Goal: Task Accomplishment & Management: Manage account settings

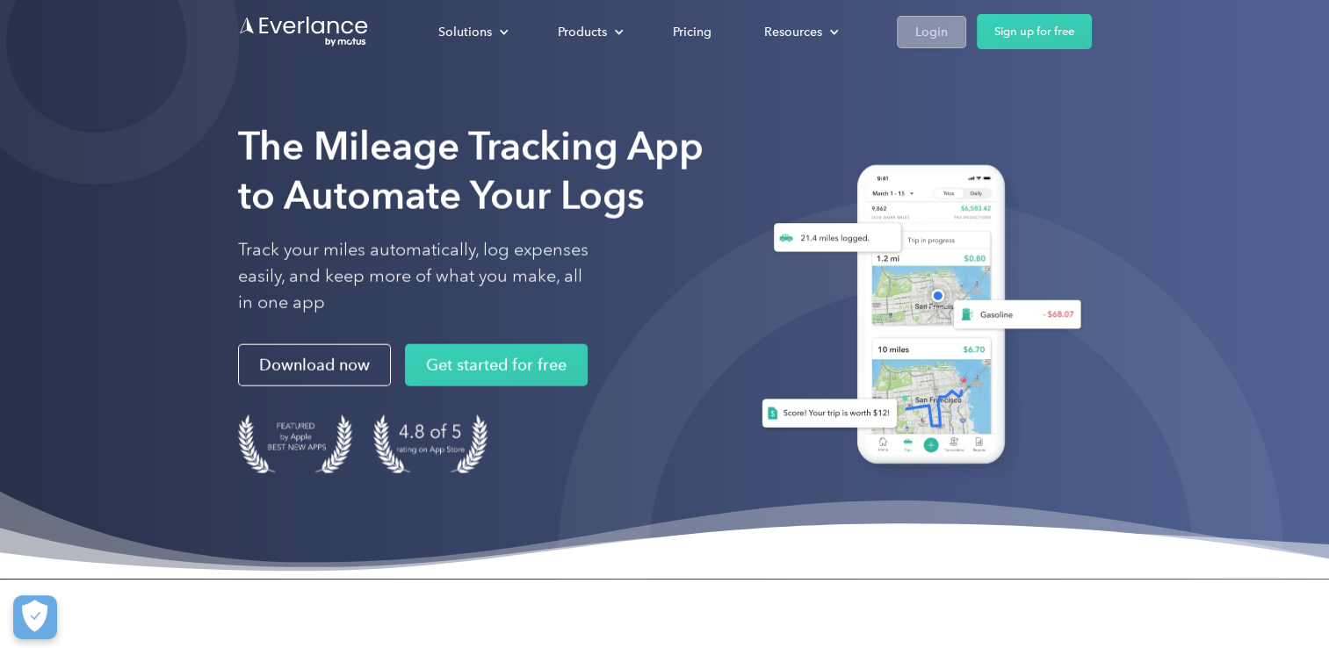
click at [934, 30] on div "Login" at bounding box center [931, 32] width 33 height 22
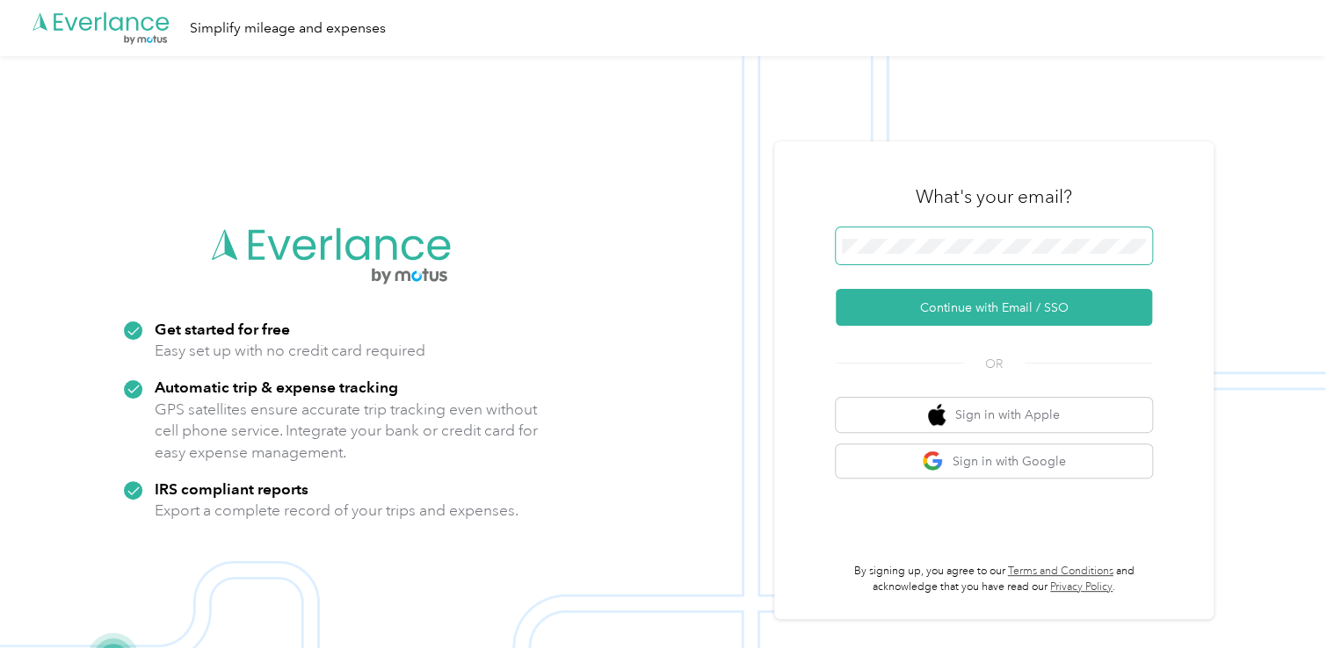
click at [899, 257] on span at bounding box center [993, 246] width 316 height 37
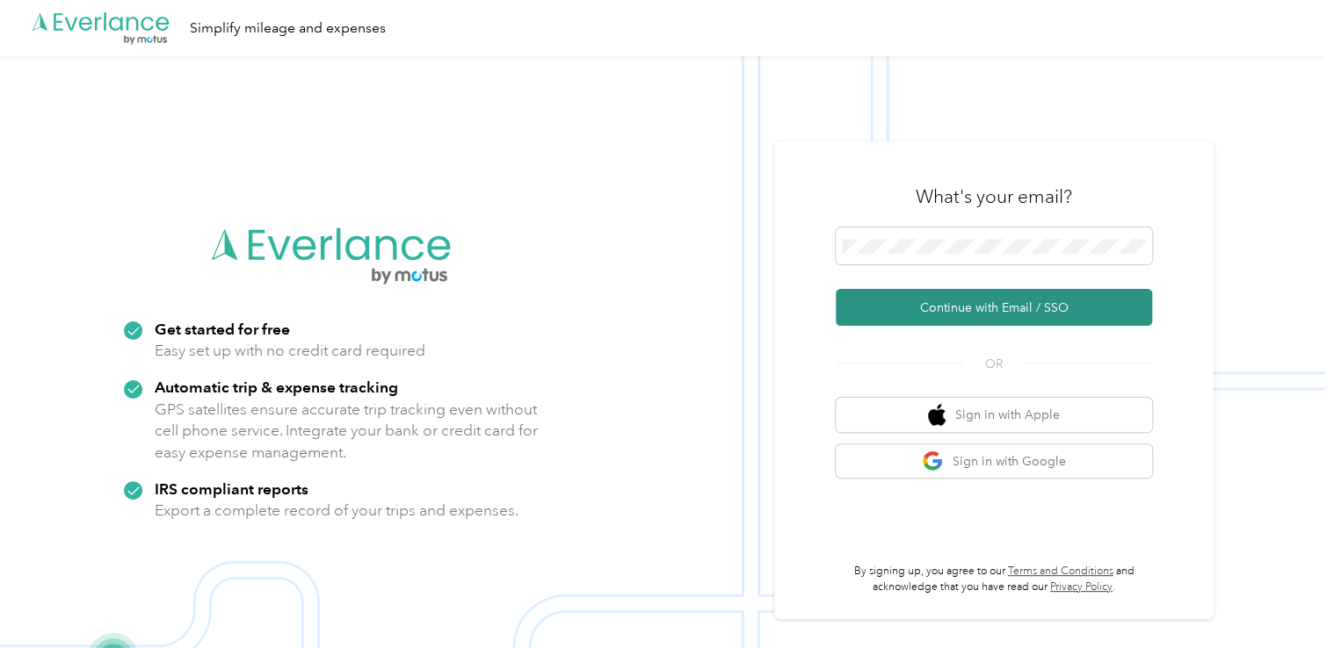
click at [874, 304] on button "Continue with Email / SSO" at bounding box center [993, 307] width 316 height 37
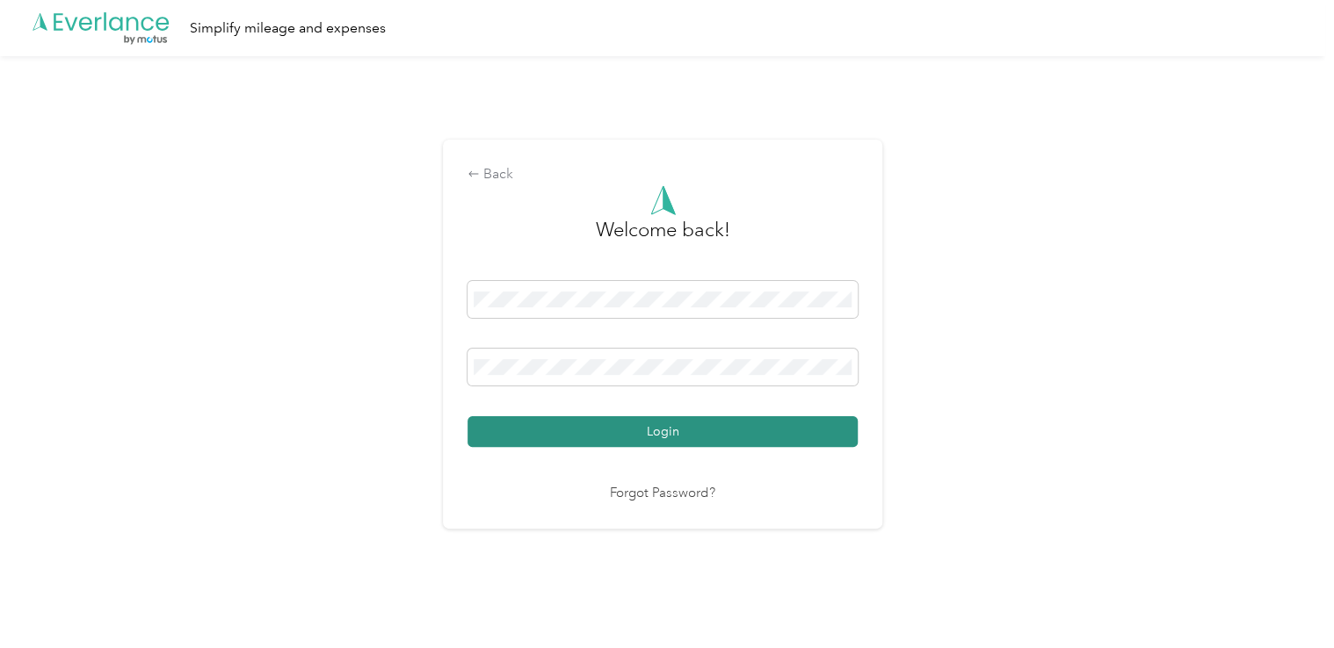
click at [568, 436] on button "Login" at bounding box center [662, 431] width 390 height 31
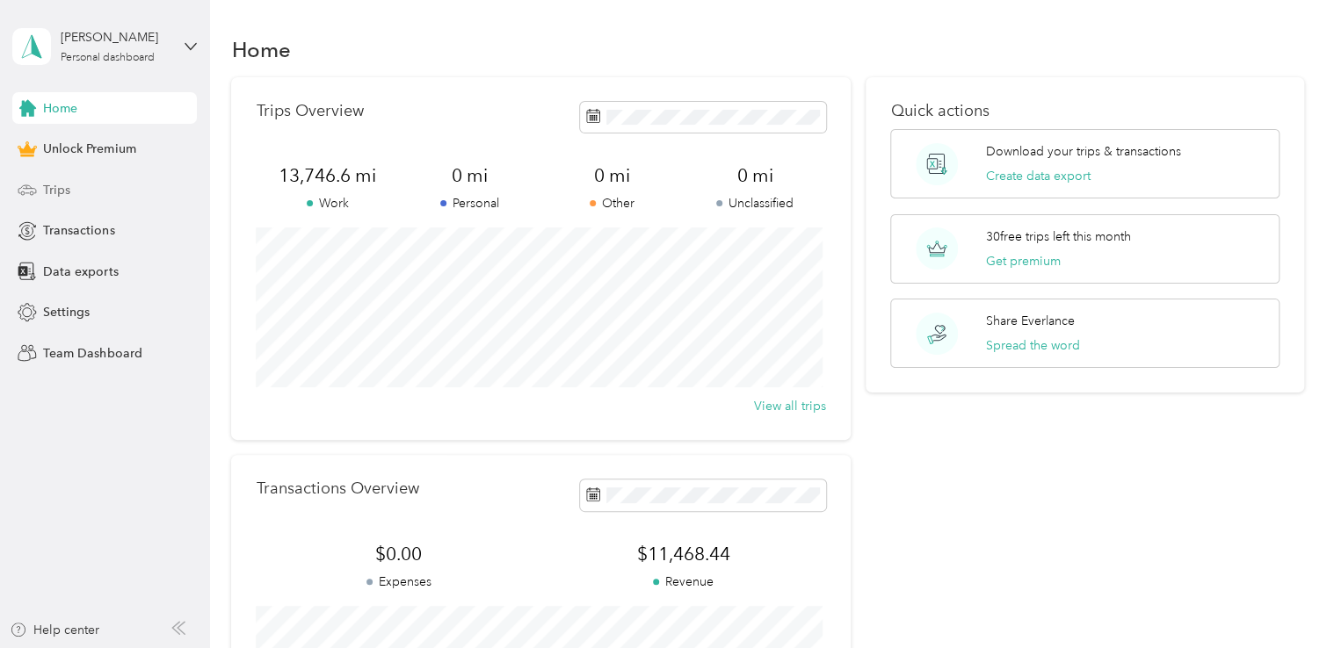
click at [70, 194] on span "Trips" at bounding box center [56, 190] width 27 height 18
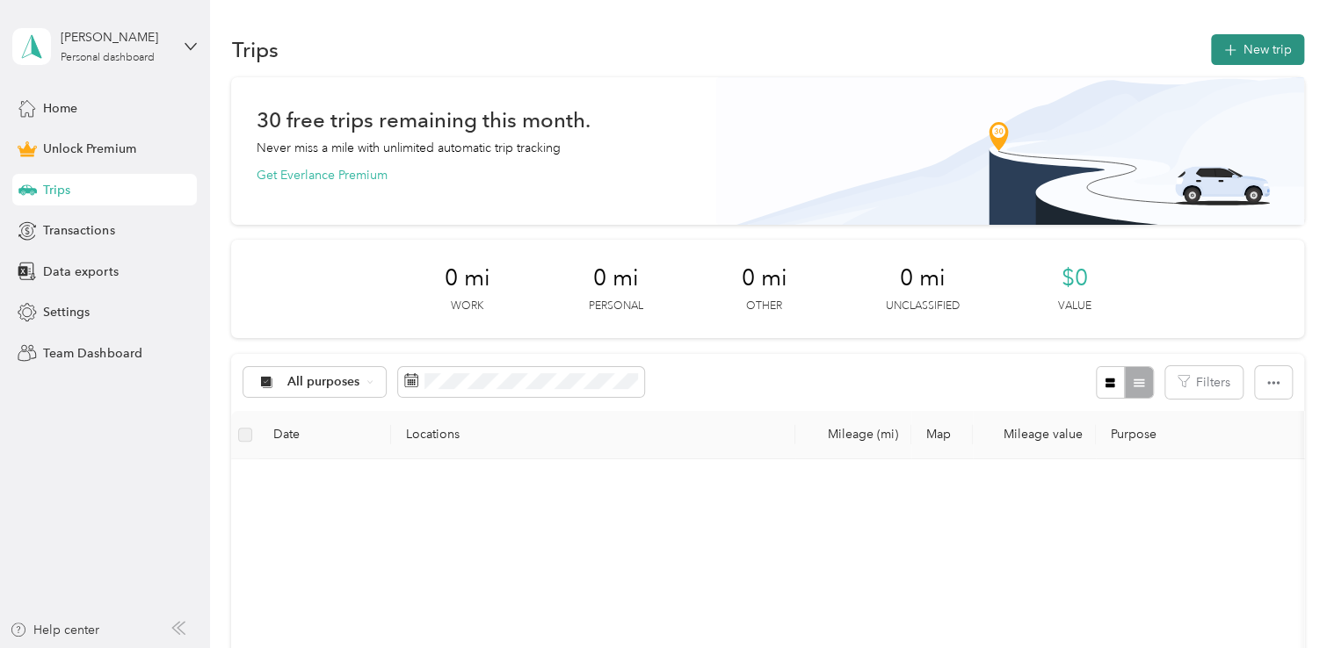
click at [1211, 45] on button "New trip" at bounding box center [1257, 49] width 93 height 31
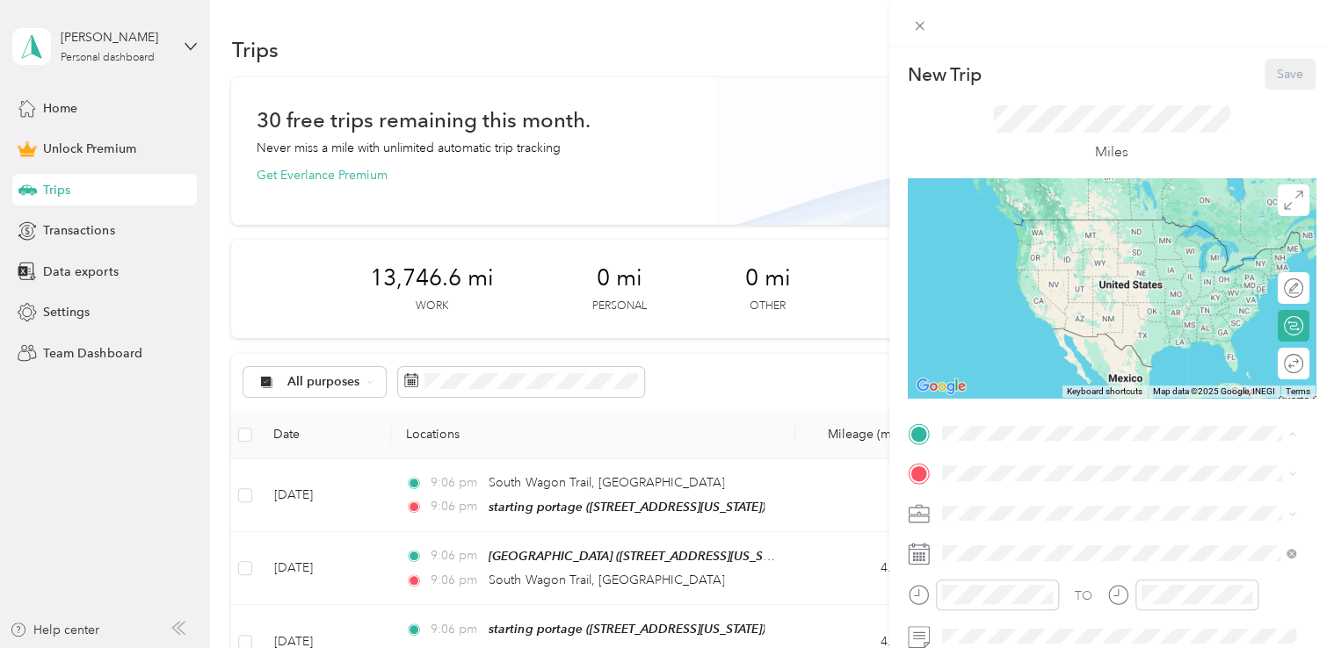
click at [1002, 223] on strong "starting portage" at bounding box center [1021, 226] width 94 height 16
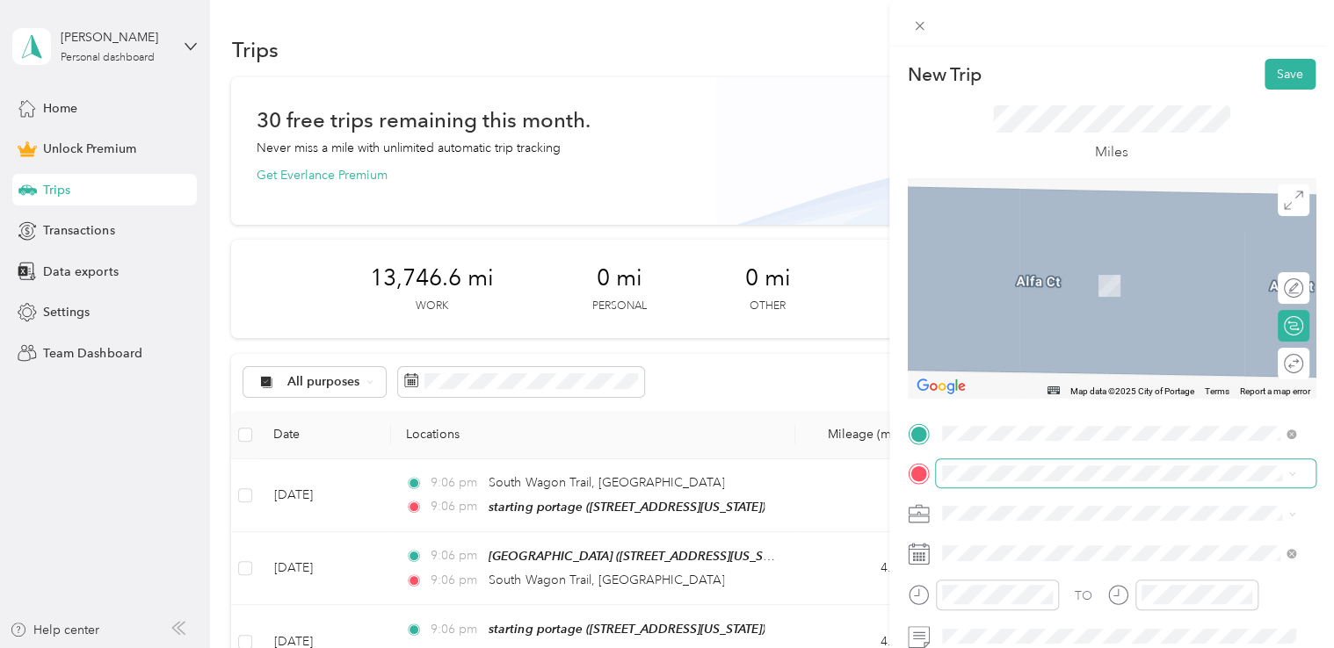
click at [961, 483] on span at bounding box center [1126, 473] width 380 height 28
click at [1045, 270] on div "meijer portage [STREET_ADDRESS][US_STATE]" at bounding box center [1062, 276] width 176 height 37
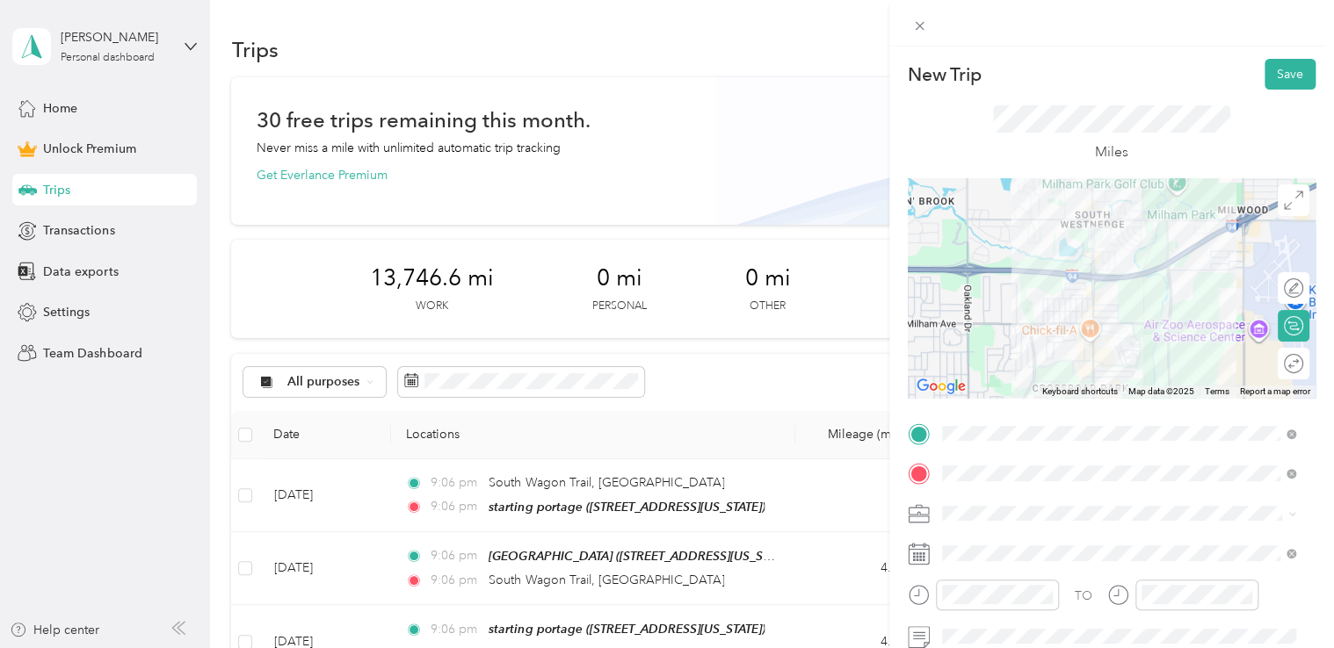
click at [995, 329] on div "Doordash" at bounding box center [1119, 325] width 342 height 18
click at [1267, 71] on button "Save" at bounding box center [1289, 74] width 51 height 31
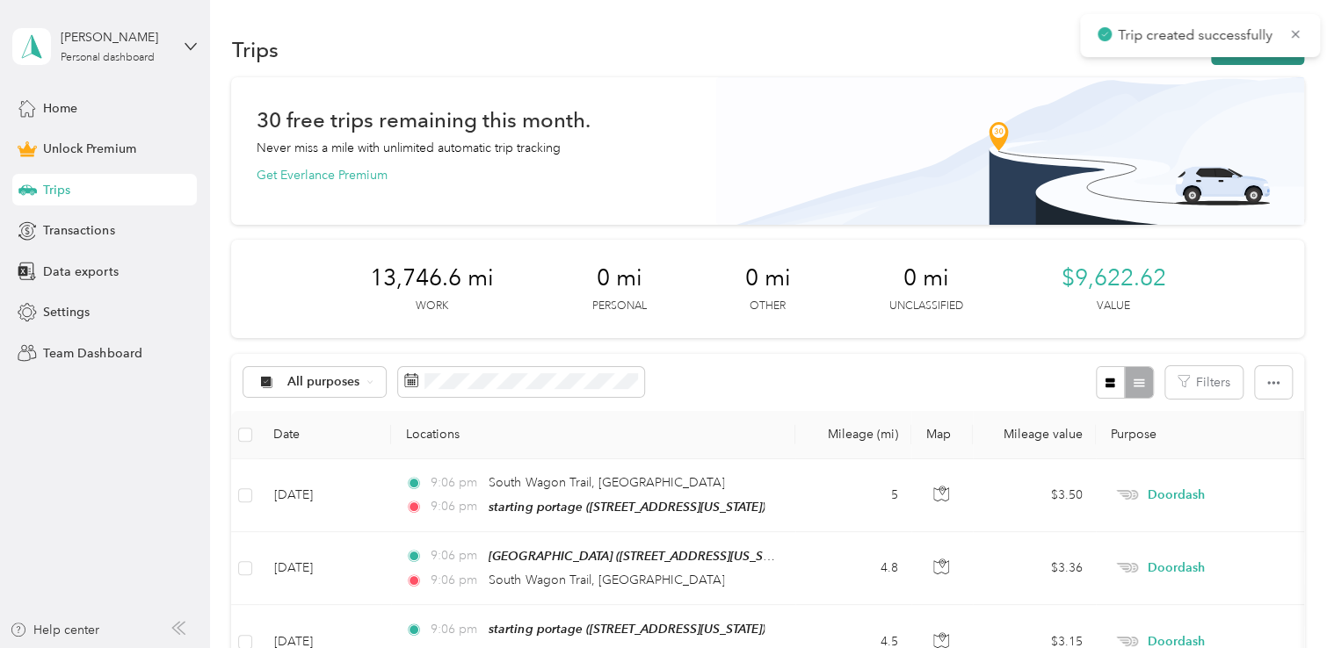
click at [1219, 61] on button "New trip" at bounding box center [1257, 49] width 93 height 31
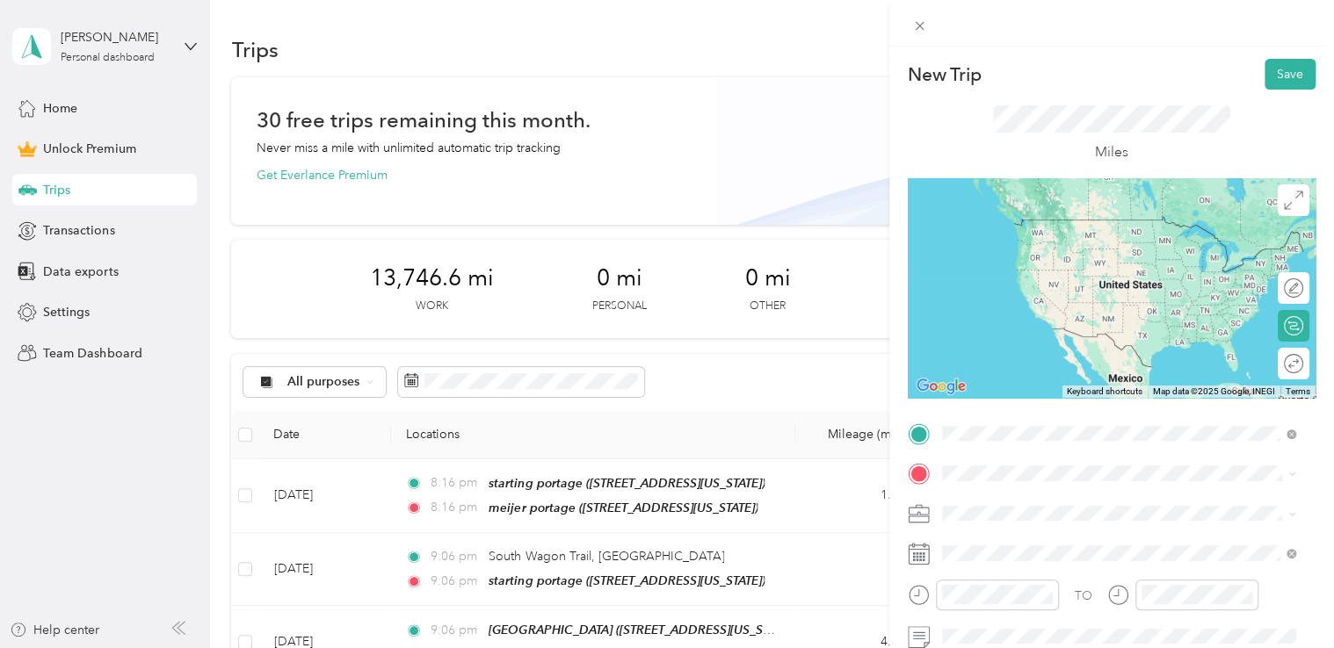
click at [1033, 251] on span "[STREET_ADDRESS][US_STATE]" at bounding box center [1062, 245] width 176 height 15
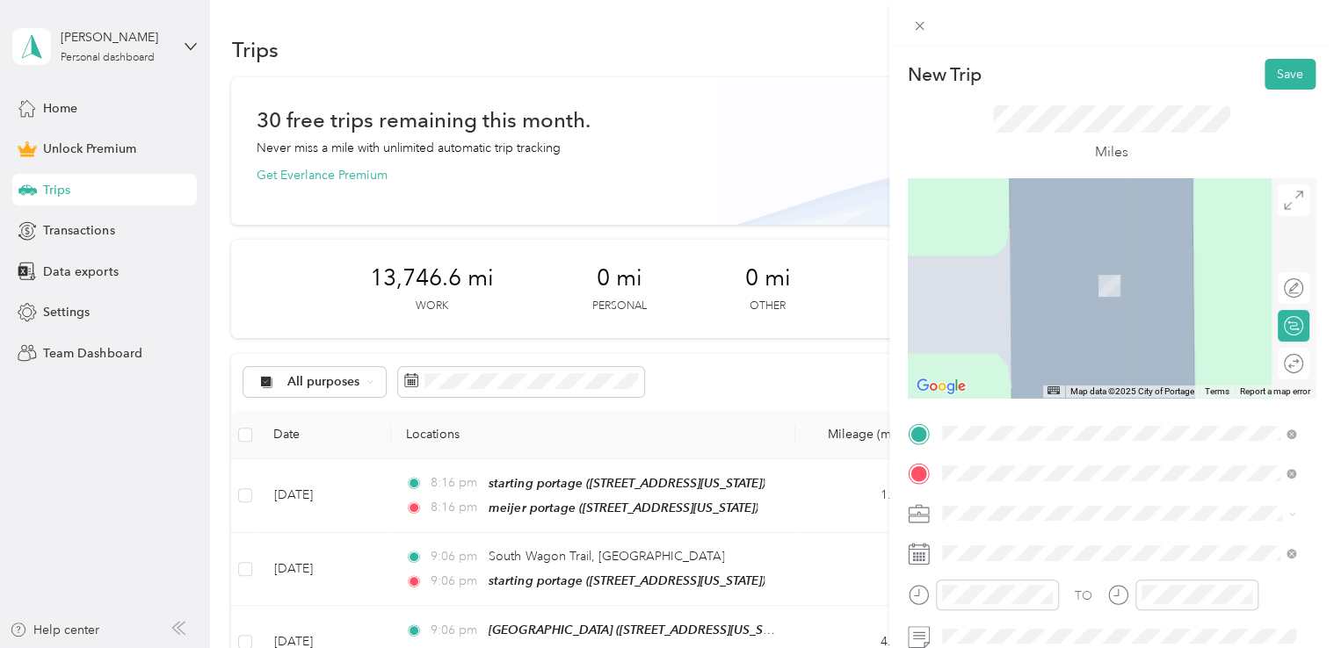
click at [1041, 264] on span "[STREET_ADDRESS][US_STATE]" at bounding box center [1062, 260] width 176 height 16
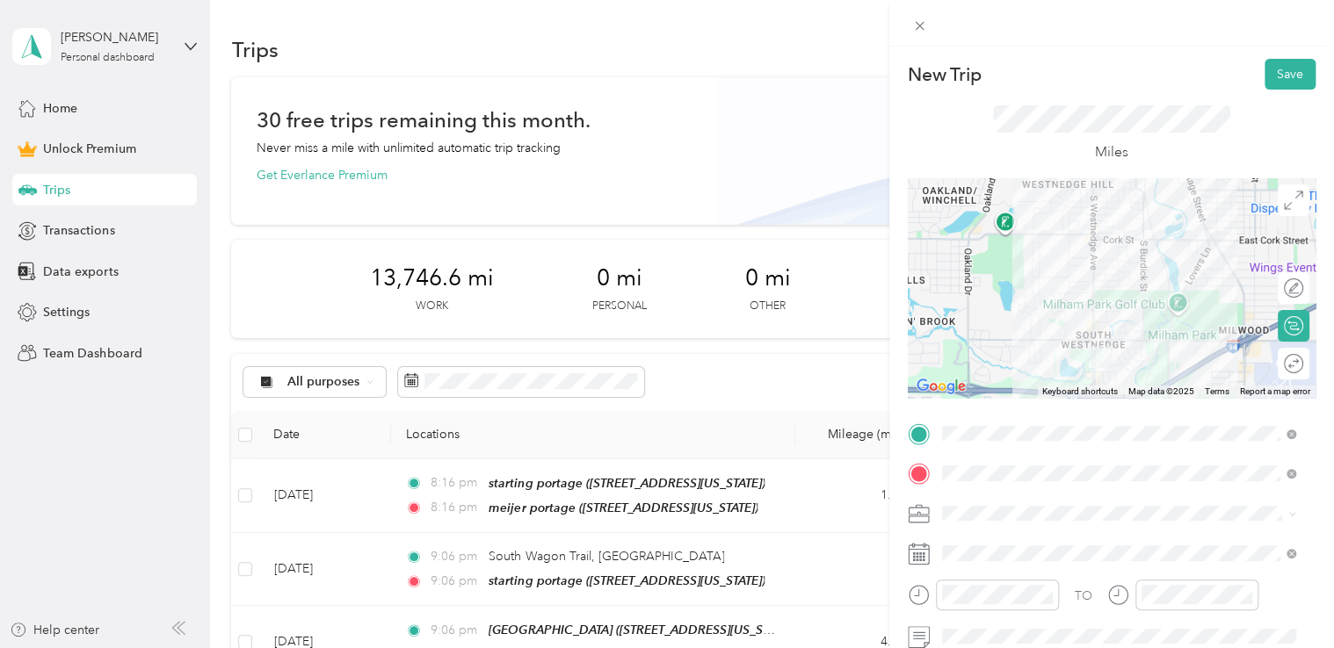
click at [992, 333] on li "Doordash" at bounding box center [1119, 322] width 366 height 31
click at [1267, 69] on button "Save" at bounding box center [1289, 74] width 51 height 31
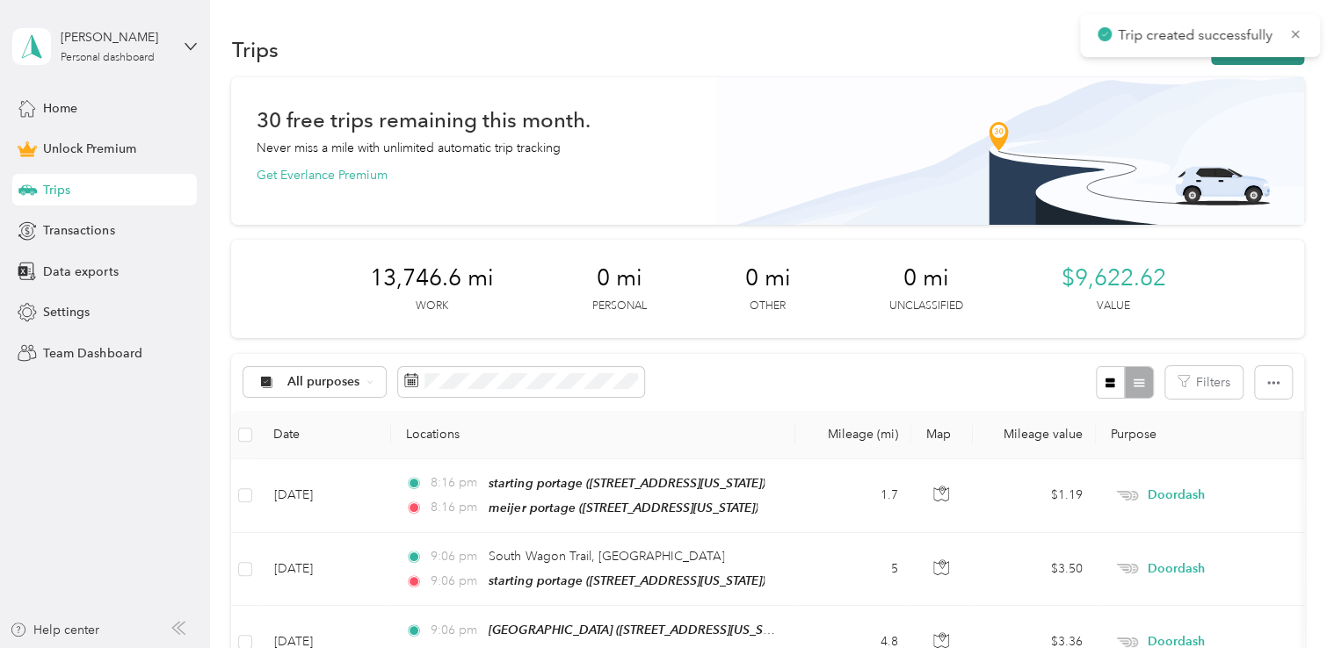
click at [1226, 58] on icon "button" at bounding box center [1229, 50] width 20 height 20
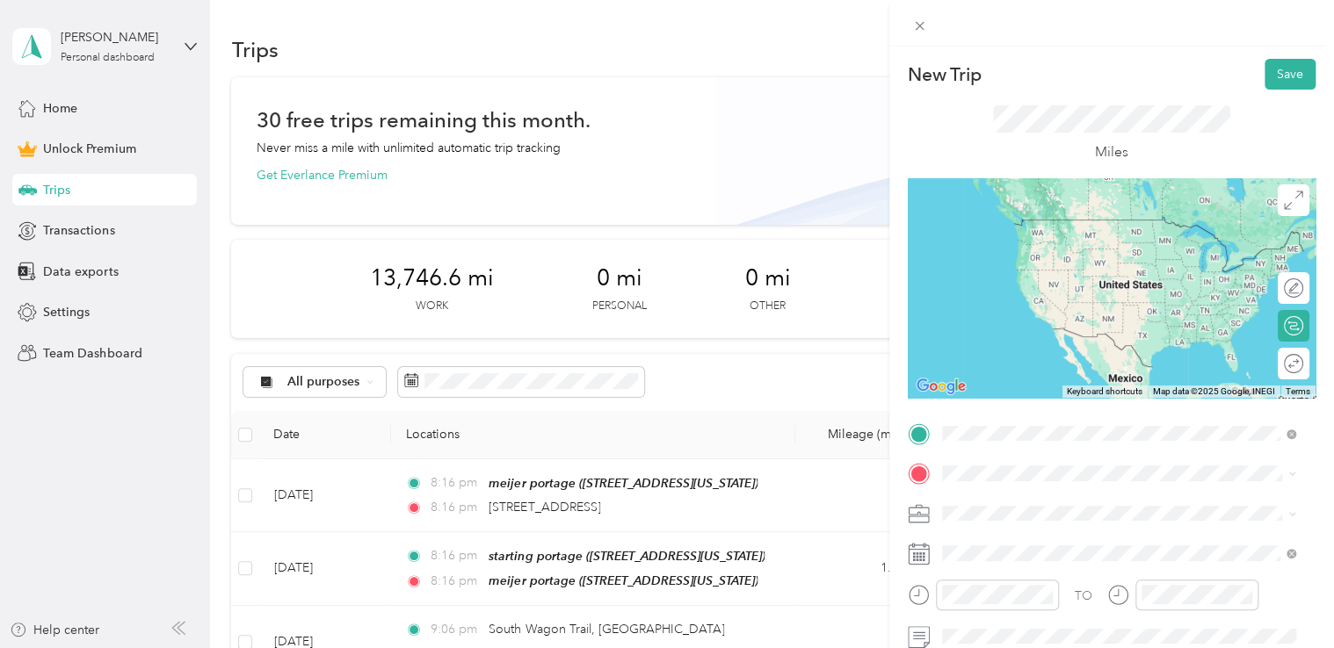
click at [1059, 209] on div "[STREET_ADDRESS][US_STATE]" at bounding box center [1119, 221] width 342 height 24
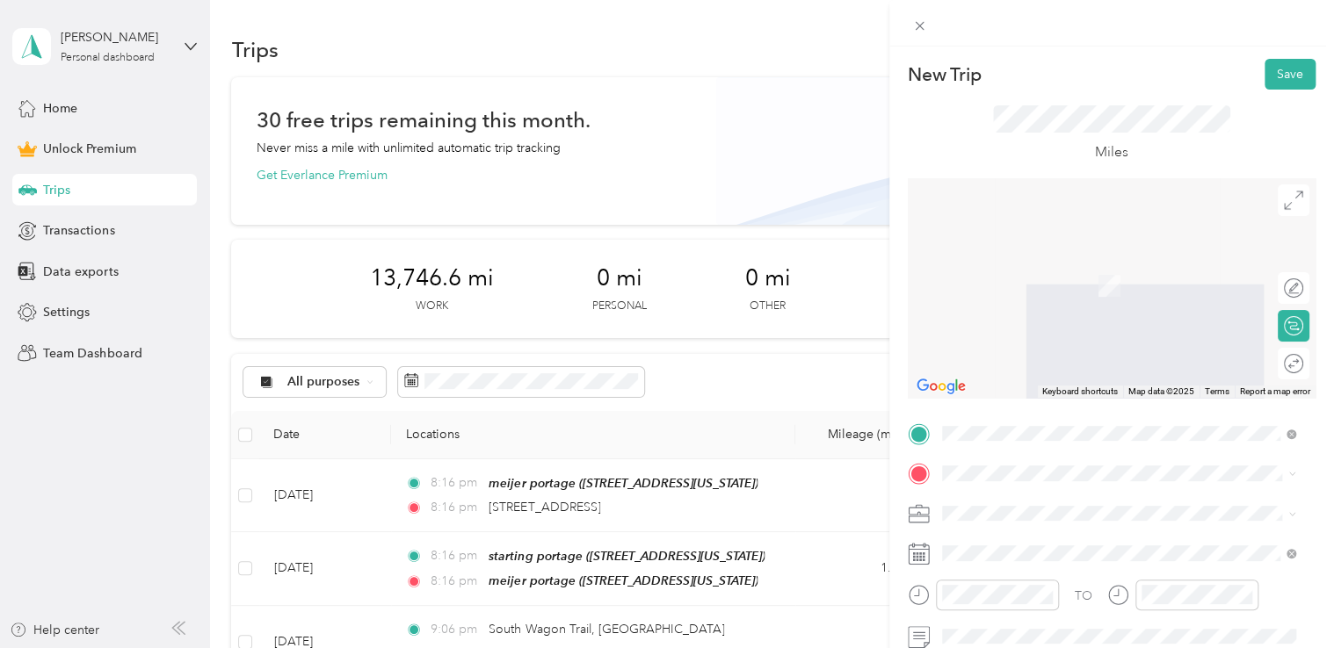
click at [1006, 287] on span "[STREET_ADDRESS][US_STATE]" at bounding box center [1062, 279] width 176 height 15
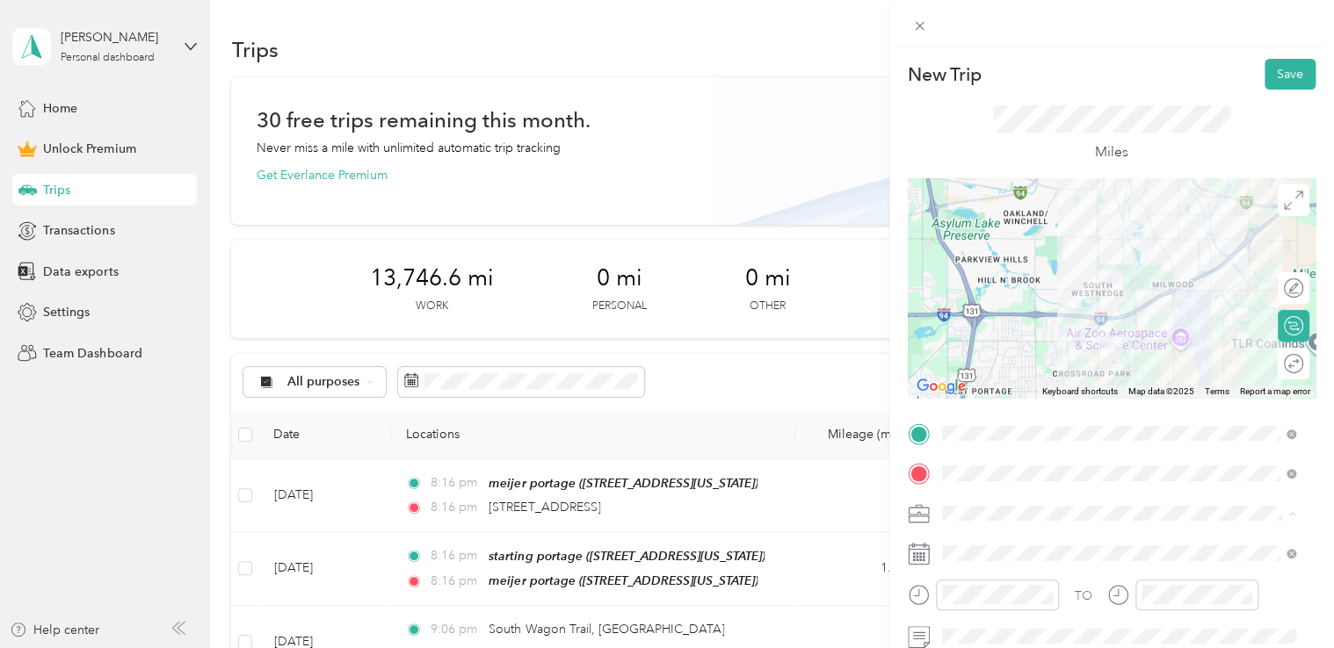
click at [987, 326] on span "Doordash" at bounding box center [976, 329] width 56 height 15
click at [1291, 72] on button "Save" at bounding box center [1289, 74] width 51 height 31
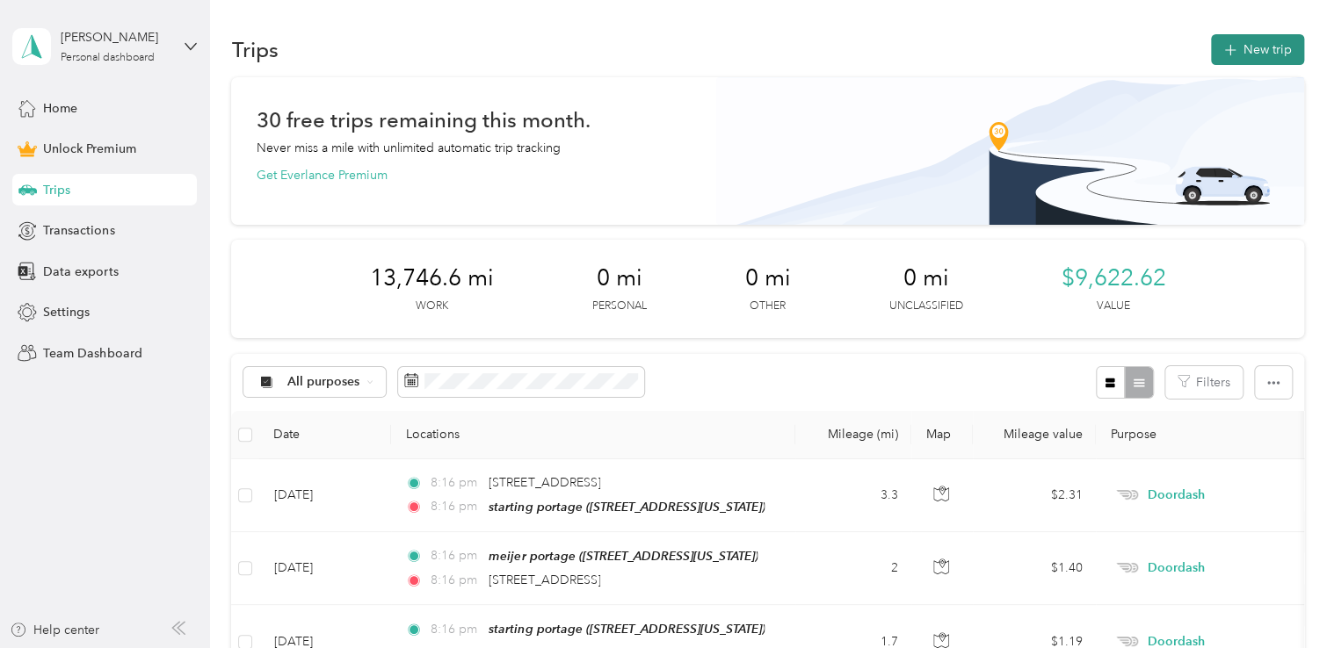
click at [1242, 48] on button "New trip" at bounding box center [1257, 49] width 93 height 31
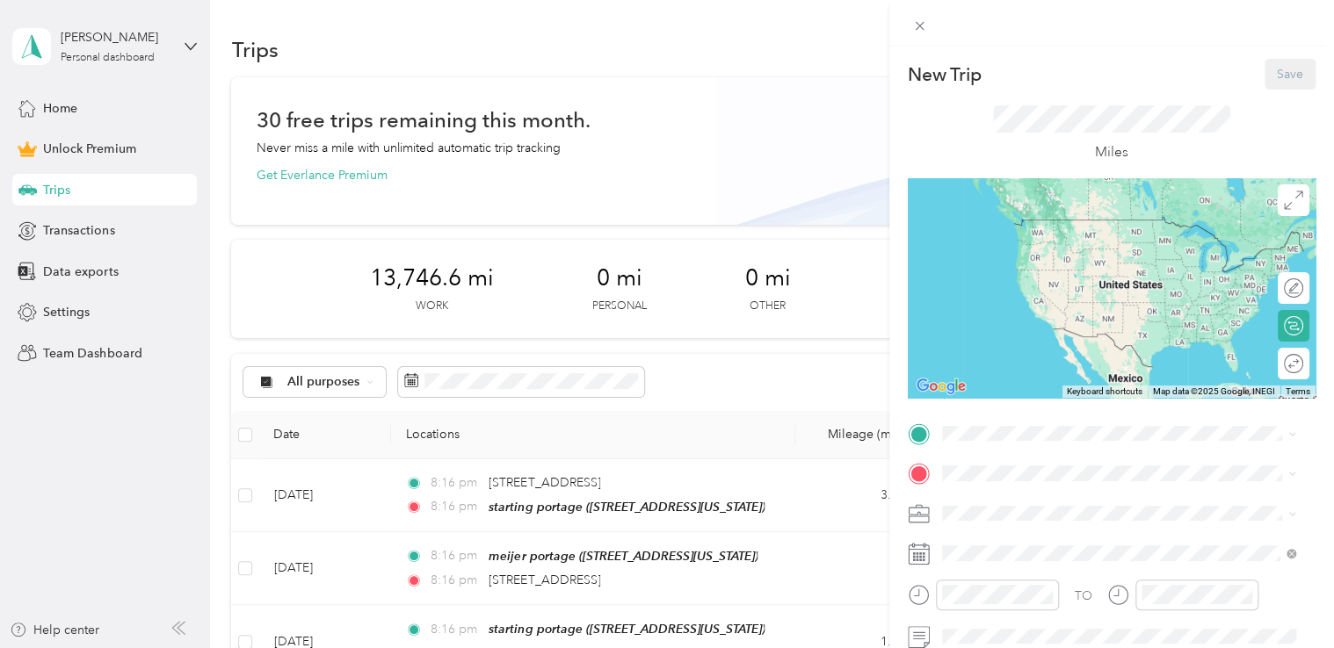
click at [1005, 235] on div "starting portage [STREET_ADDRESS][US_STATE]" at bounding box center [1062, 235] width 176 height 37
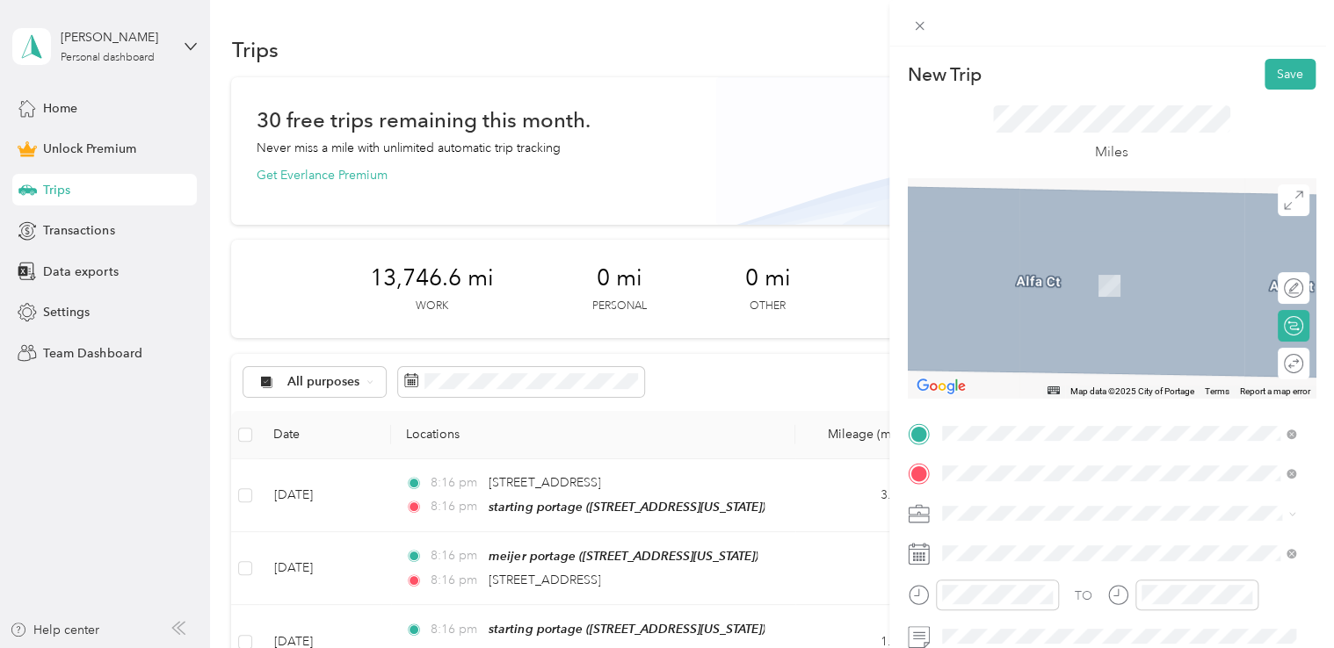
click at [1050, 288] on span "[STREET_ADDRESS][US_STATE]" at bounding box center [1062, 285] width 176 height 15
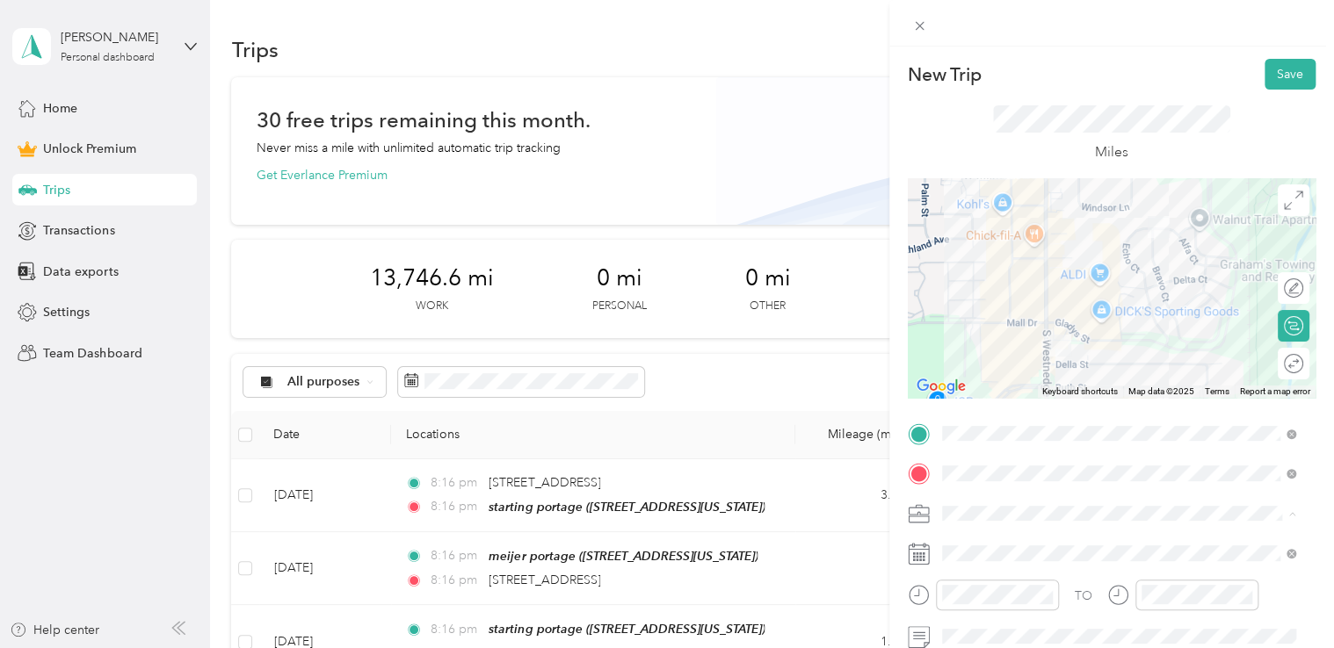
click at [1008, 329] on div "Doordash" at bounding box center [1119, 329] width 342 height 18
click at [1279, 76] on button "Save" at bounding box center [1289, 74] width 51 height 31
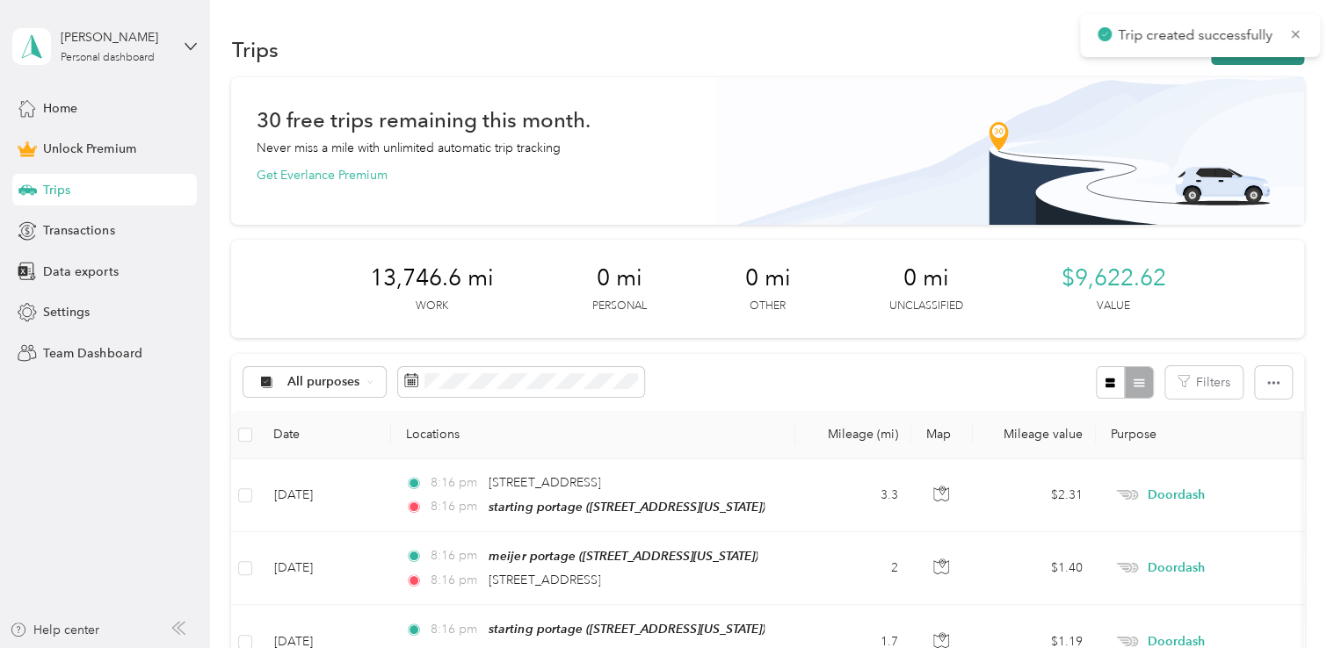
click at [1240, 63] on button "New trip" at bounding box center [1257, 49] width 93 height 31
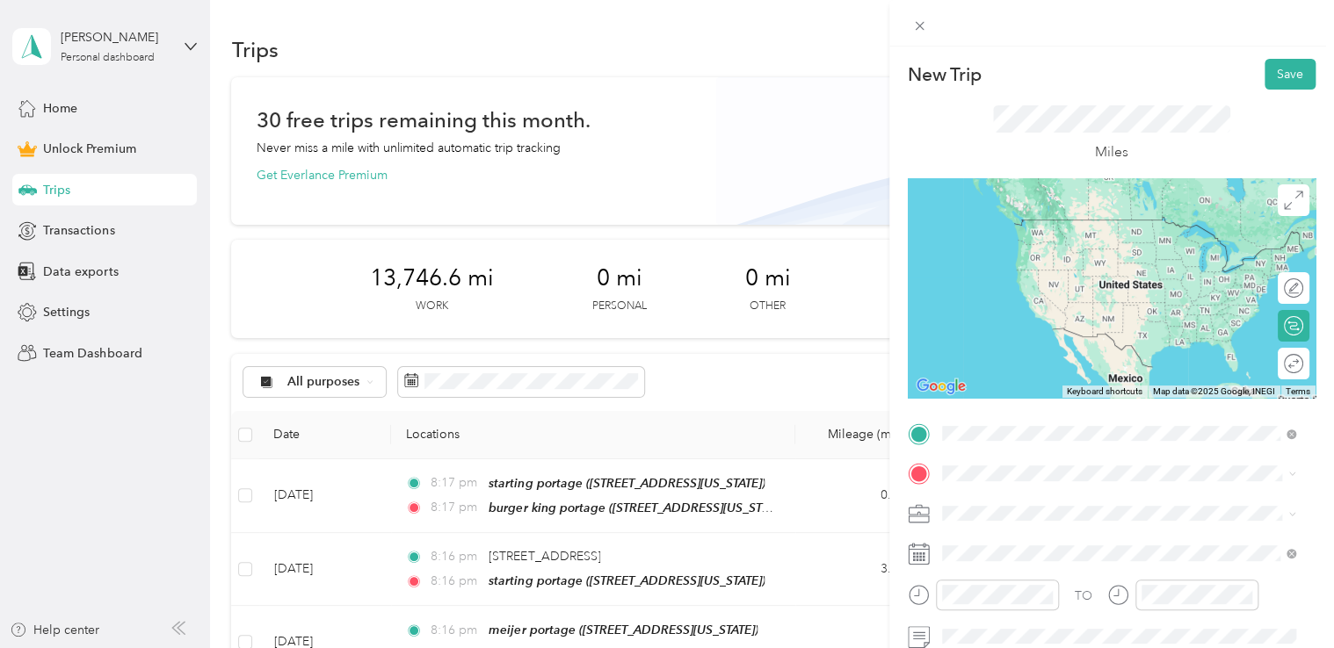
click at [1076, 231] on div "burger king portage [STREET_ADDRESS][US_STATE]" at bounding box center [1062, 236] width 176 height 37
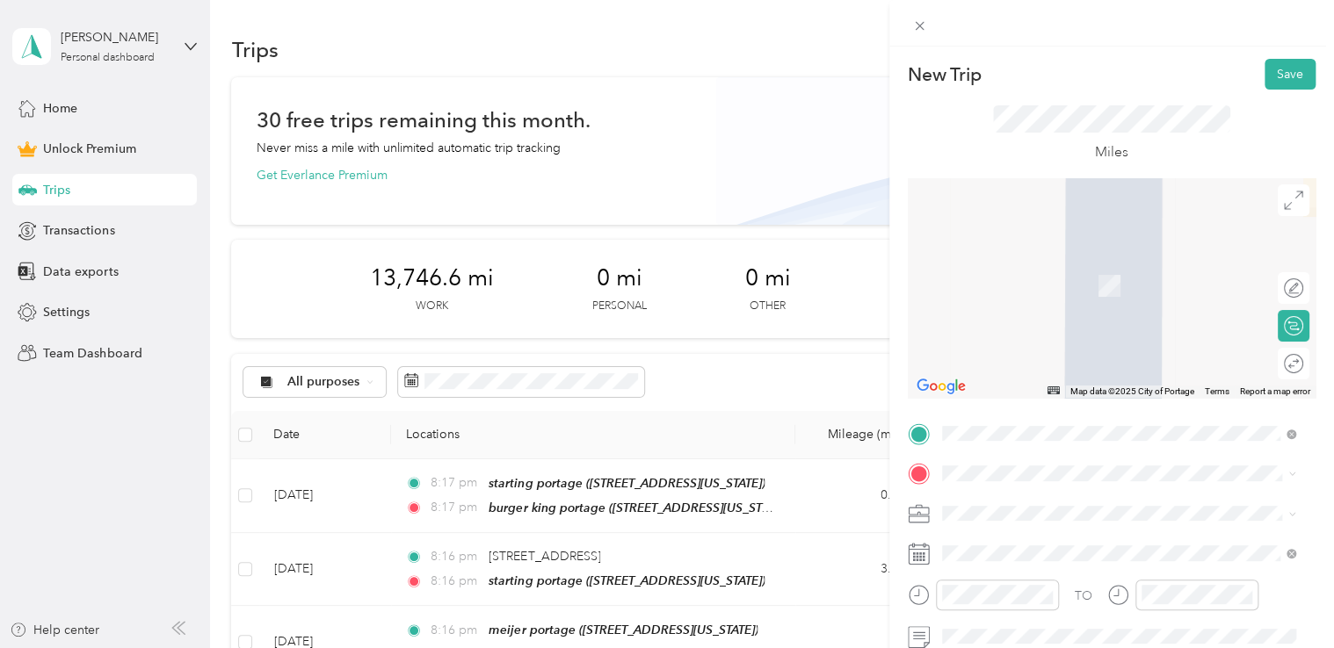
click at [1043, 267] on span "[STREET_ADDRESS][US_STATE]" at bounding box center [1062, 259] width 176 height 16
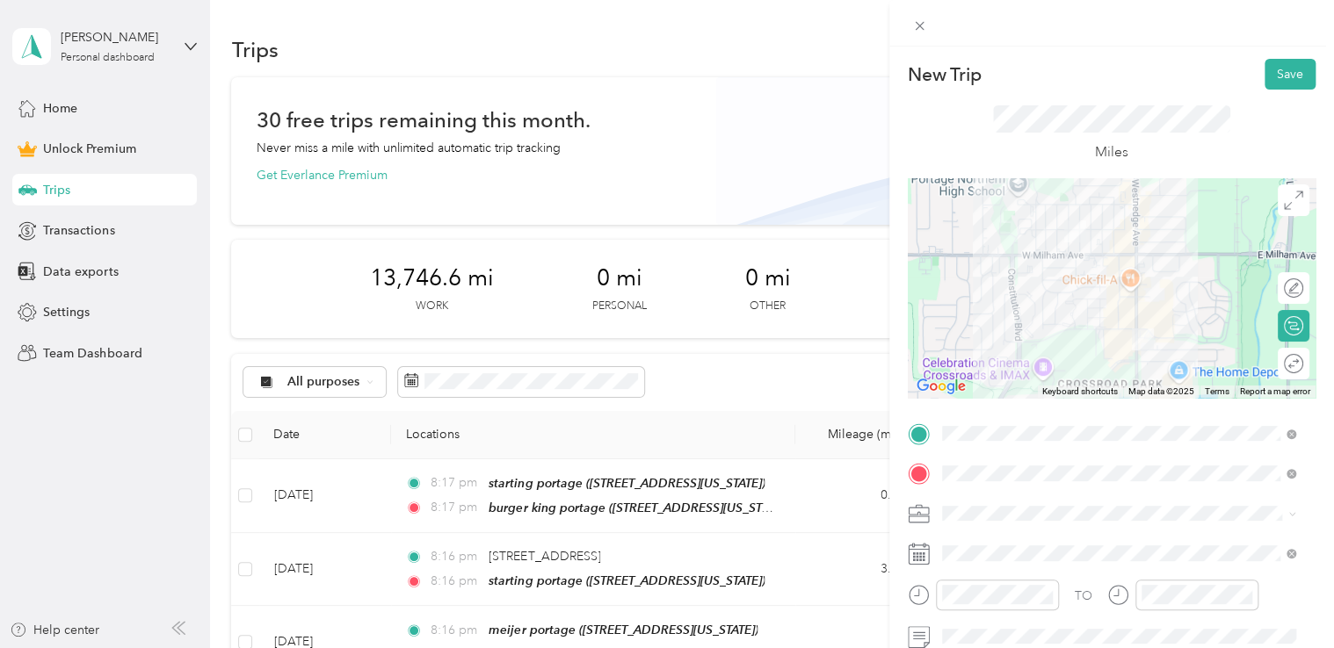
click at [1004, 320] on div "Doordash" at bounding box center [1119, 328] width 342 height 18
click at [1284, 76] on button "Save" at bounding box center [1289, 74] width 51 height 31
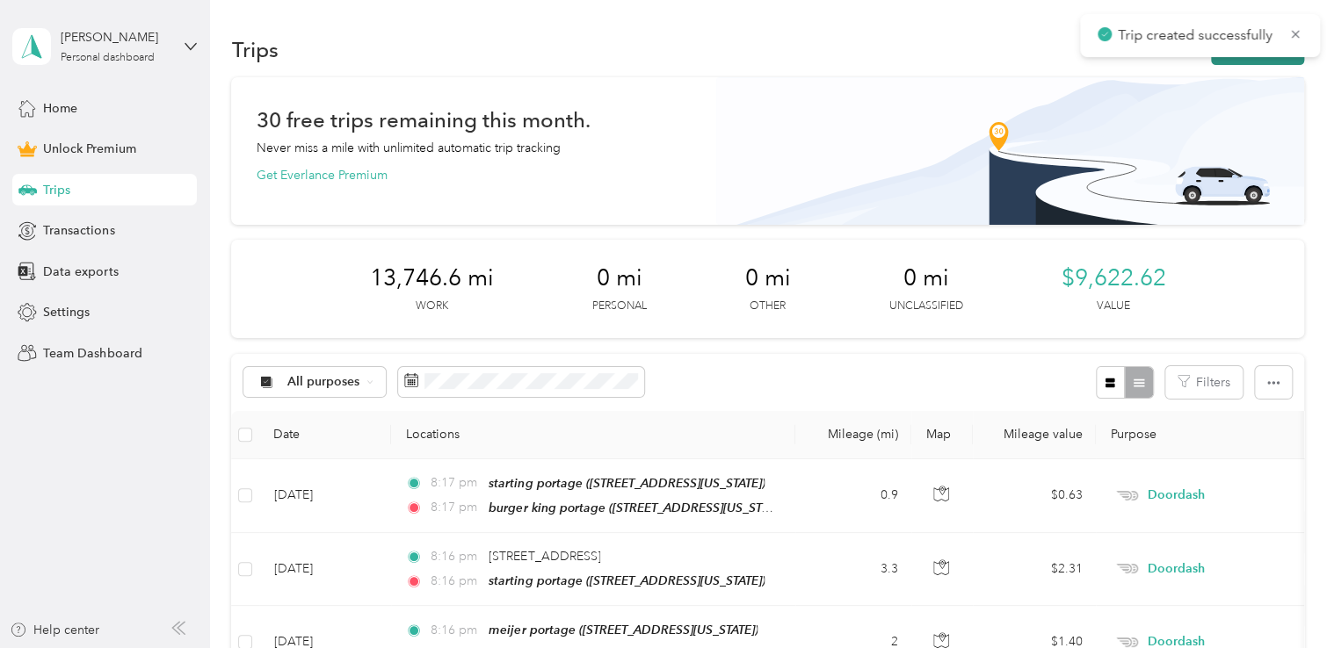
click at [1240, 58] on button "New trip" at bounding box center [1257, 49] width 93 height 31
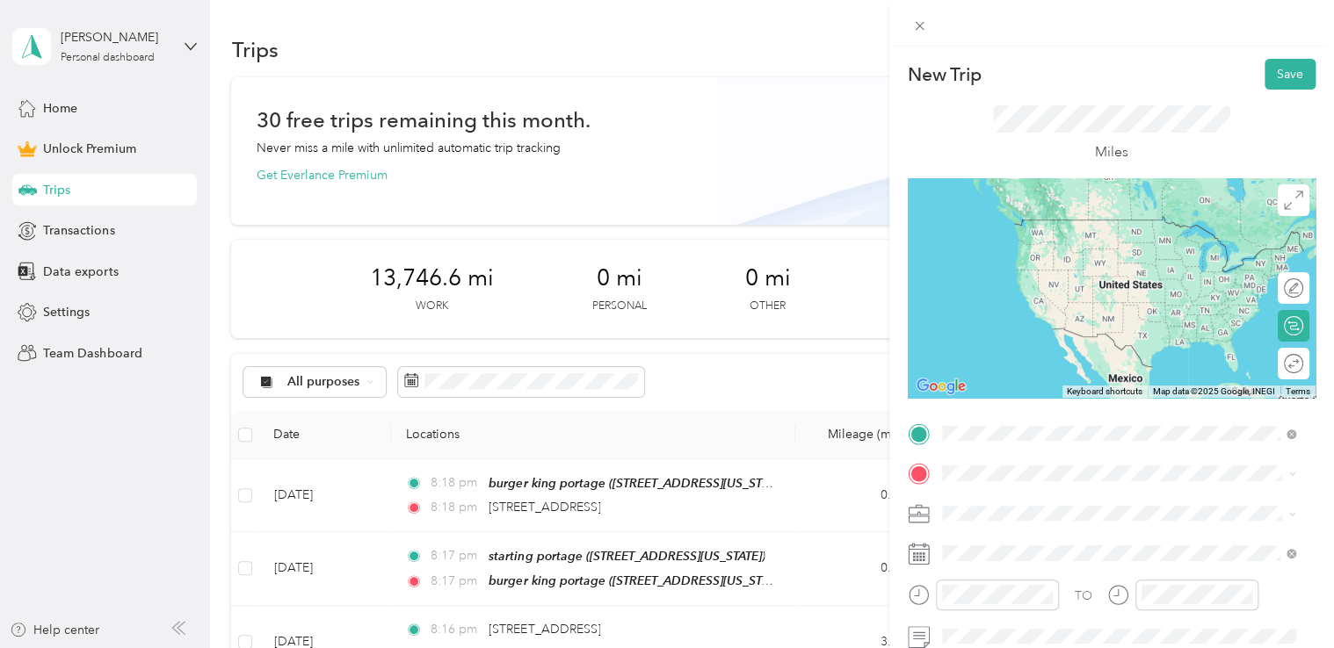
click at [1039, 257] on li "[STREET_ADDRESS][US_STATE]" at bounding box center [1119, 239] width 366 height 36
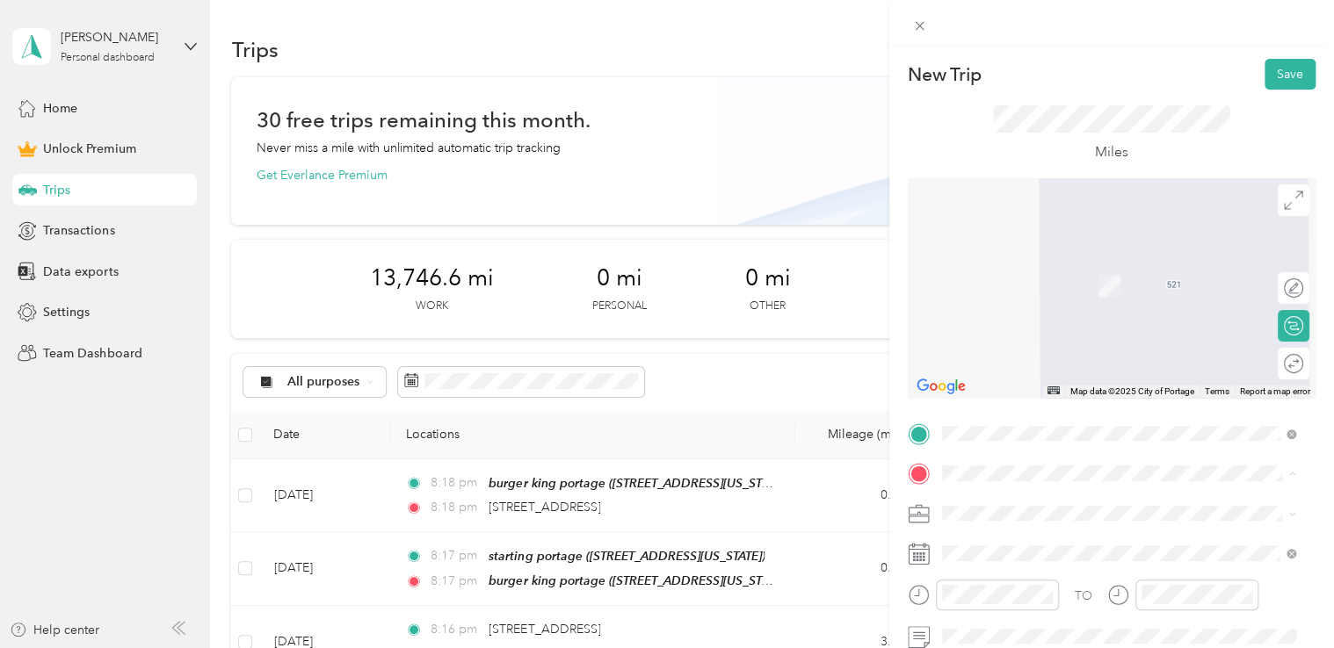
click at [1017, 282] on span "[STREET_ADDRESS][US_STATE]" at bounding box center [1062, 285] width 176 height 15
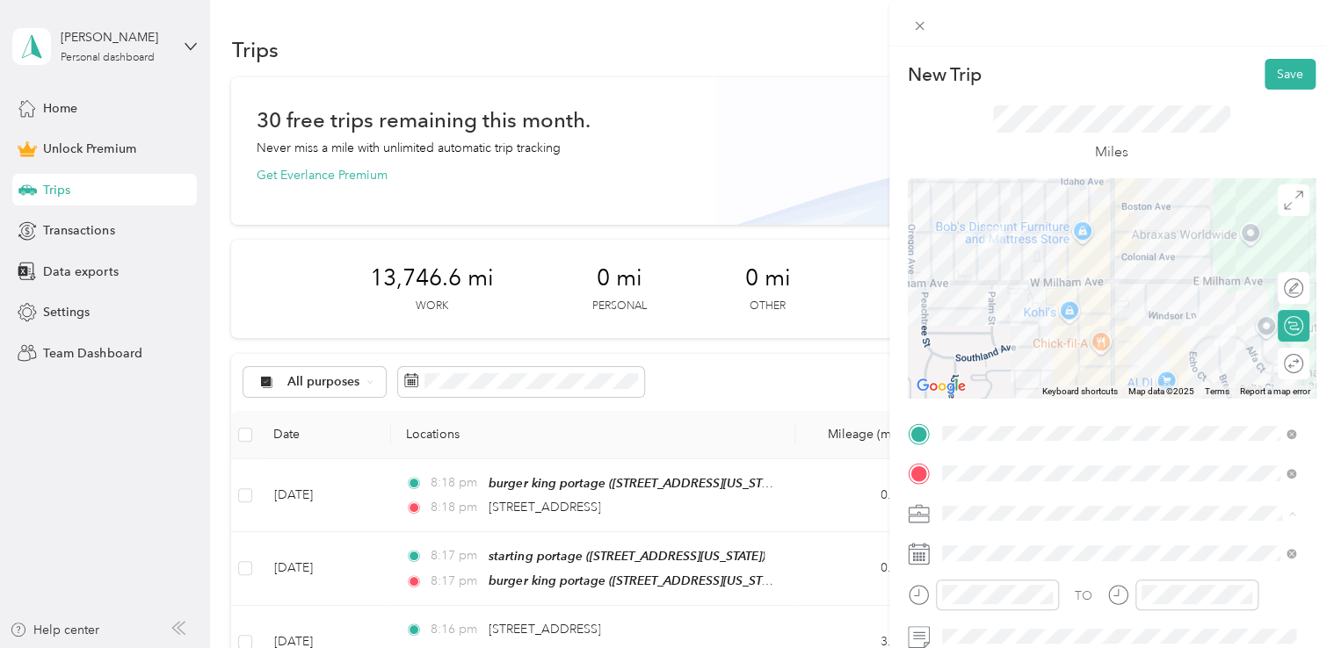
click at [1009, 328] on div "Doordash" at bounding box center [1119, 329] width 342 height 18
click at [1270, 66] on button "Save" at bounding box center [1289, 74] width 51 height 31
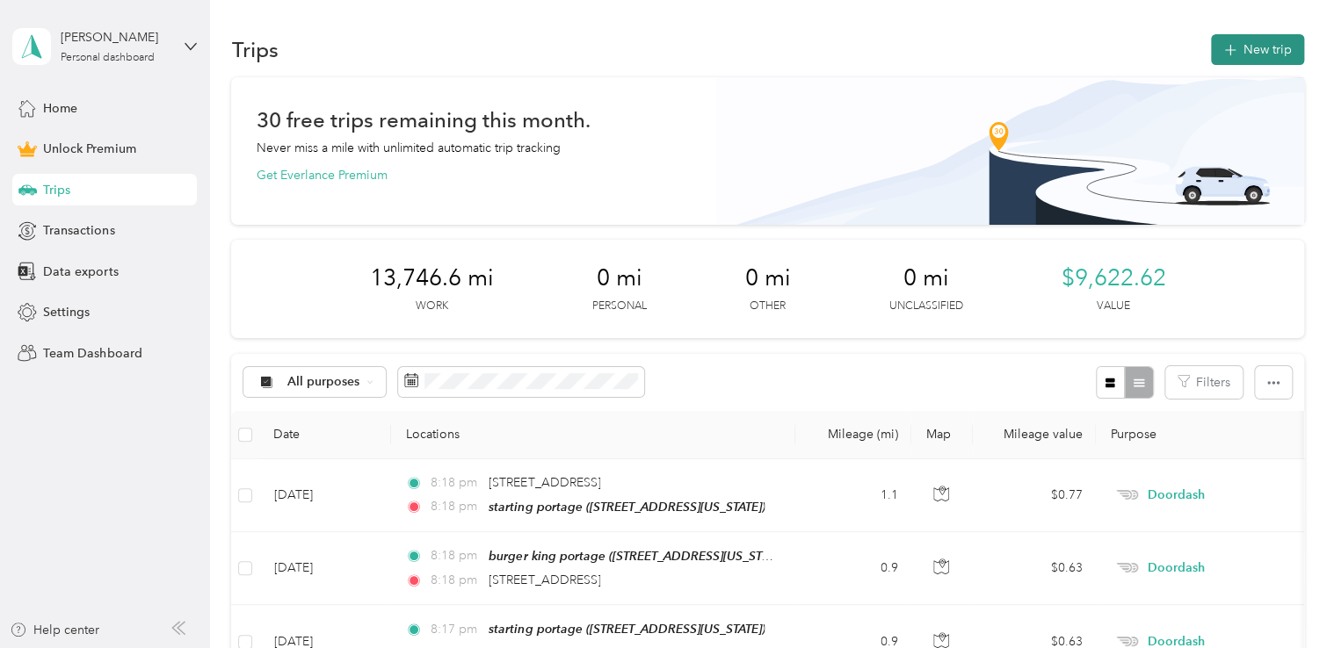
click at [1258, 40] on button "New trip" at bounding box center [1257, 49] width 93 height 31
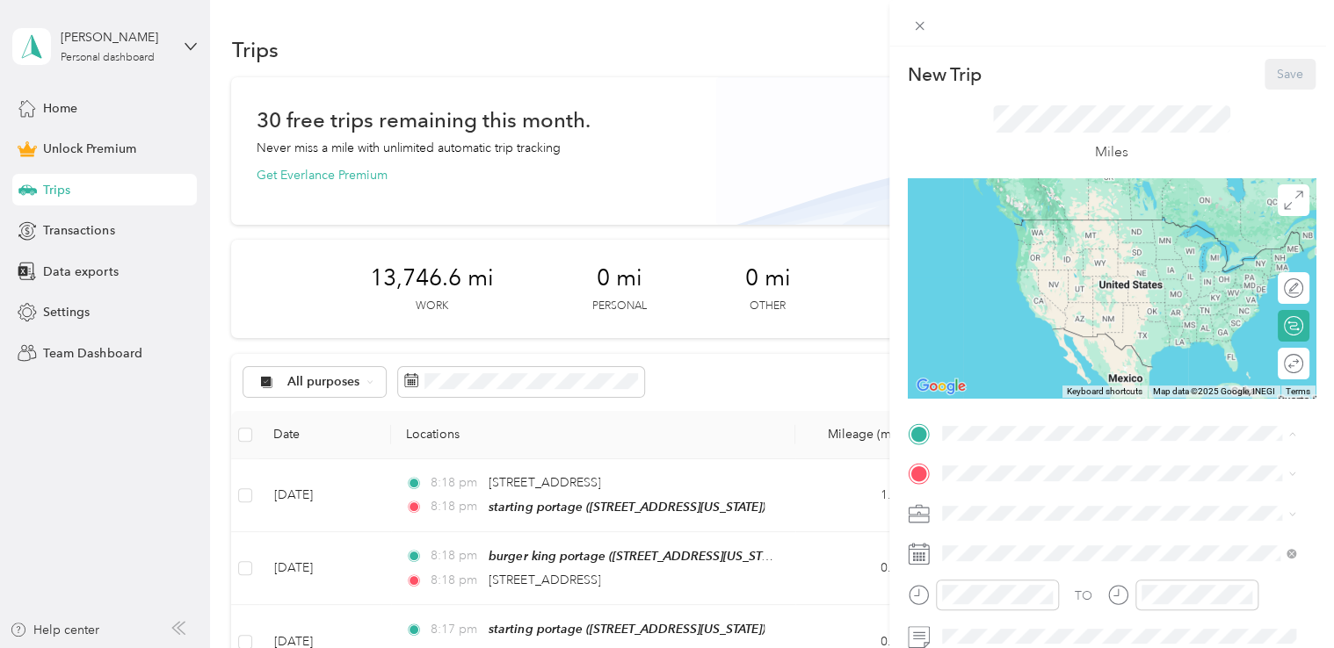
click at [1026, 249] on span "[STREET_ADDRESS][US_STATE]" at bounding box center [1062, 245] width 176 height 15
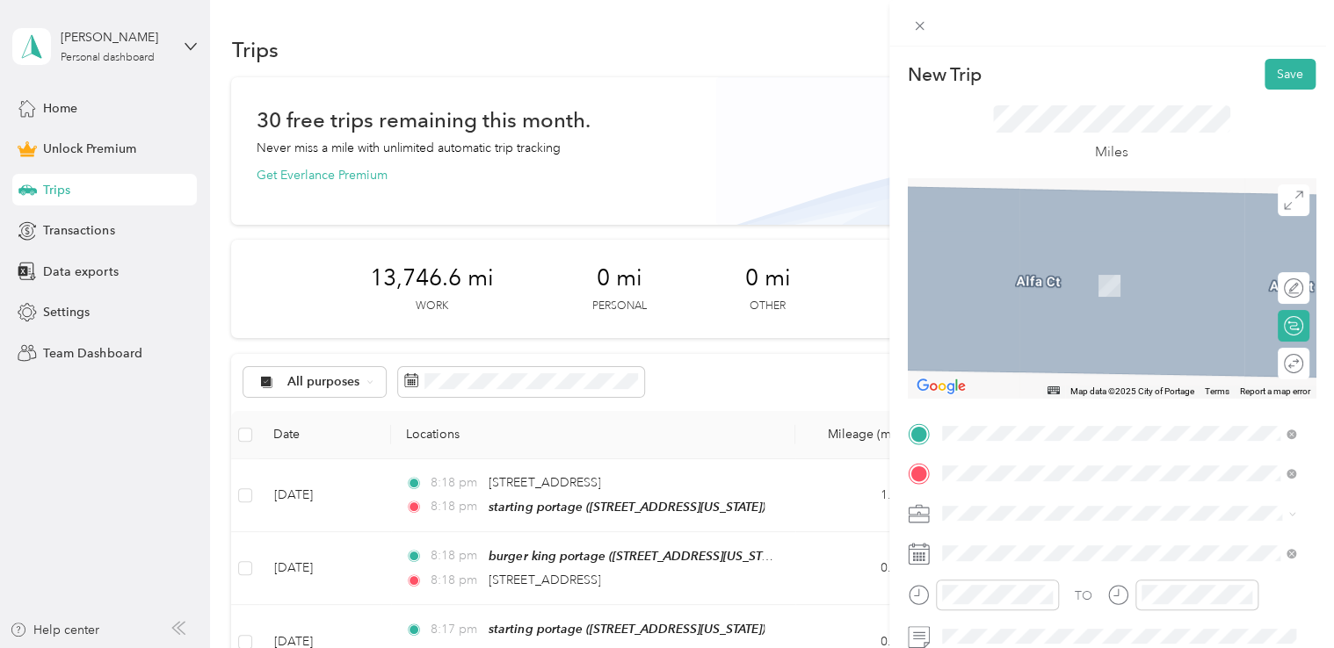
click at [1037, 286] on div "[DEMOGRAPHIC_DATA]-fil-a portage [STREET_ADDRESS][US_STATE]" at bounding box center [1083, 276] width 218 height 37
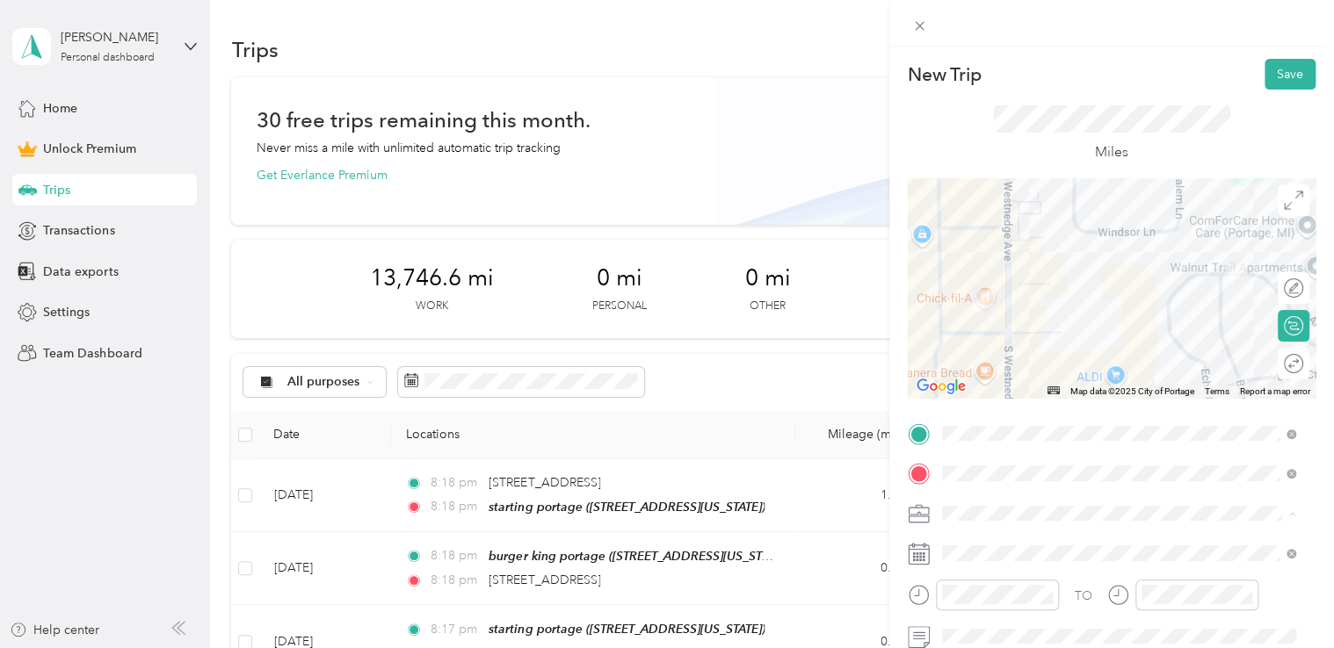
click at [1009, 325] on div "Doordash" at bounding box center [1119, 329] width 342 height 18
click at [1266, 75] on button "Save" at bounding box center [1289, 74] width 51 height 31
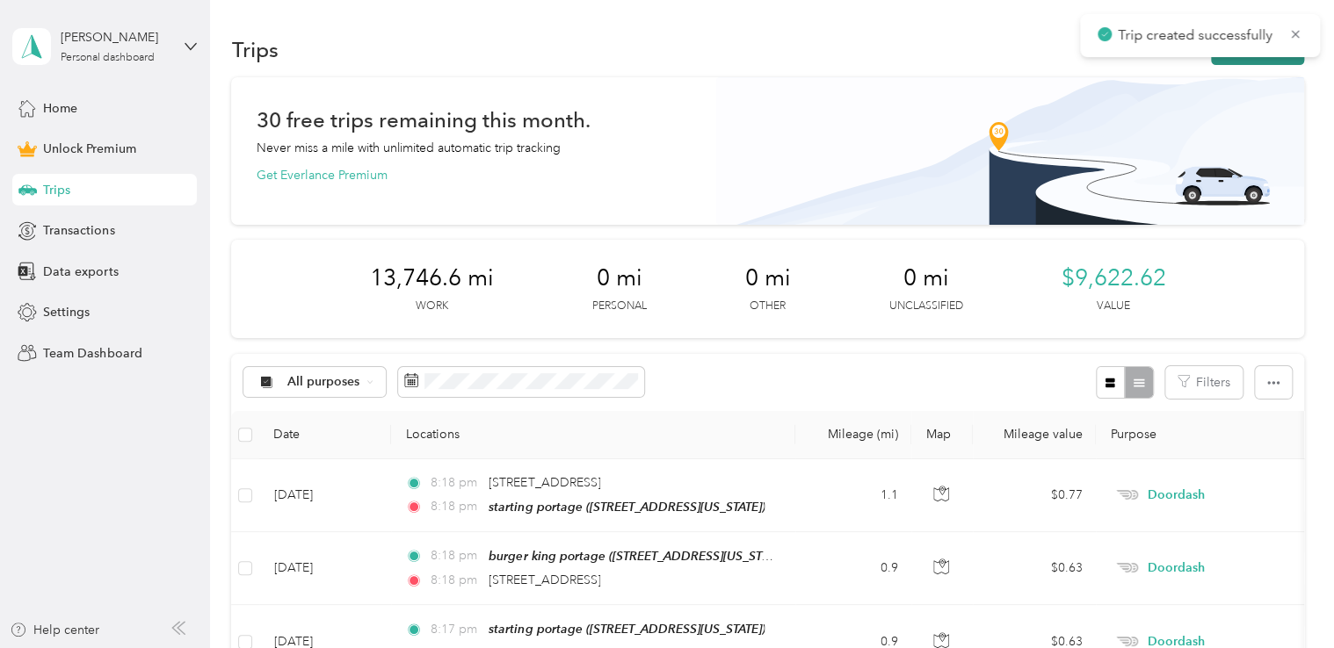
click at [1218, 58] on button "New trip" at bounding box center [1257, 49] width 93 height 31
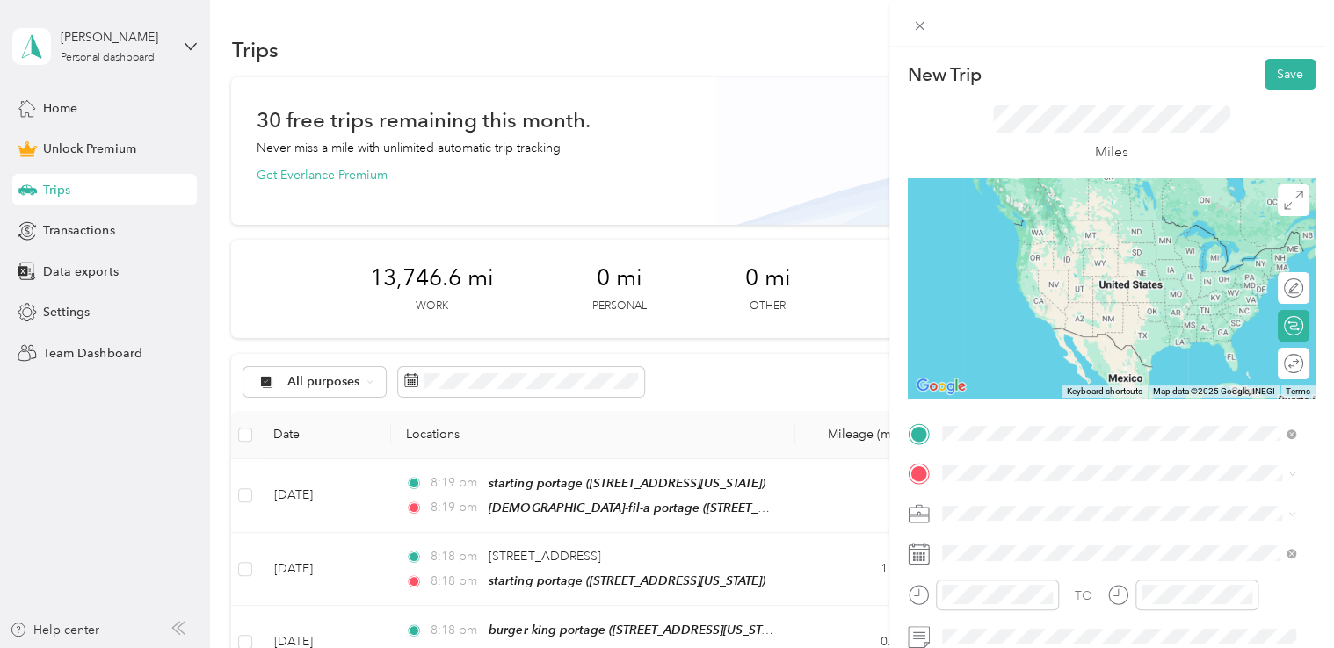
click at [1058, 244] on span "[STREET_ADDRESS][US_STATE]" at bounding box center [1062, 245] width 176 height 15
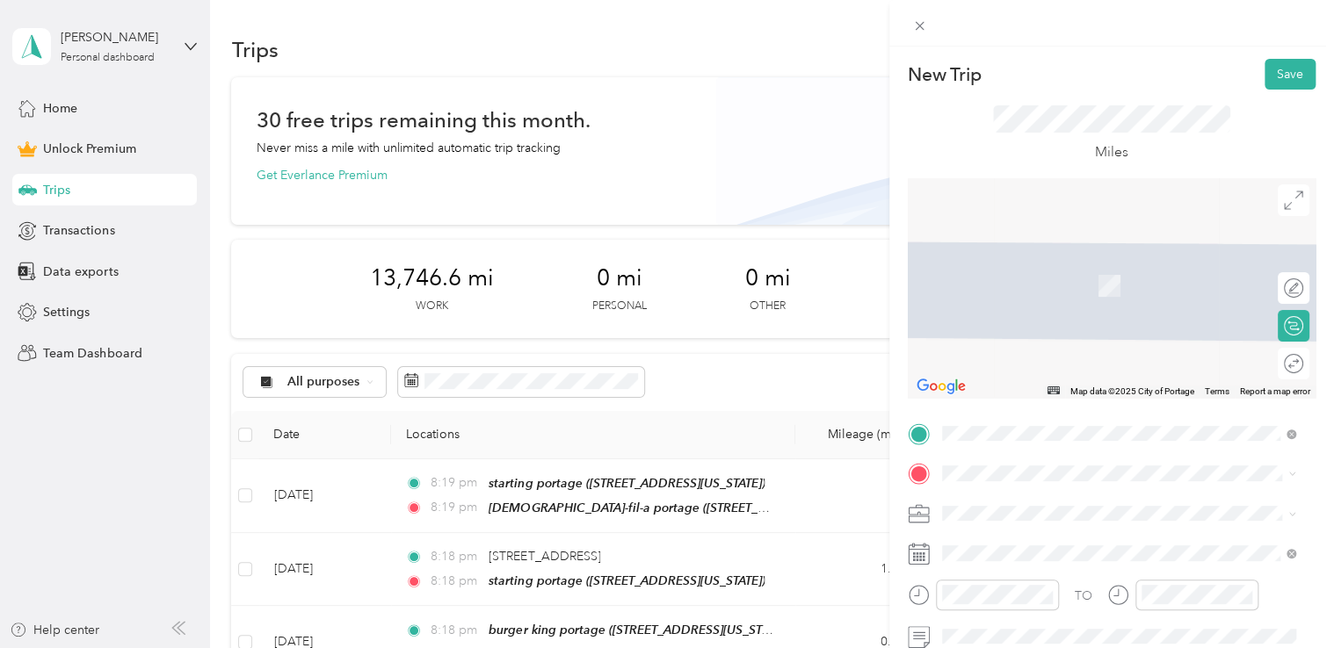
click at [1041, 263] on span "[STREET_ADDRESS][US_STATE]" at bounding box center [1062, 255] width 176 height 16
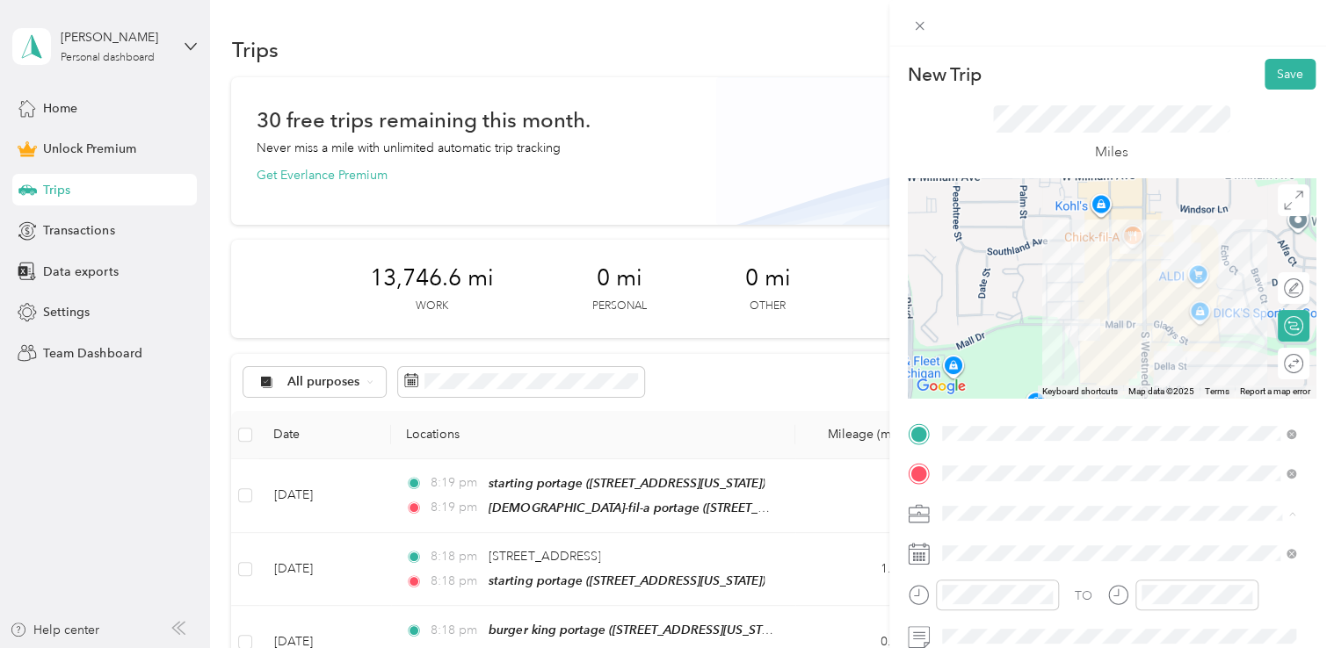
click at [993, 328] on div "Doordash" at bounding box center [1119, 329] width 342 height 18
click at [1266, 72] on button "Save" at bounding box center [1289, 74] width 51 height 31
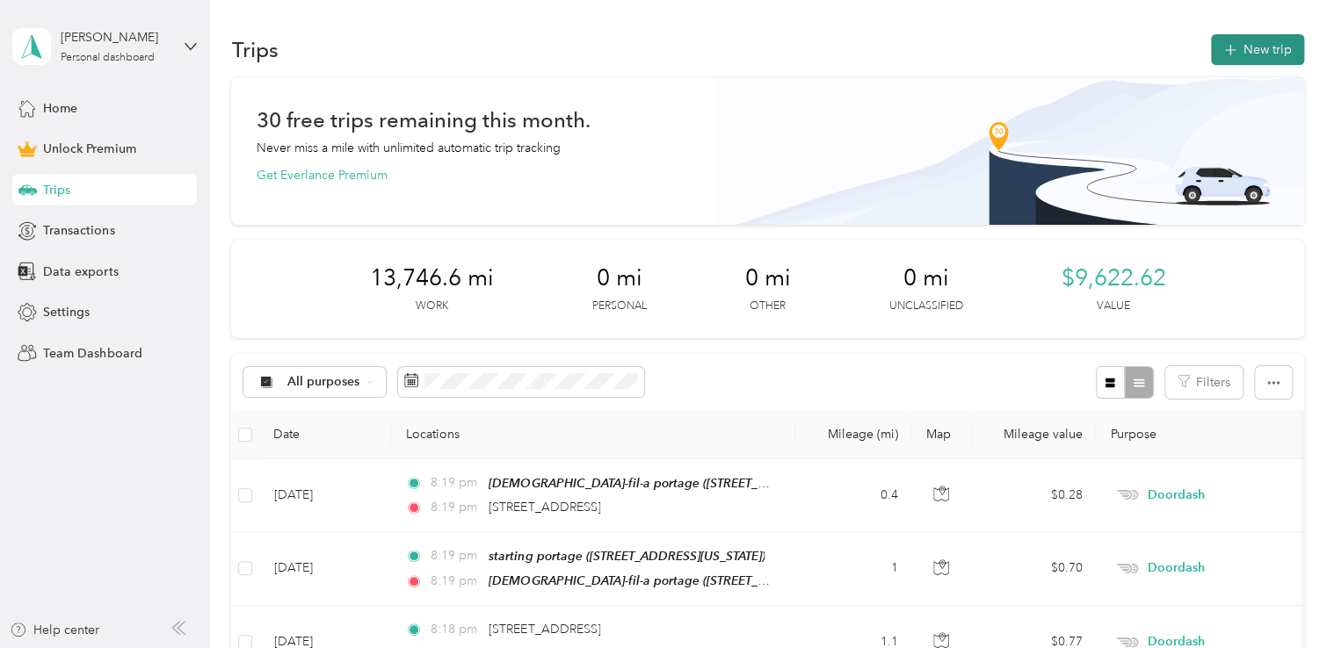
click at [1285, 47] on button "New trip" at bounding box center [1257, 49] width 93 height 31
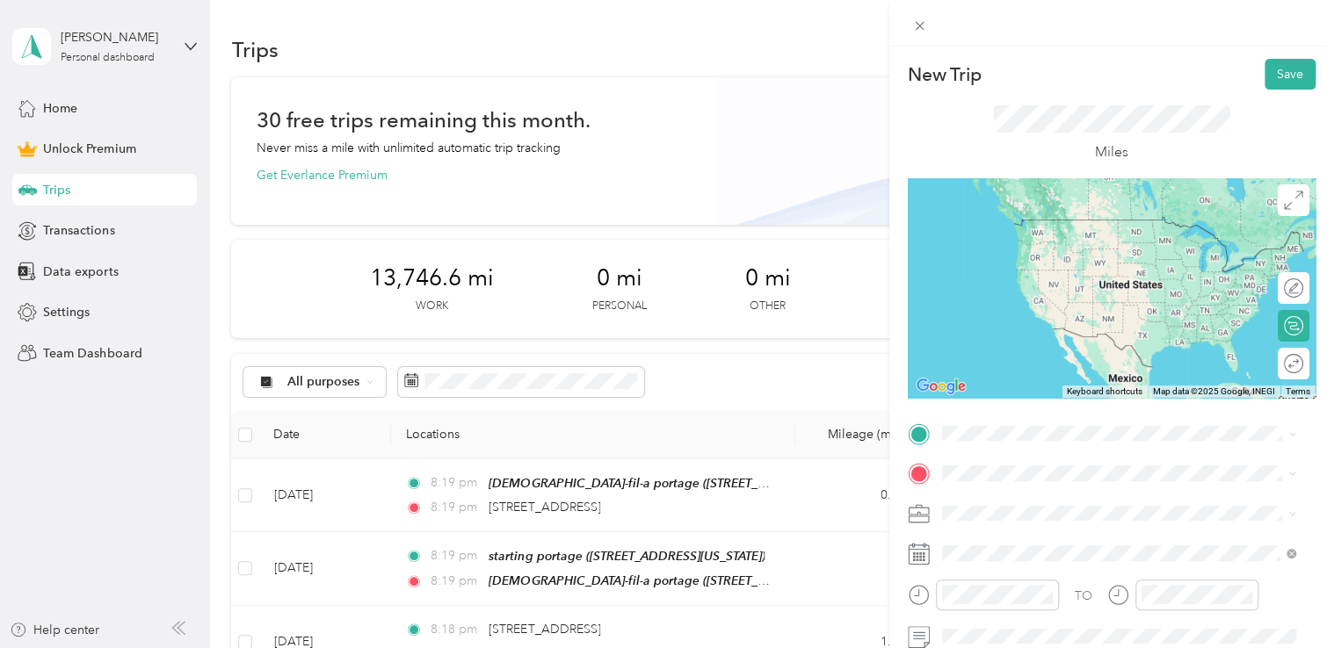
click at [1040, 223] on span "[STREET_ADDRESS][US_STATE]" at bounding box center [1062, 215] width 176 height 16
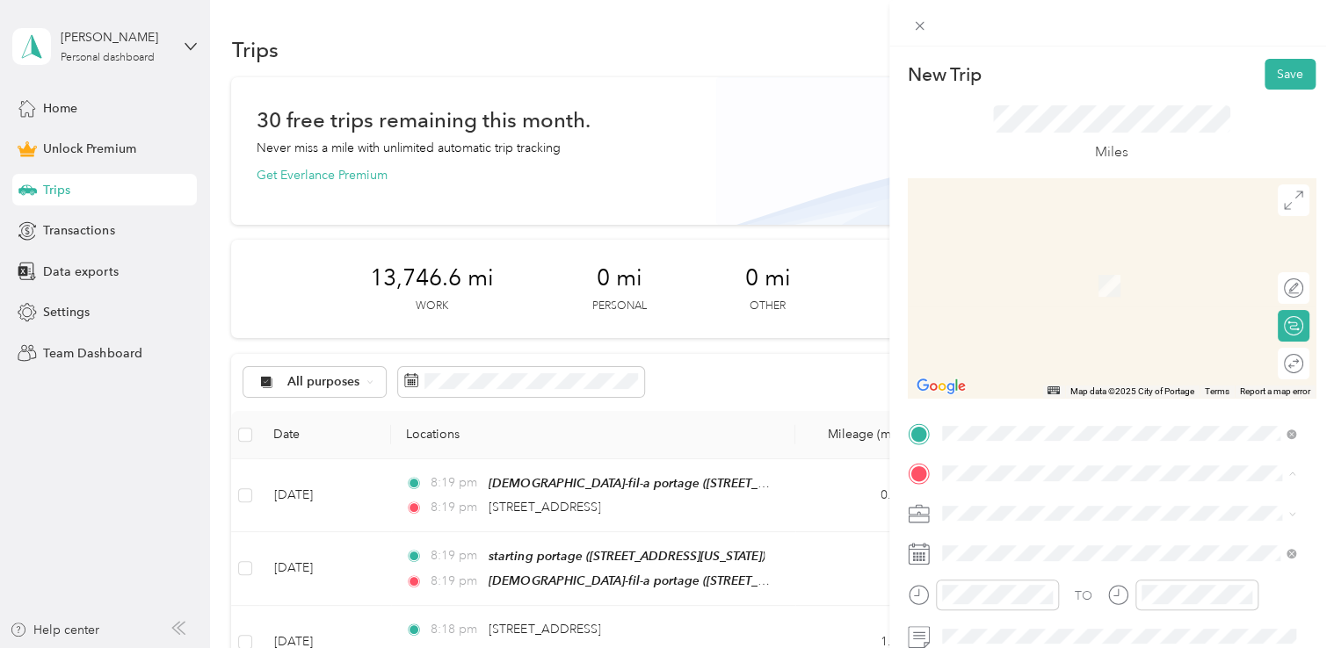
click at [1035, 248] on ol "From your Favorite places starting portage [STREET_ADDRESS][US_STATE] dicks spo…" at bounding box center [1119, 335] width 366 height 246
click at [977, 484] on span at bounding box center [1126, 473] width 380 height 28
click at [1046, 262] on strong "starting portage" at bounding box center [1021, 266] width 94 height 16
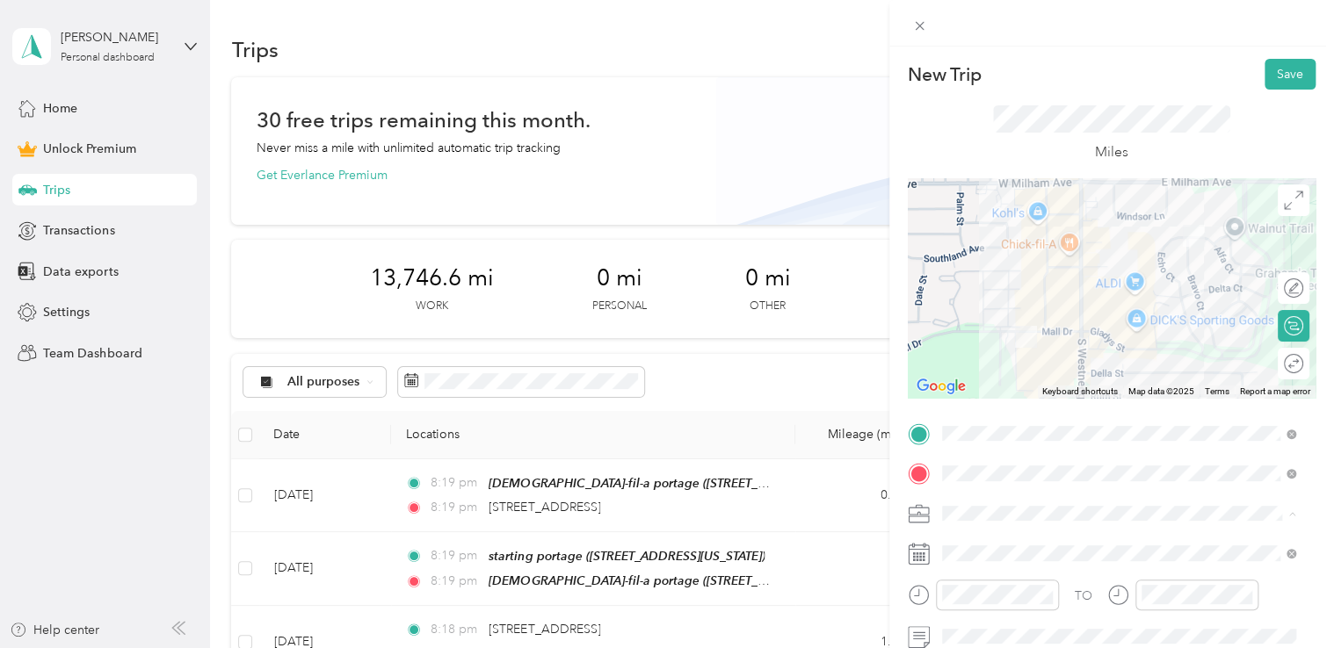
click at [997, 317] on li "Doordash" at bounding box center [1119, 329] width 366 height 31
click at [1280, 77] on button "Save" at bounding box center [1289, 74] width 51 height 31
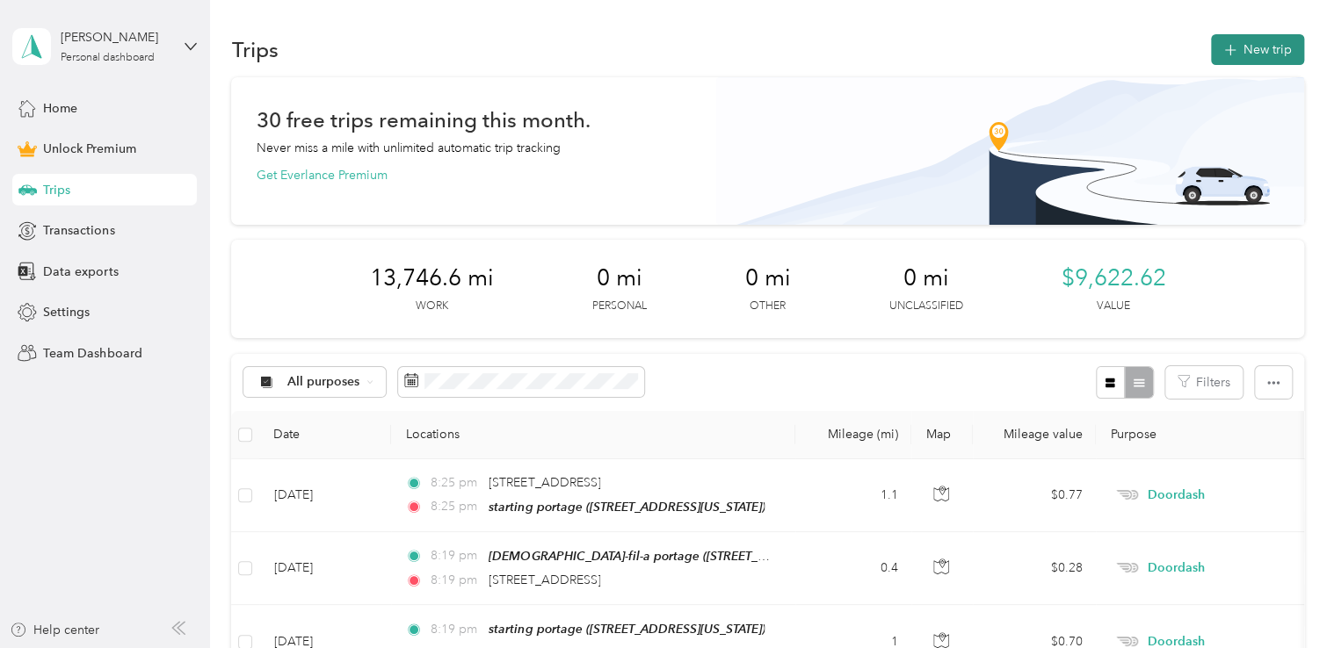
click at [1262, 50] on button "New trip" at bounding box center [1257, 49] width 93 height 31
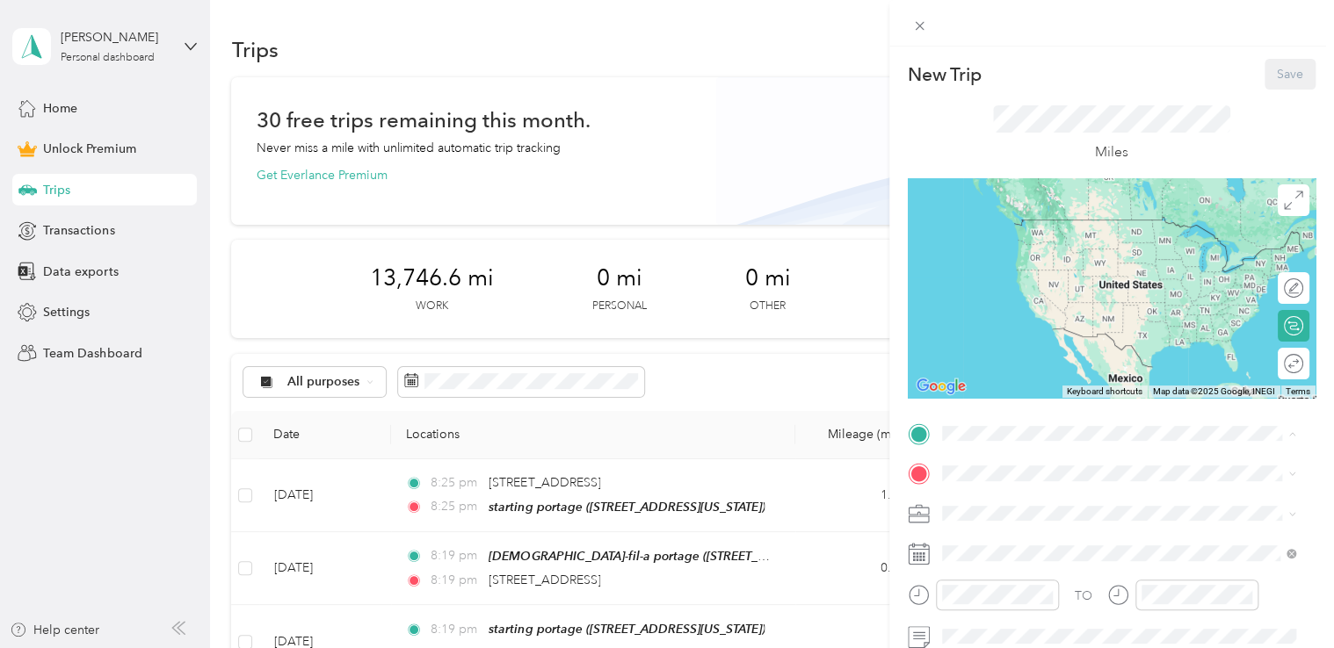
click at [1022, 244] on span "[STREET_ADDRESS][US_STATE]" at bounding box center [1062, 245] width 176 height 15
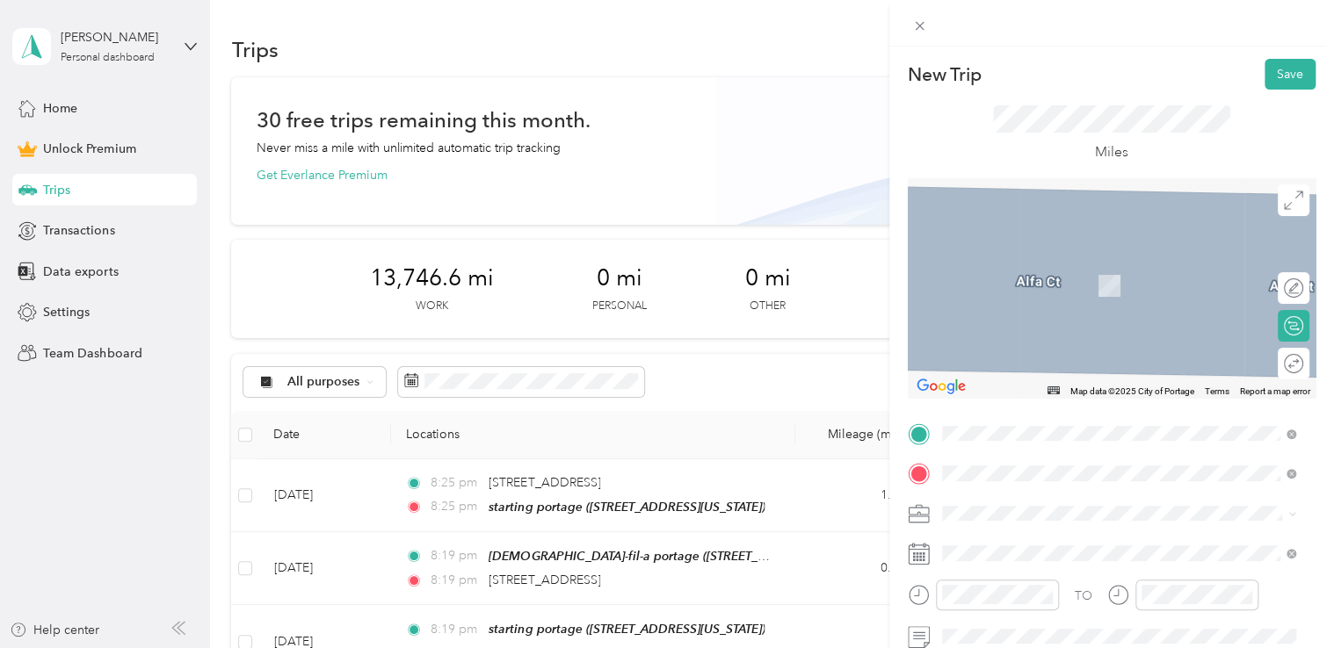
click at [1042, 268] on span "[STREET_ADDRESS][US_STATE]" at bounding box center [1062, 260] width 176 height 16
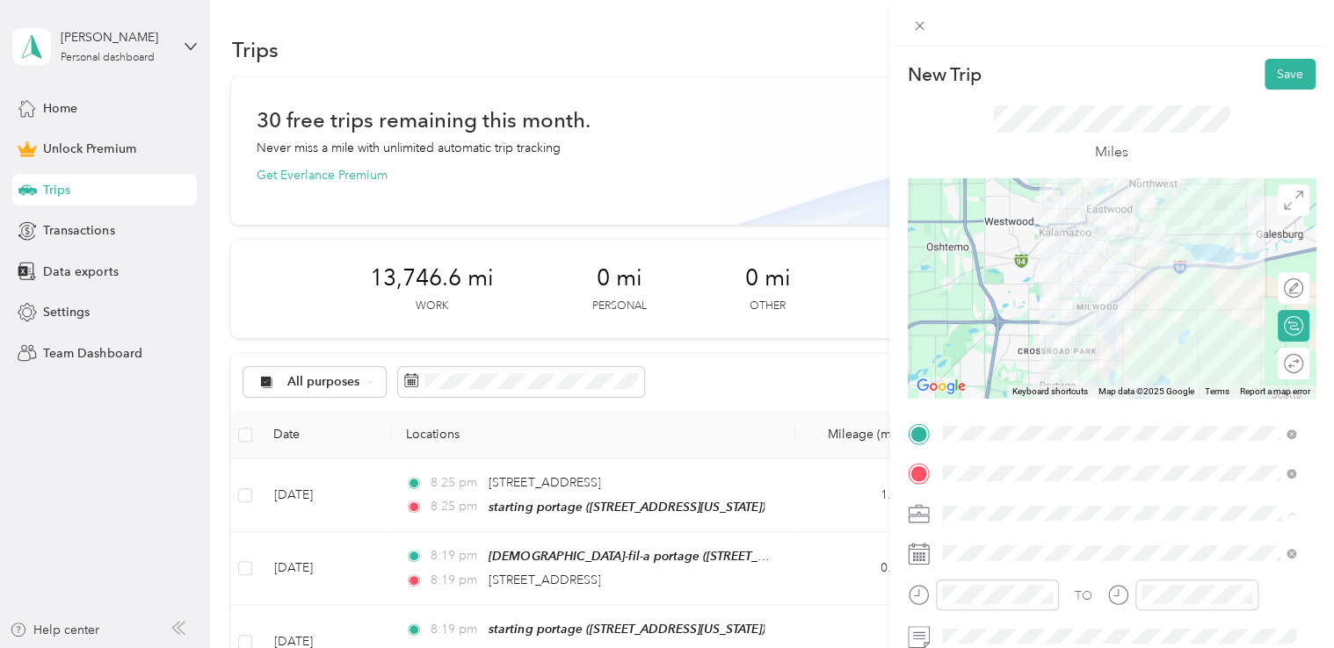
click at [994, 328] on span "Doordash" at bounding box center [976, 329] width 56 height 15
click at [1264, 76] on button "Save" at bounding box center [1289, 74] width 51 height 31
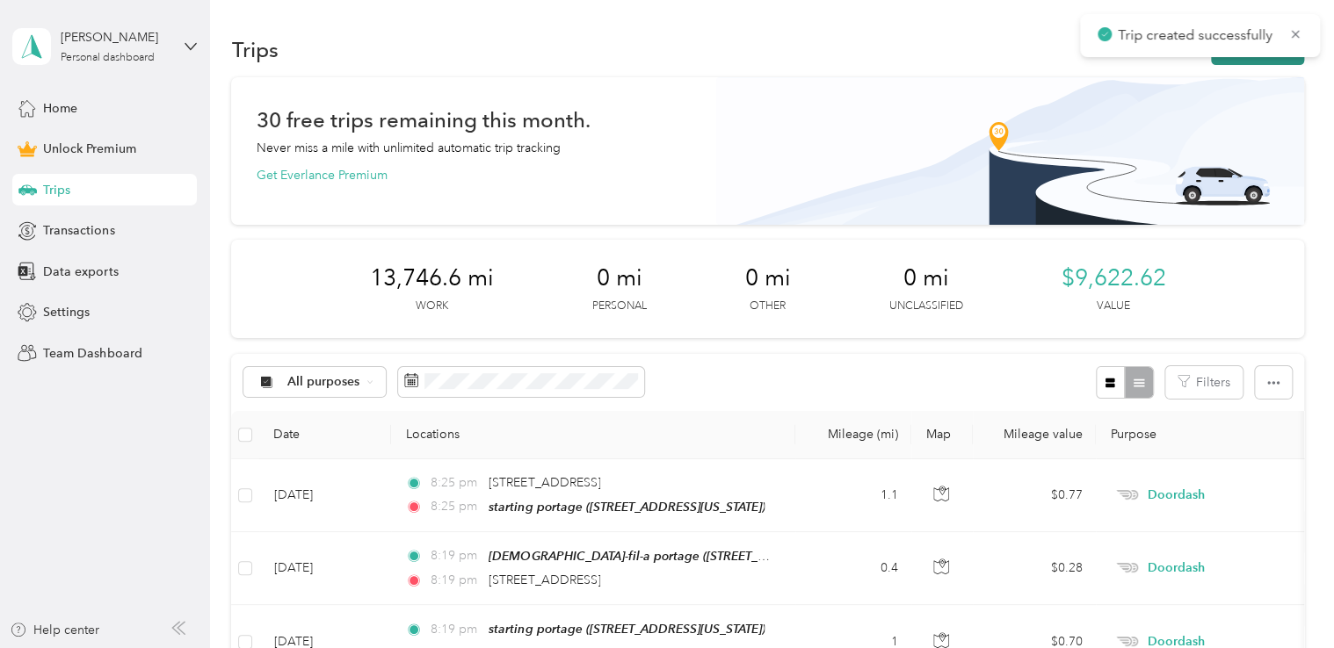
click at [1247, 61] on button "New trip" at bounding box center [1257, 49] width 93 height 31
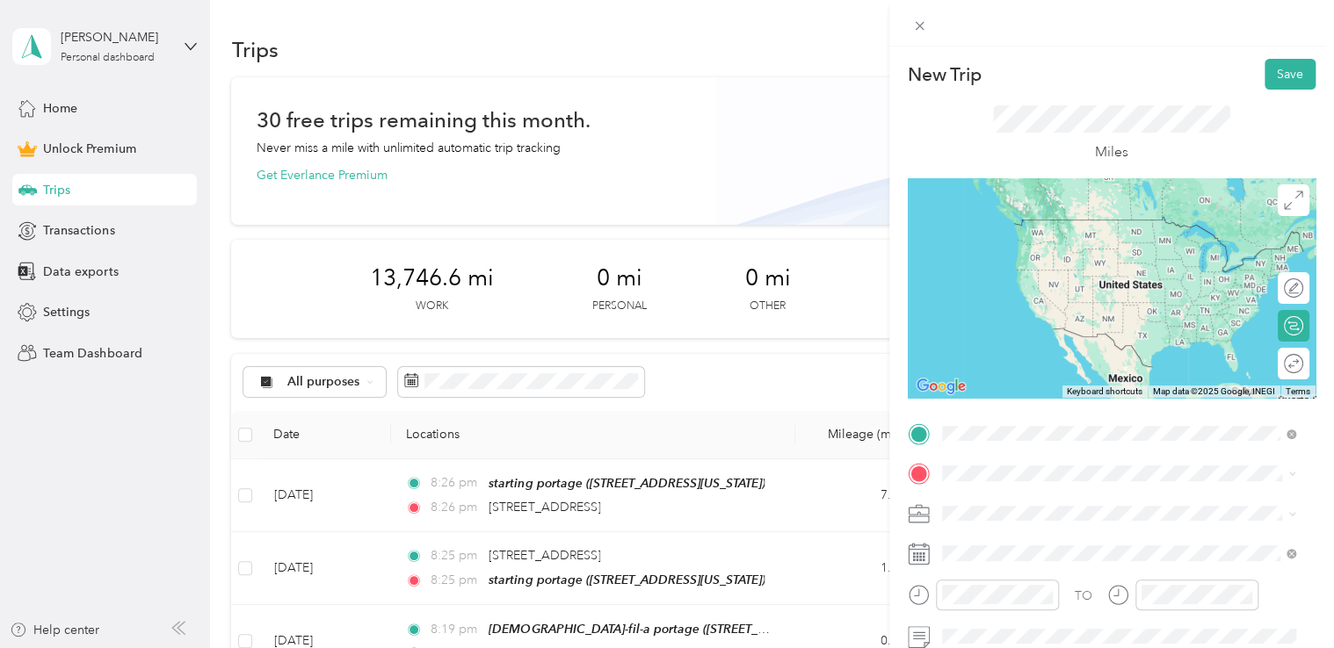
click at [1025, 216] on span "[STREET_ADDRESS][US_STATE]" at bounding box center [1062, 220] width 176 height 16
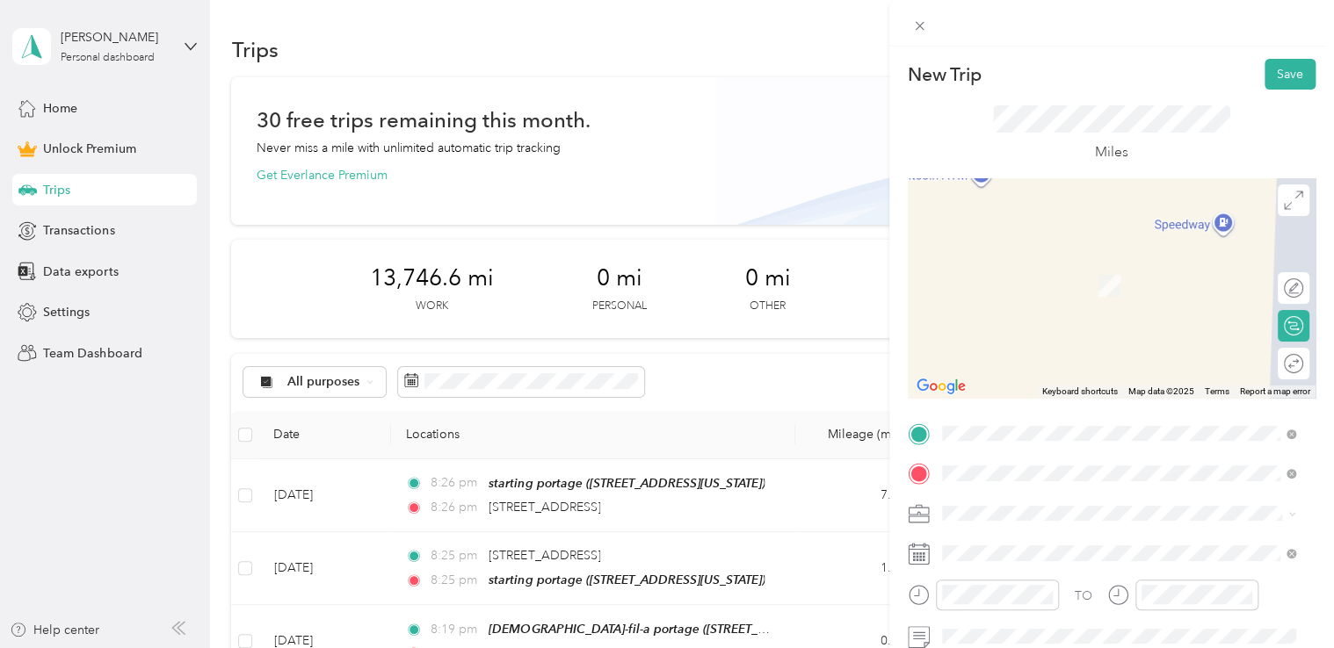
click at [980, 529] on span "[STREET_ADDRESS][PERSON_NAME][US_STATE]" at bounding box center [1110, 537] width 273 height 16
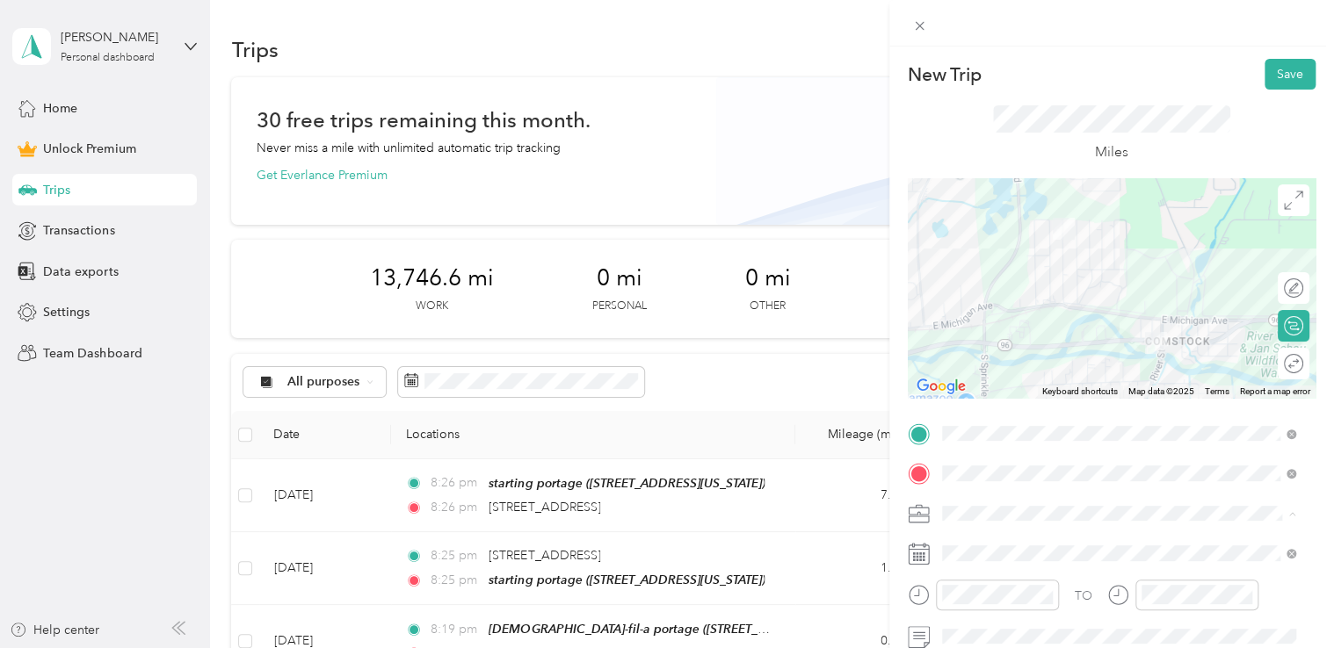
click at [984, 318] on li "Doordash" at bounding box center [1119, 329] width 366 height 31
click at [1277, 76] on button "Save" at bounding box center [1289, 74] width 51 height 31
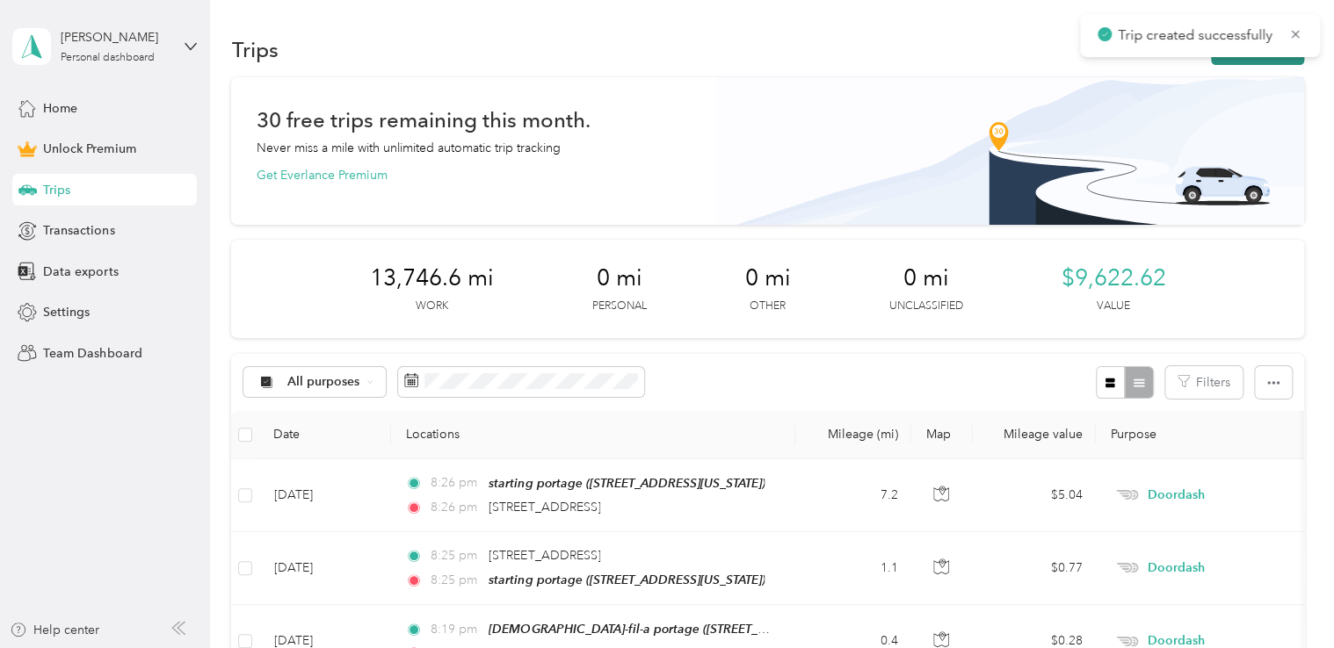
click at [1223, 62] on button "New trip" at bounding box center [1257, 49] width 93 height 31
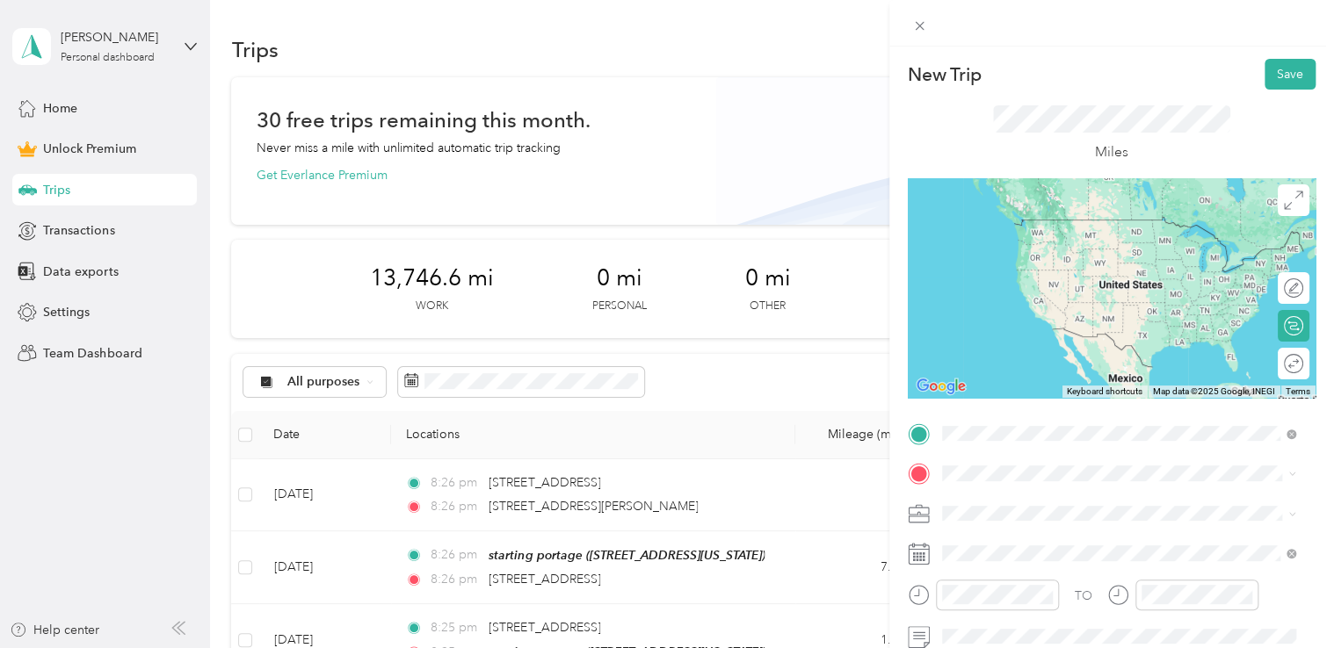
click at [1043, 497] on span "[STREET_ADDRESS][PERSON_NAME][US_STATE]" at bounding box center [1110, 497] width 273 height 16
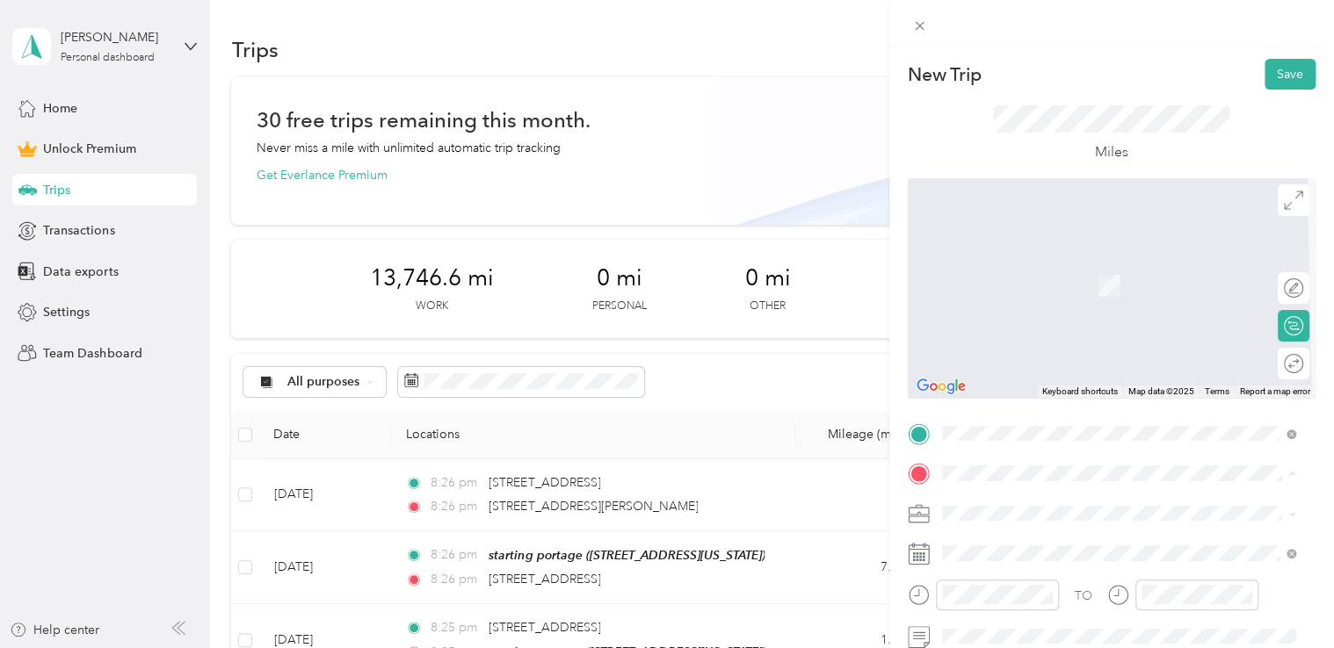
click at [1012, 291] on span "[STREET_ADDRESS][US_STATE]" at bounding box center [1062, 285] width 176 height 15
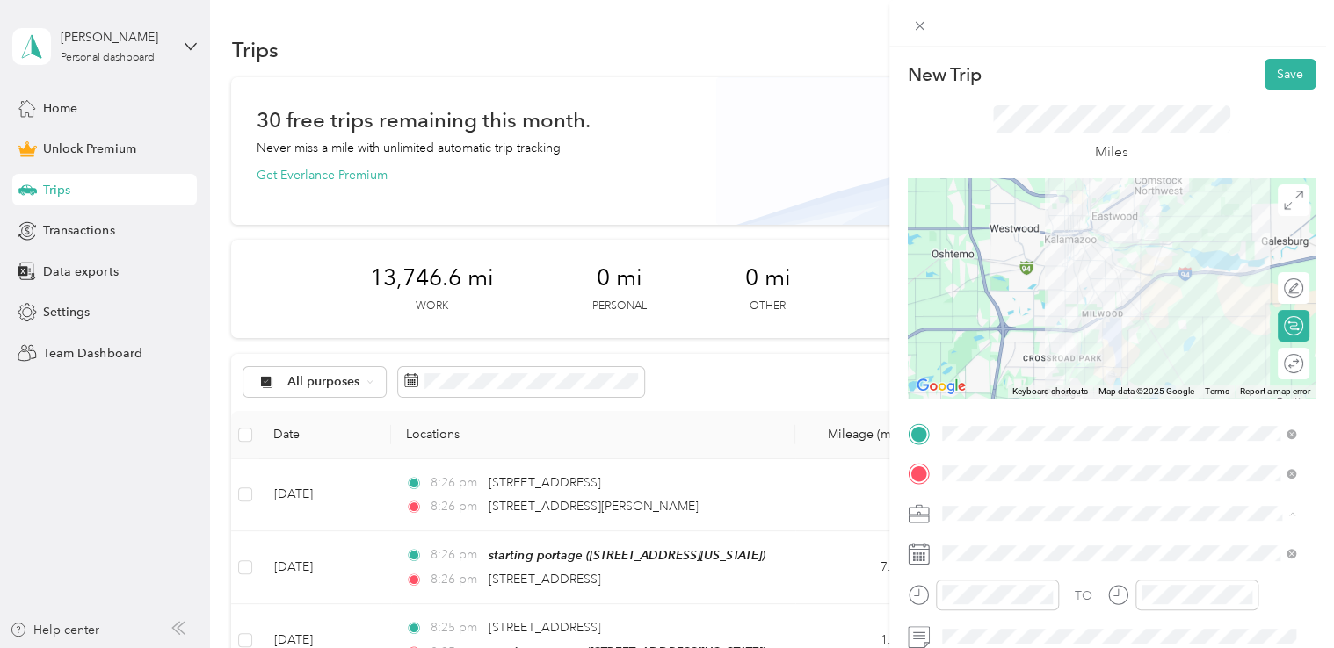
click at [984, 326] on span "Doordash" at bounding box center [976, 329] width 56 height 15
click at [1276, 68] on button "Save" at bounding box center [1289, 74] width 51 height 31
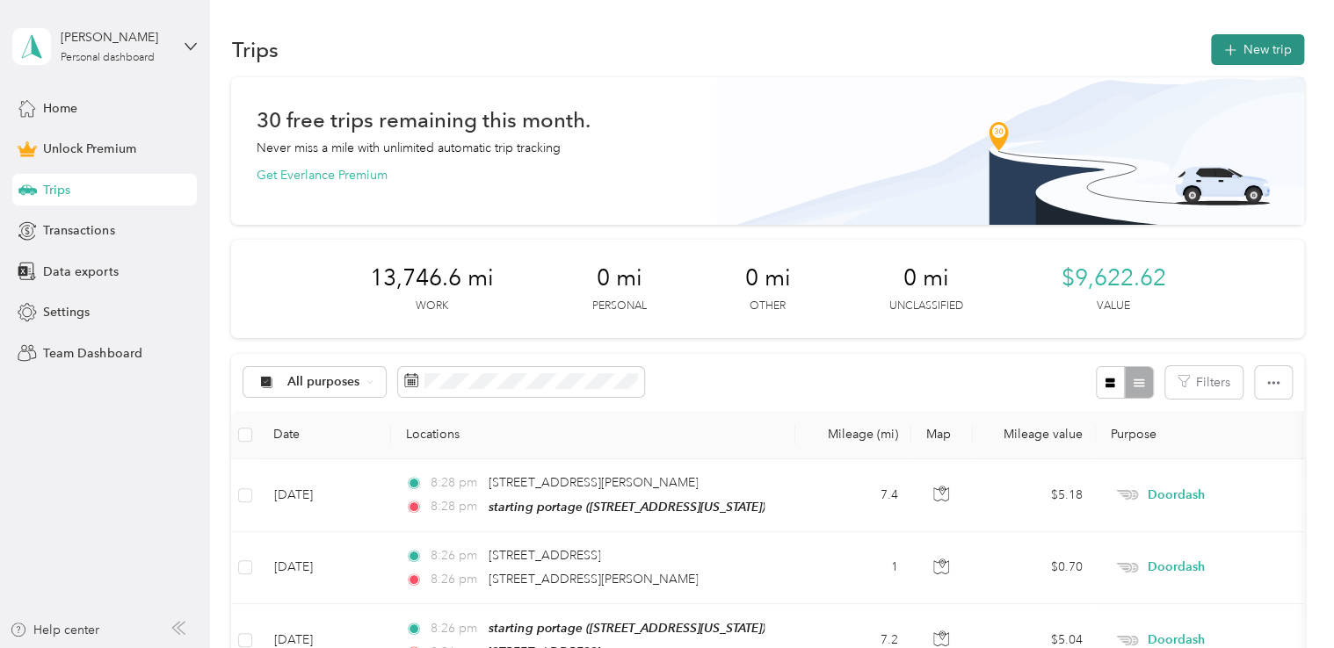
click at [1273, 49] on button "New trip" at bounding box center [1257, 49] width 93 height 31
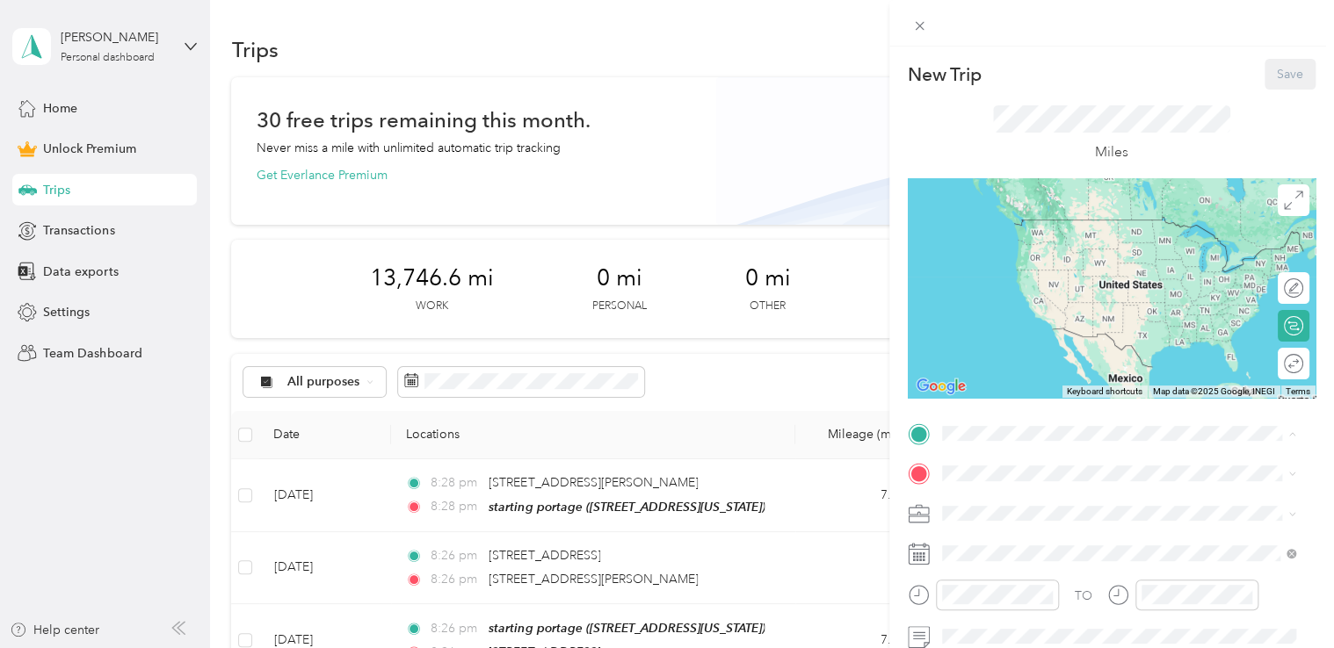
click at [1011, 258] on div "starting portage [STREET_ADDRESS][US_STATE]" at bounding box center [1119, 236] width 342 height 43
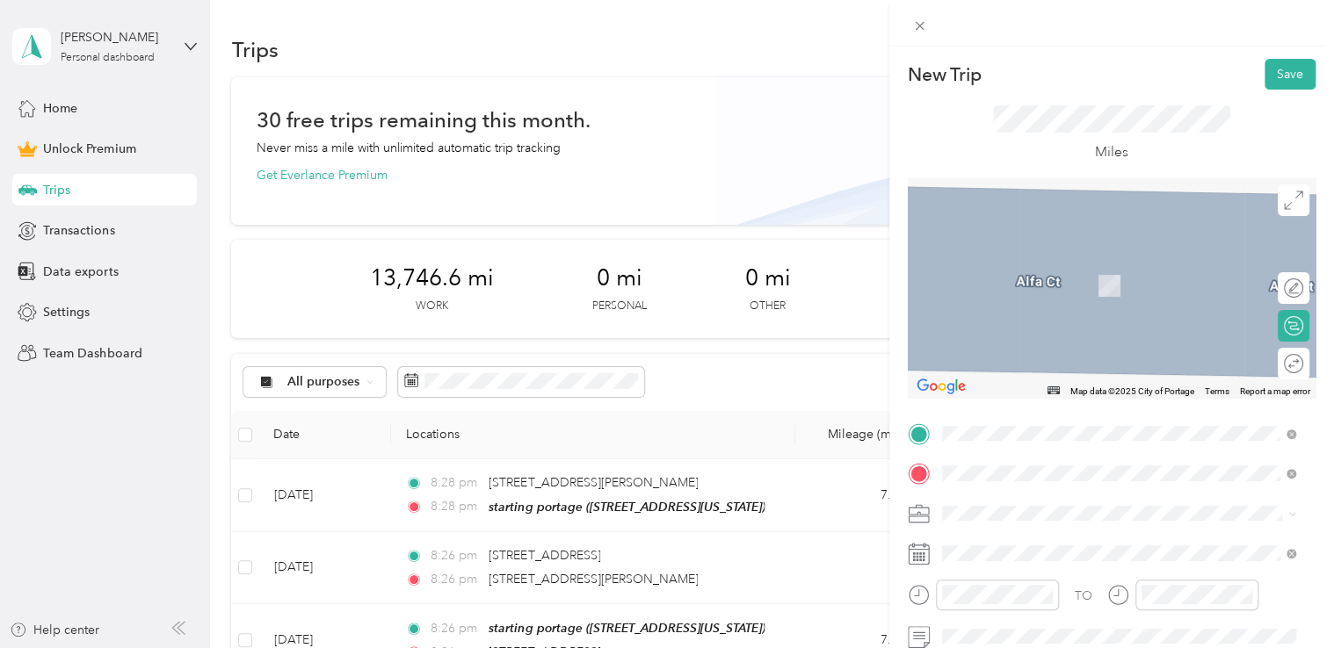
click at [1024, 345] on div "[GEOGRAPHIC_DATA][STREET_ADDRESS][US_STATE][GEOGRAPHIC_DATA]" at bounding box center [1062, 332] width 176 height 37
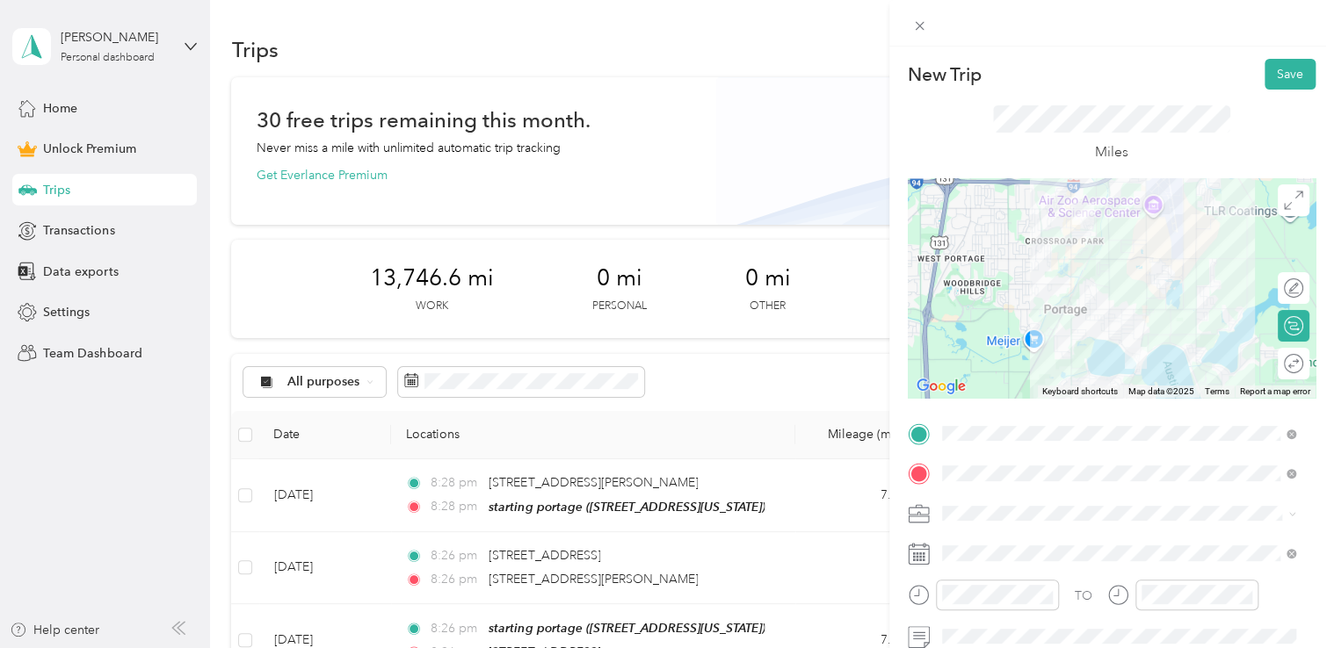
click at [994, 329] on span "Doordash" at bounding box center [976, 323] width 56 height 15
click at [1272, 76] on button "Save" at bounding box center [1289, 74] width 51 height 31
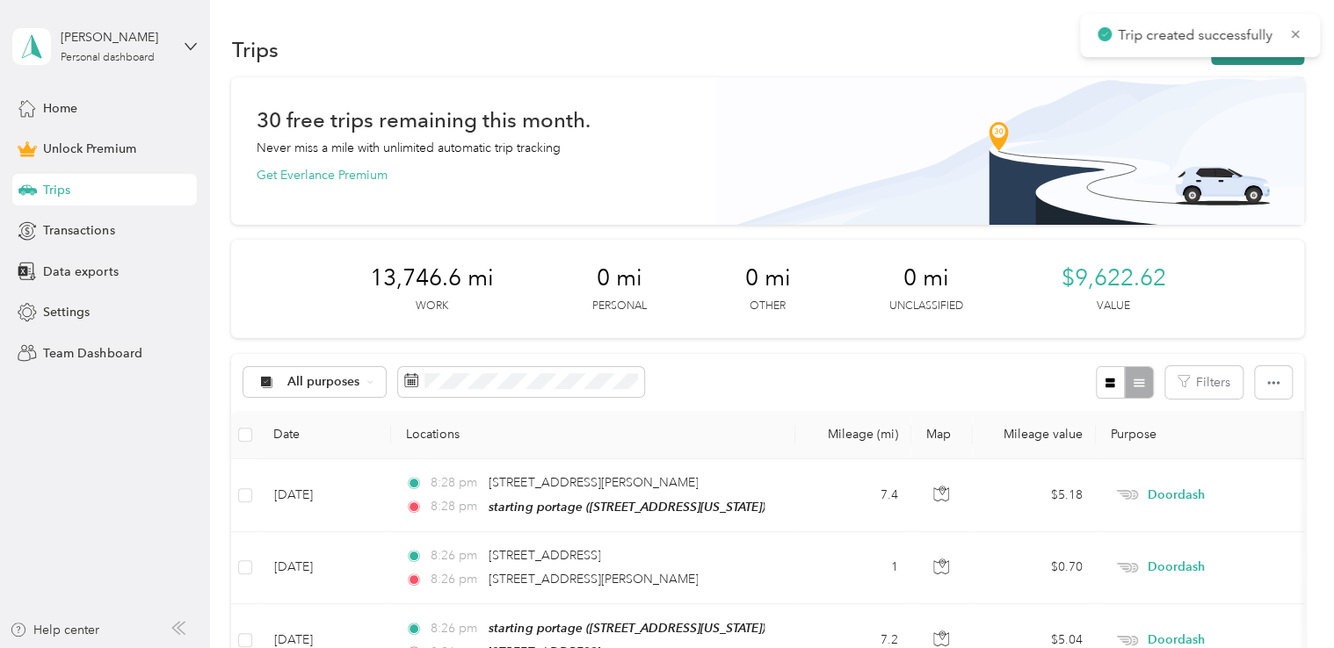
click at [1237, 61] on button "New trip" at bounding box center [1257, 49] width 93 height 31
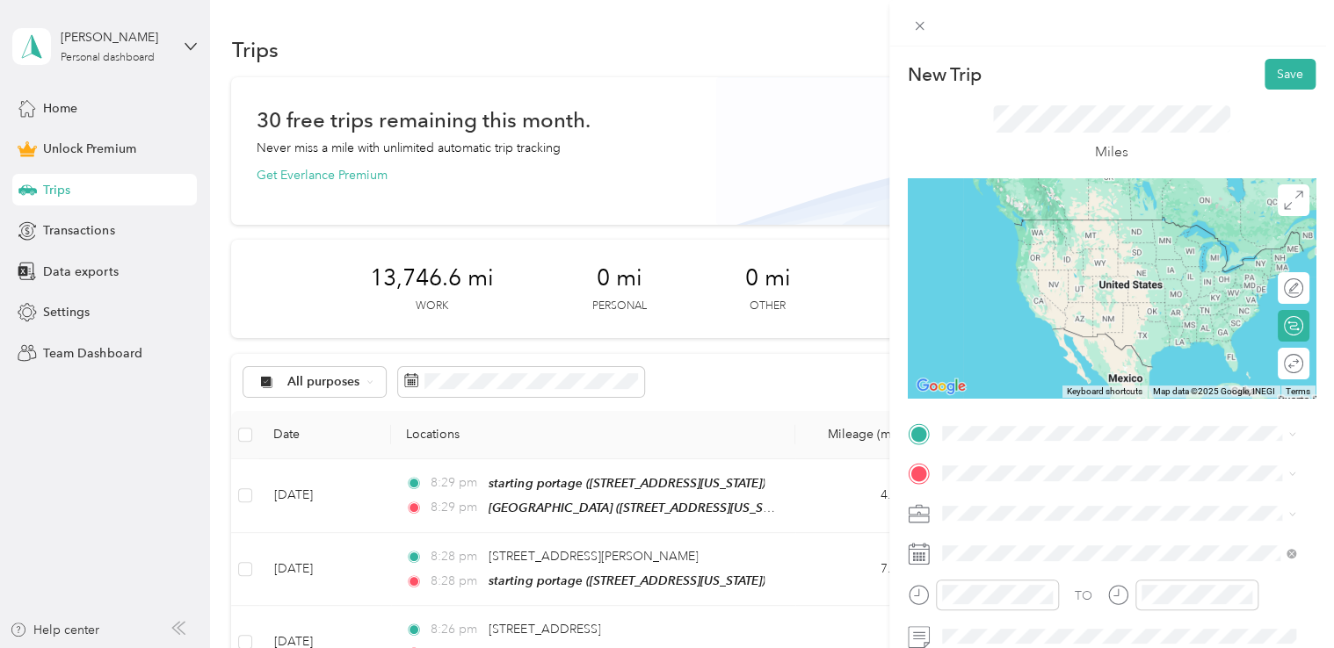
click at [1017, 307] on span "[STREET_ADDRESS][US_STATE]" at bounding box center [1062, 300] width 176 height 15
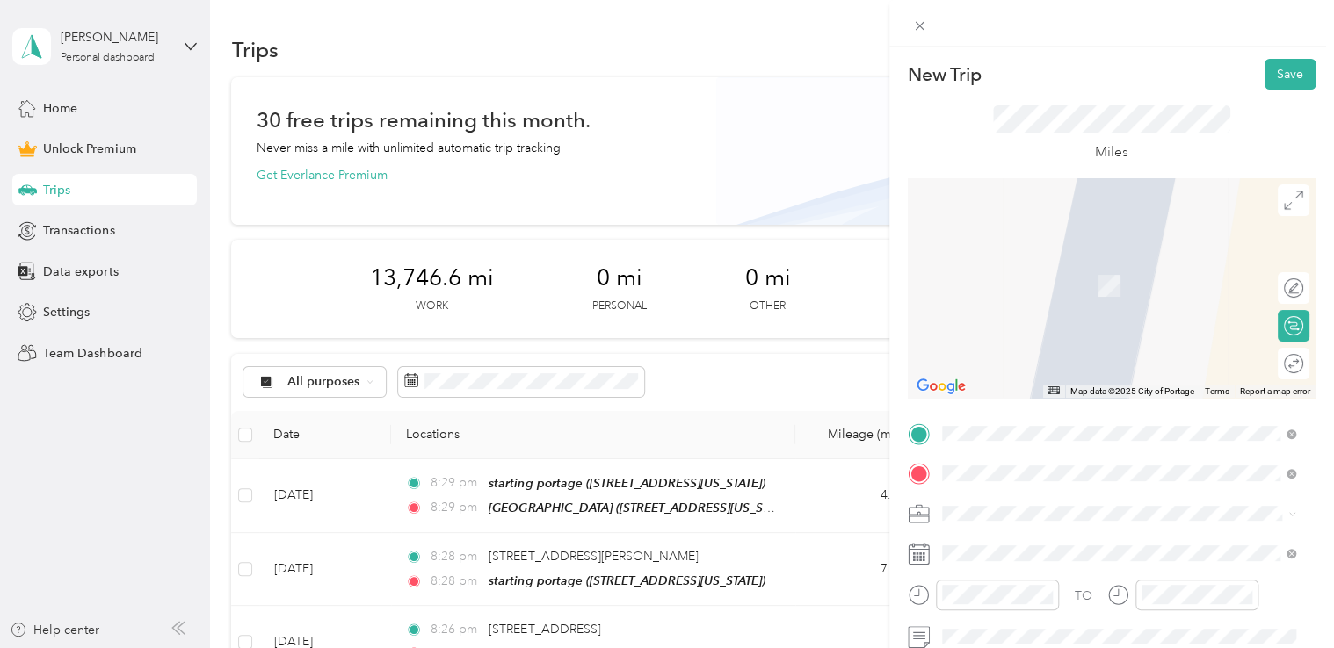
click at [1037, 336] on span "[STREET_ADDRESS][US_STATE]" at bounding box center [1062, 328] width 176 height 16
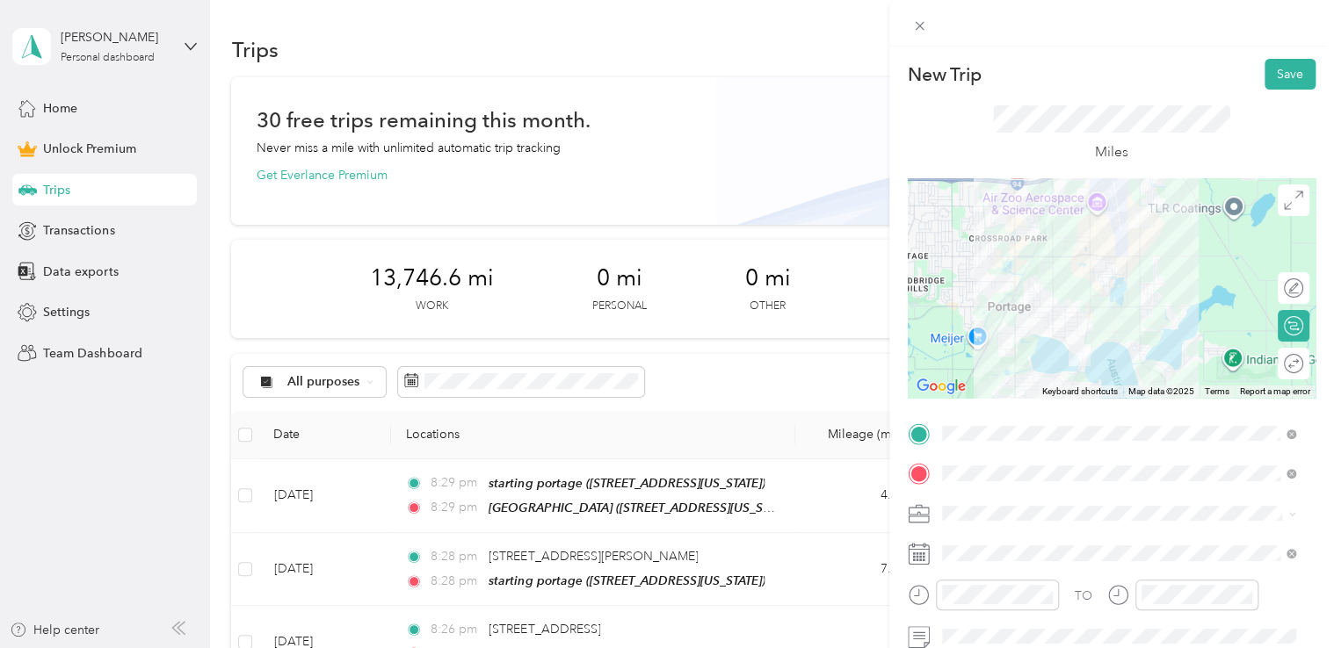
click at [987, 330] on div "Doordash" at bounding box center [1119, 325] width 342 height 18
click at [1269, 83] on button "Save" at bounding box center [1289, 74] width 51 height 31
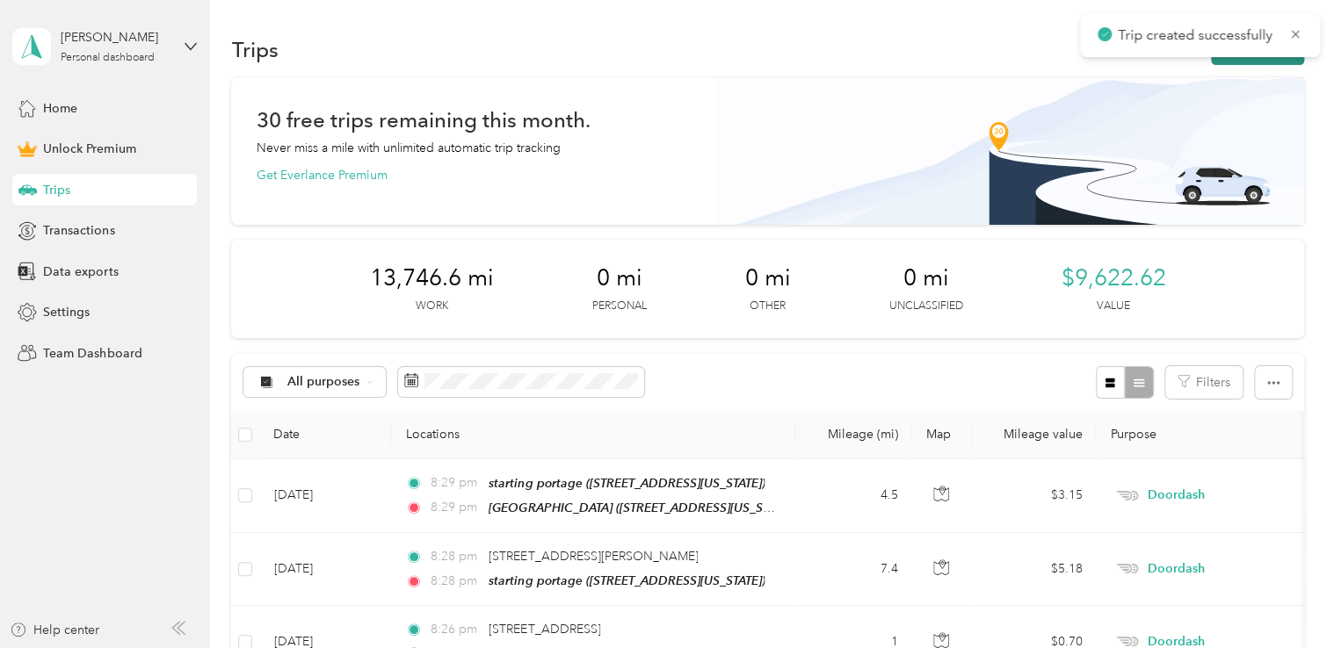
click at [1236, 57] on button "New trip" at bounding box center [1257, 49] width 93 height 31
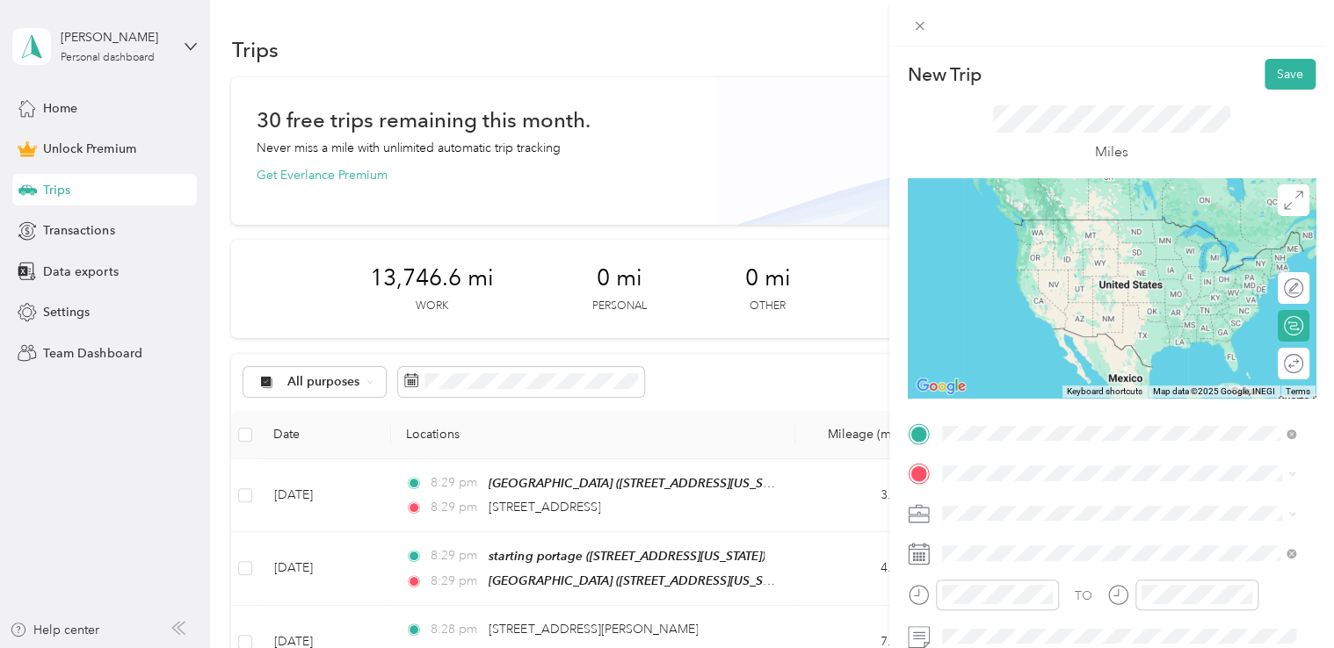
click at [1032, 505] on span "[STREET_ADDRESS][US_STATE]" at bounding box center [1062, 497] width 176 height 16
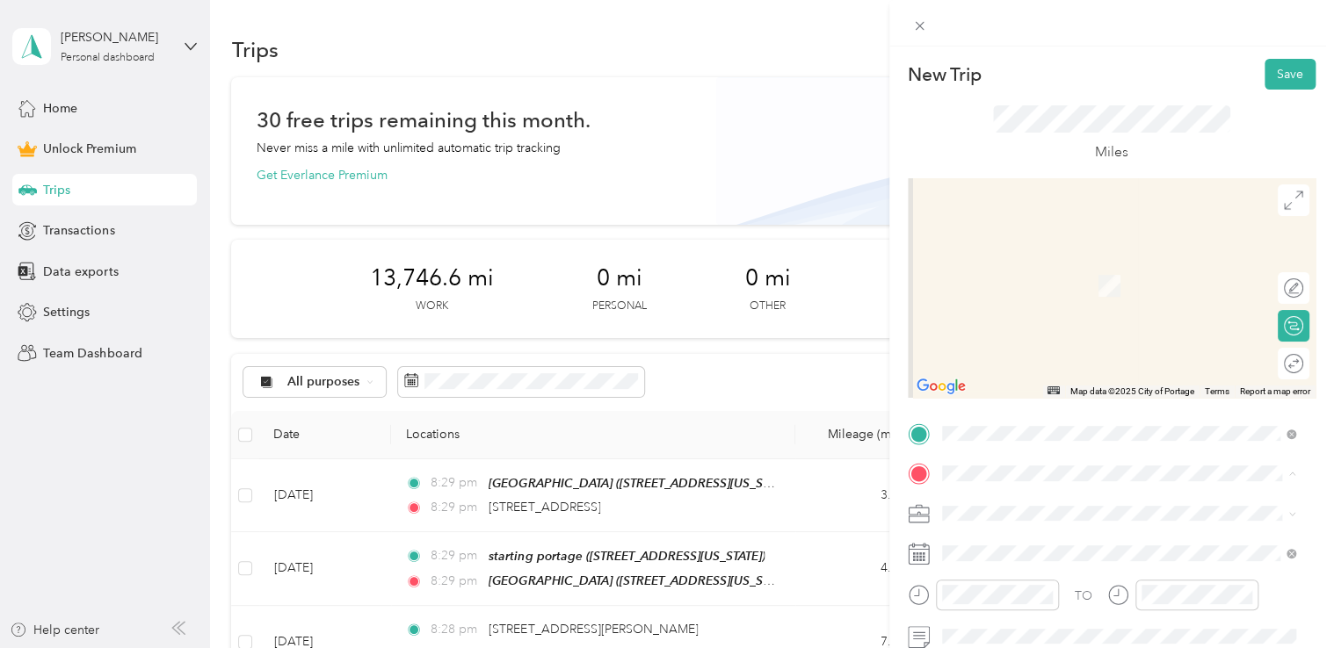
click at [1019, 272] on div "starting portage [STREET_ADDRESS][US_STATE]" at bounding box center [1062, 276] width 176 height 37
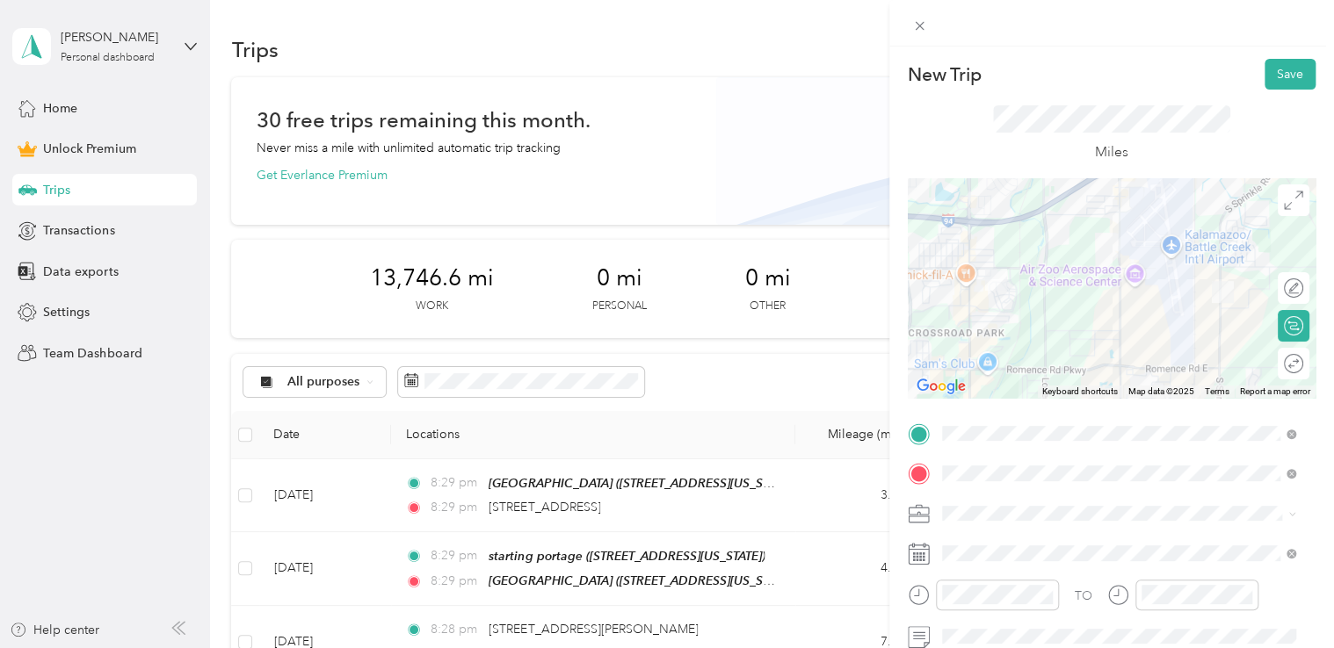
click at [997, 336] on ol "Work Personal Doordash Other Charity Medical Moving Commute" at bounding box center [1119, 370] width 366 height 246
click at [1000, 325] on span "Doordash" at bounding box center [976, 329] width 56 height 15
click at [1271, 76] on button "Save" at bounding box center [1289, 74] width 51 height 31
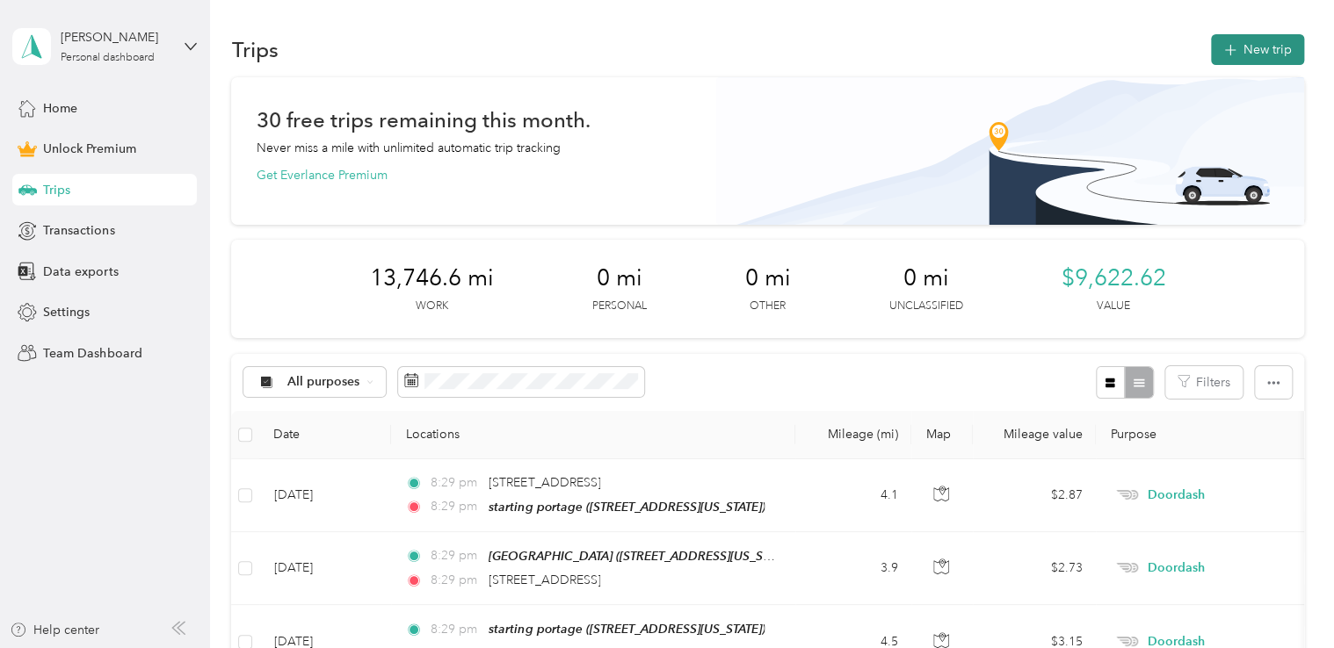
click at [1258, 60] on button "New trip" at bounding box center [1257, 49] width 93 height 31
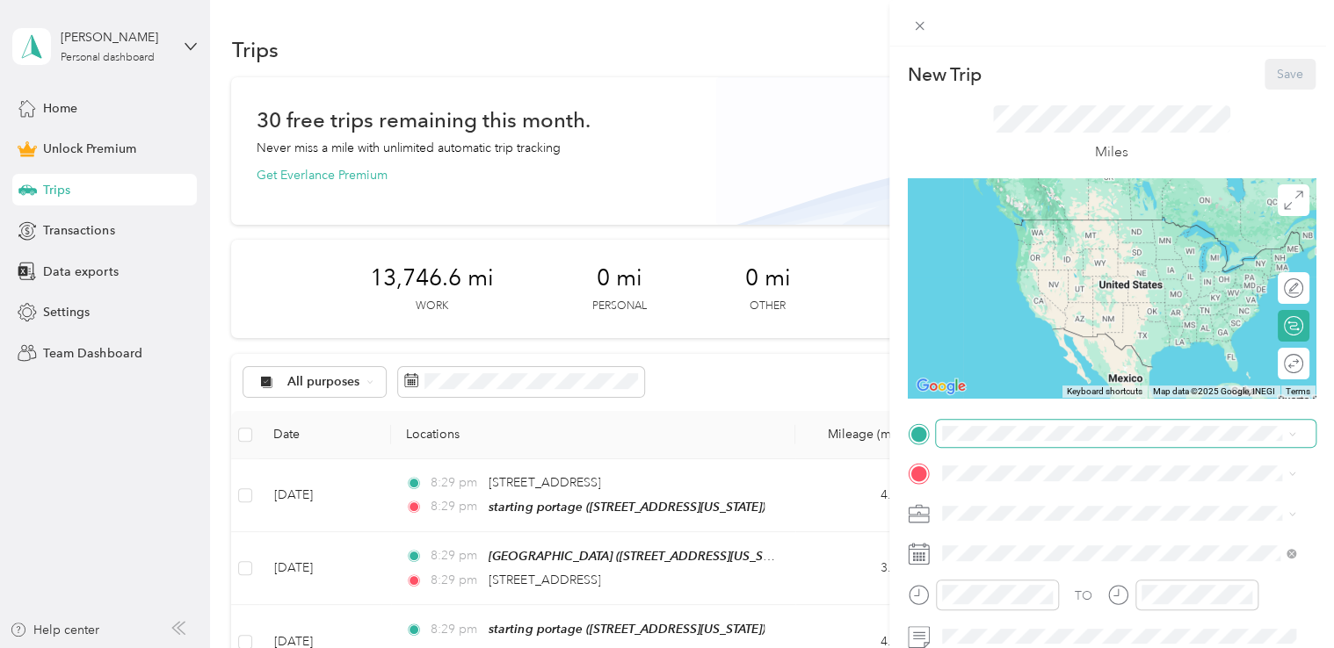
click at [1096, 442] on span at bounding box center [1126, 434] width 380 height 28
click at [1077, 225] on div "starting portage" at bounding box center [1062, 226] width 176 height 16
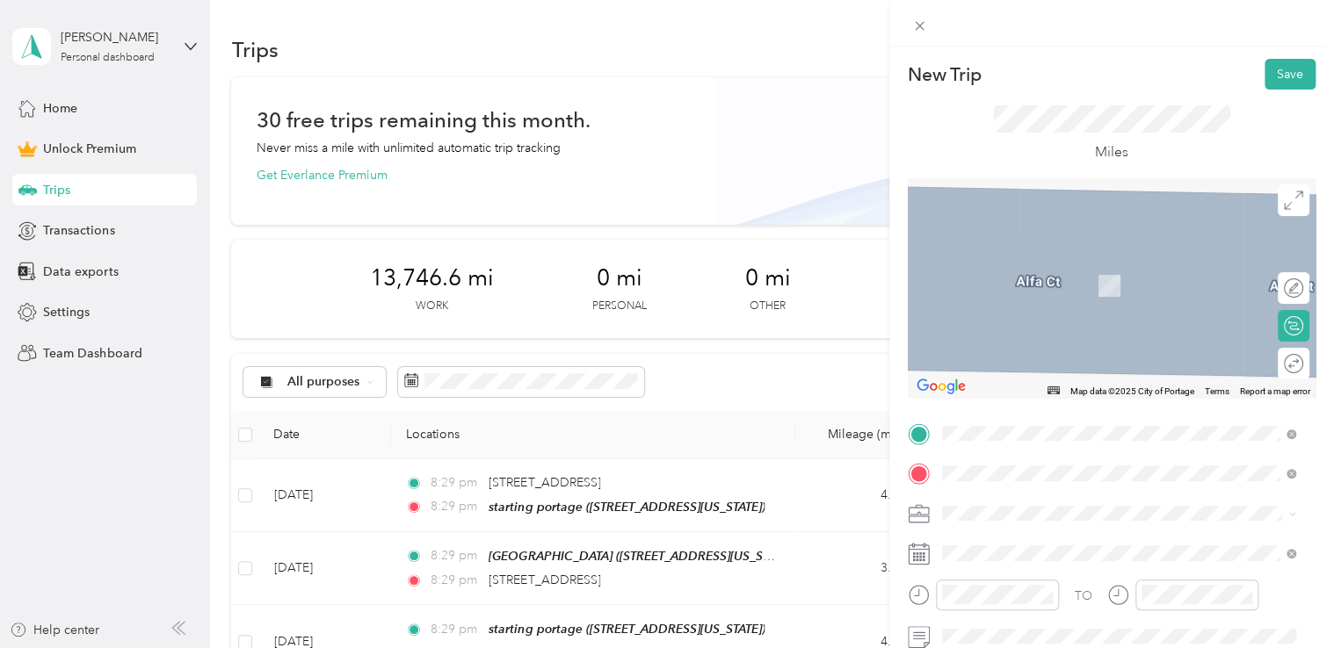
click at [1023, 293] on div "dunkin donuts [STREET_ADDRESS][US_STATE]" at bounding box center [1062, 276] width 176 height 37
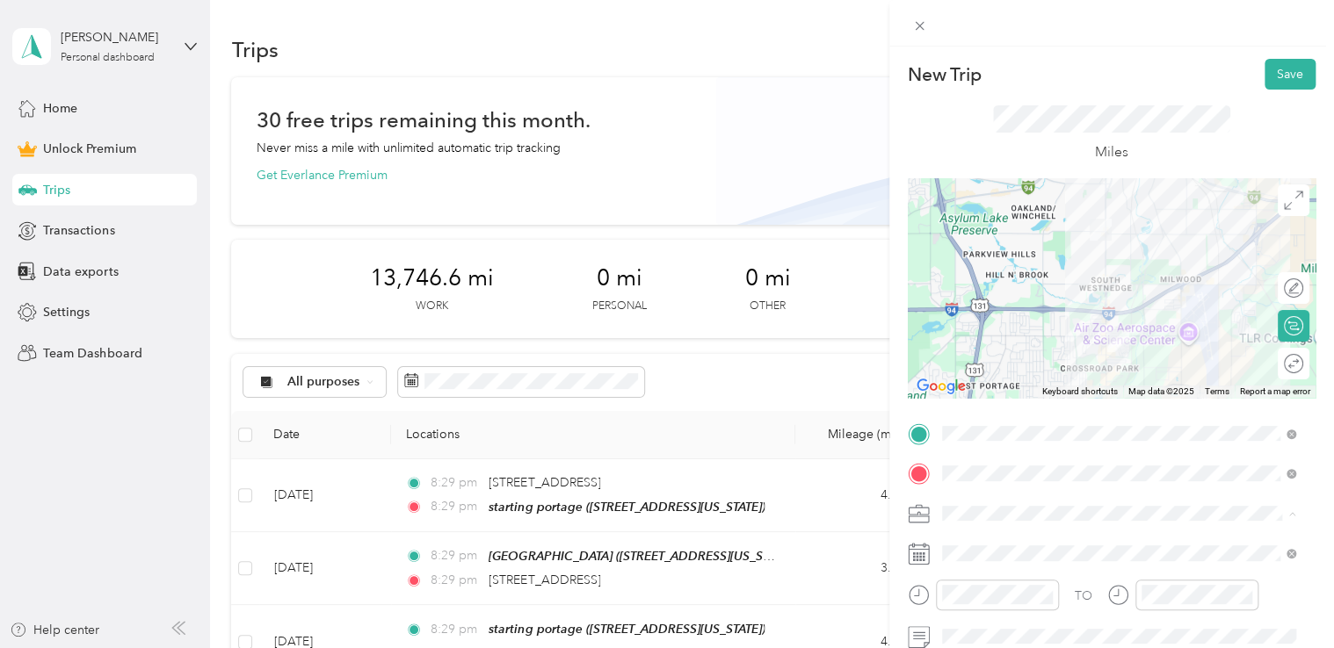
click at [993, 325] on span "Doordash" at bounding box center [976, 329] width 56 height 15
click at [988, 542] on span at bounding box center [1126, 553] width 380 height 28
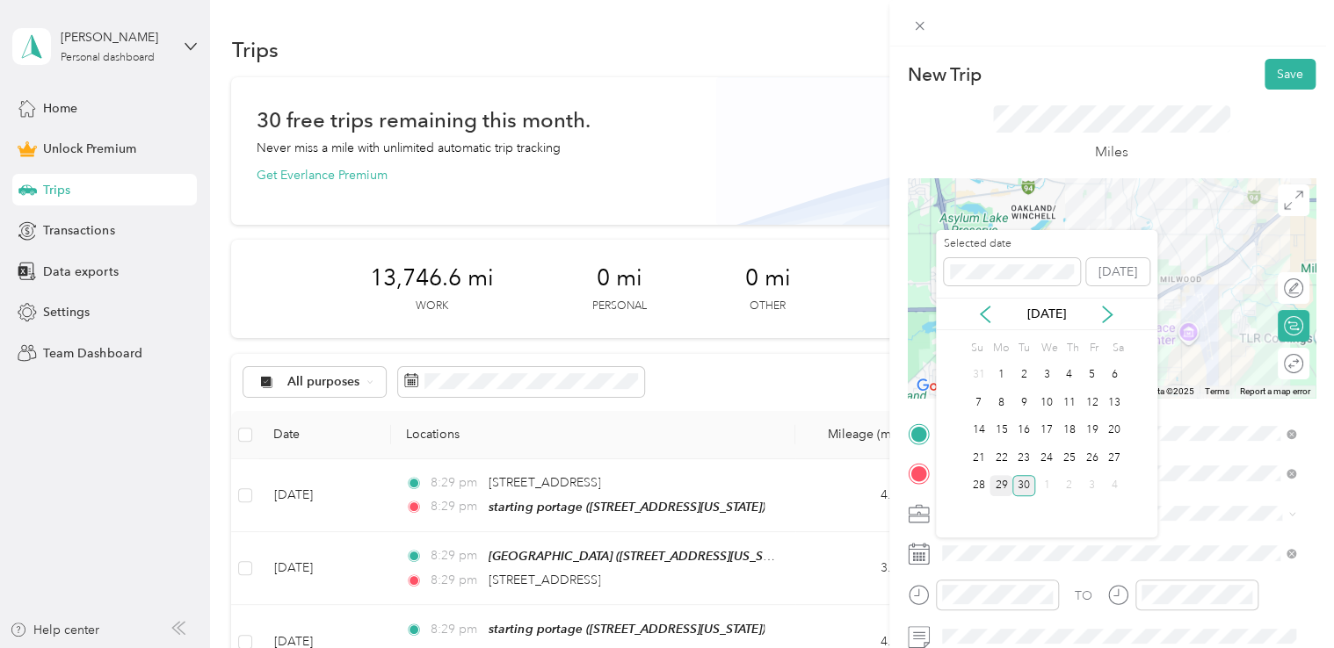
click at [991, 478] on div "29" at bounding box center [1000, 486] width 23 height 22
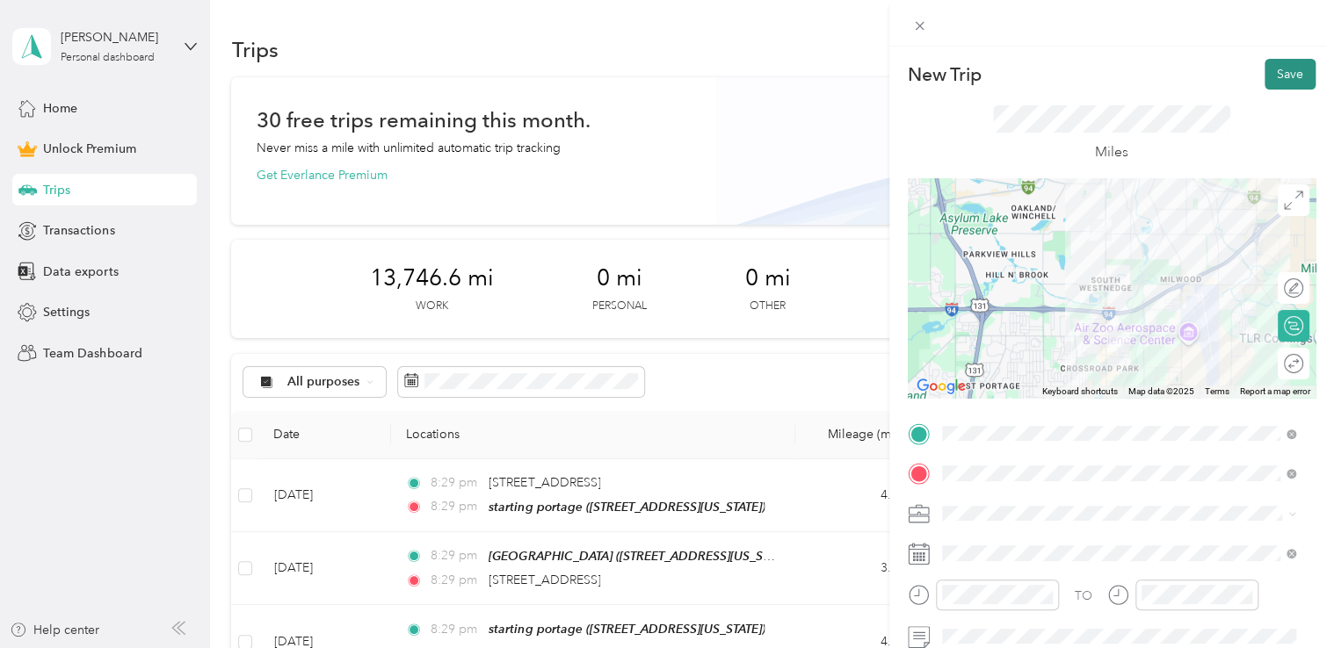
click at [1283, 79] on button "Save" at bounding box center [1289, 74] width 51 height 31
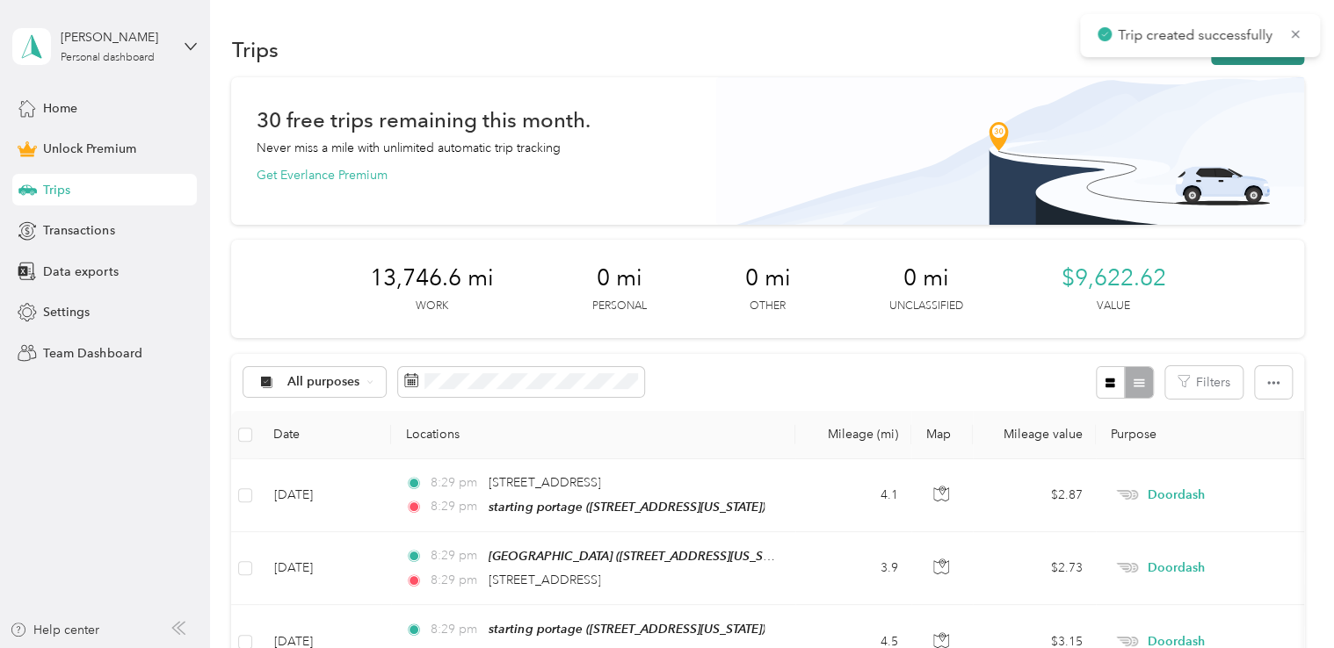
click at [1240, 60] on button "New trip" at bounding box center [1257, 49] width 93 height 31
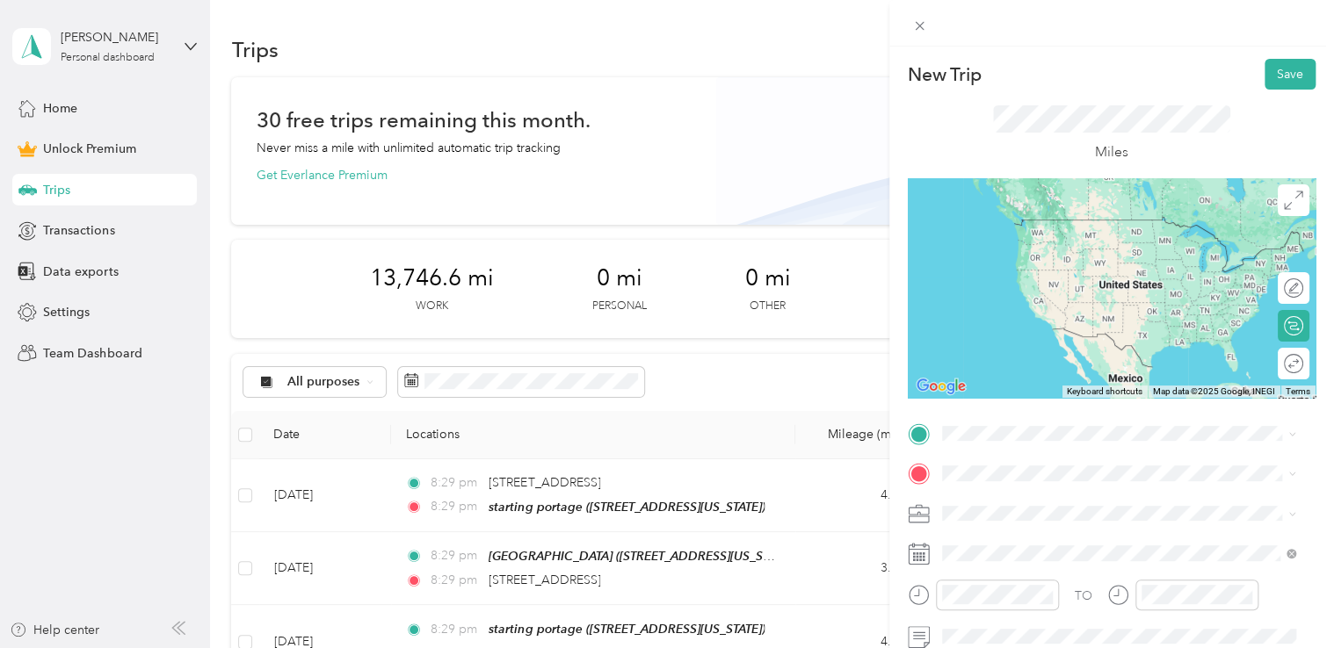
click at [1060, 250] on div "dunkin donuts [STREET_ADDRESS][US_STATE]" at bounding box center [1062, 231] width 176 height 37
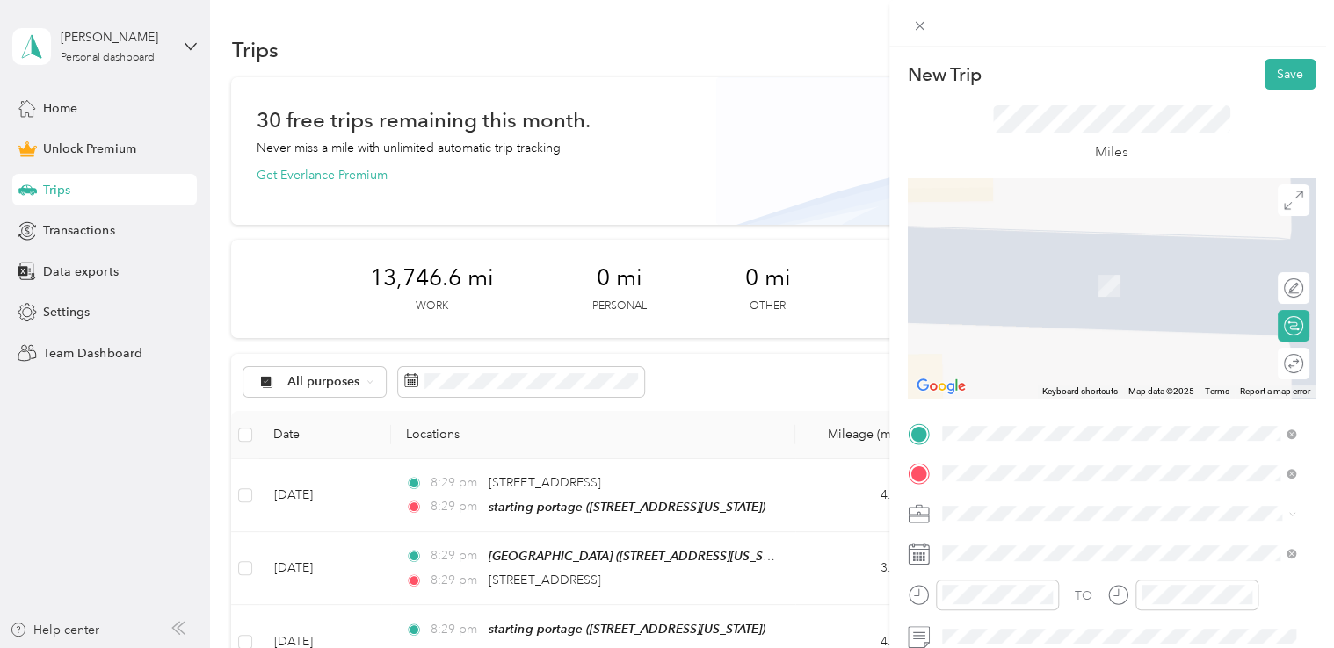
click at [1058, 268] on span "[STREET_ADDRESS][US_STATE]" at bounding box center [1062, 260] width 176 height 16
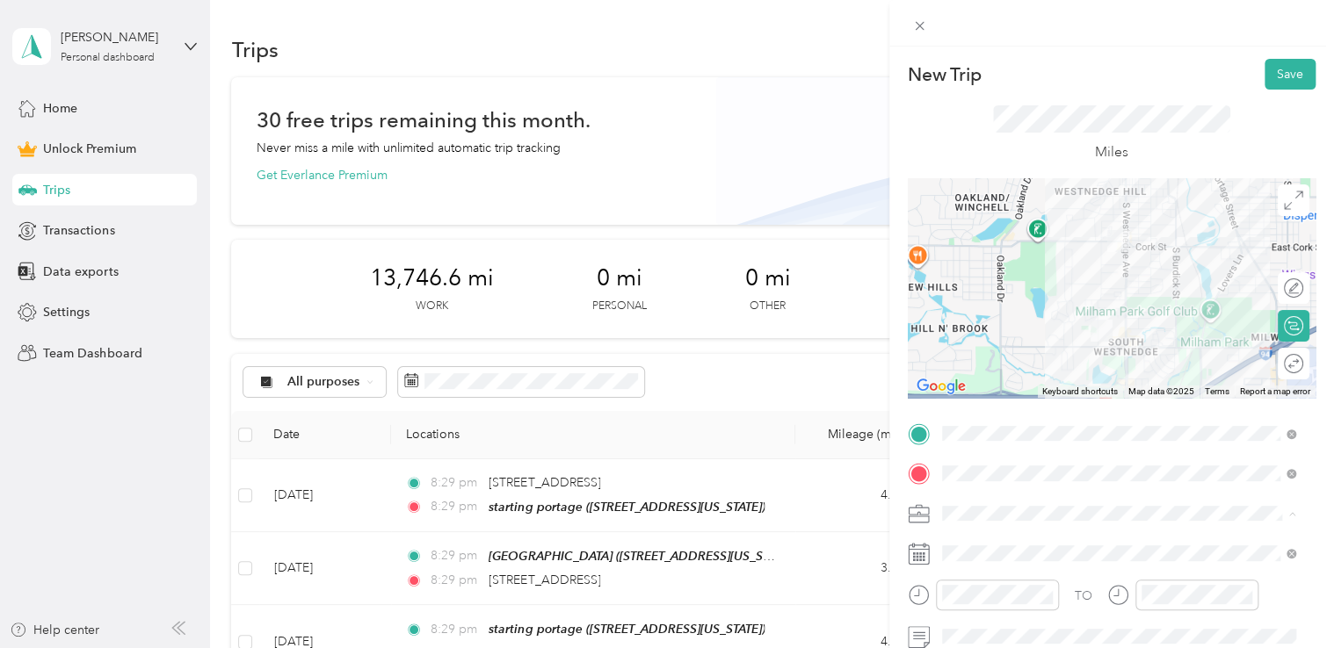
click at [1031, 334] on li "Doordash" at bounding box center [1119, 329] width 366 height 31
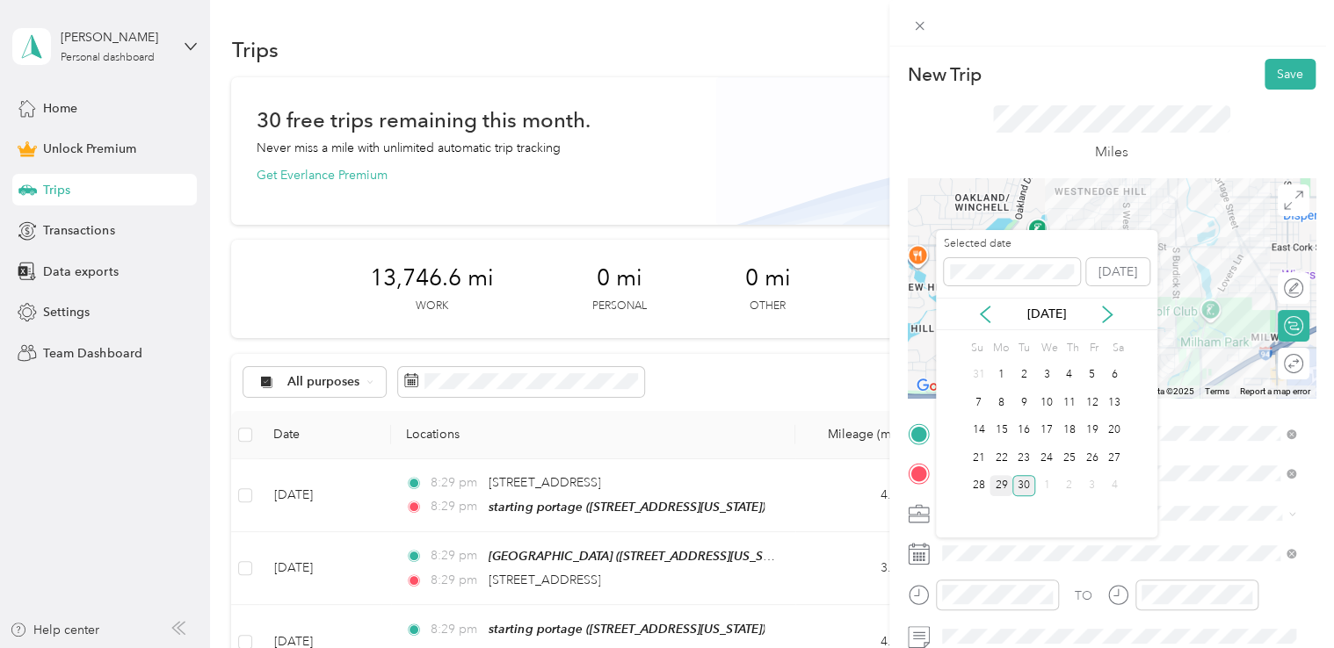
click at [996, 480] on div "29" at bounding box center [1000, 486] width 23 height 22
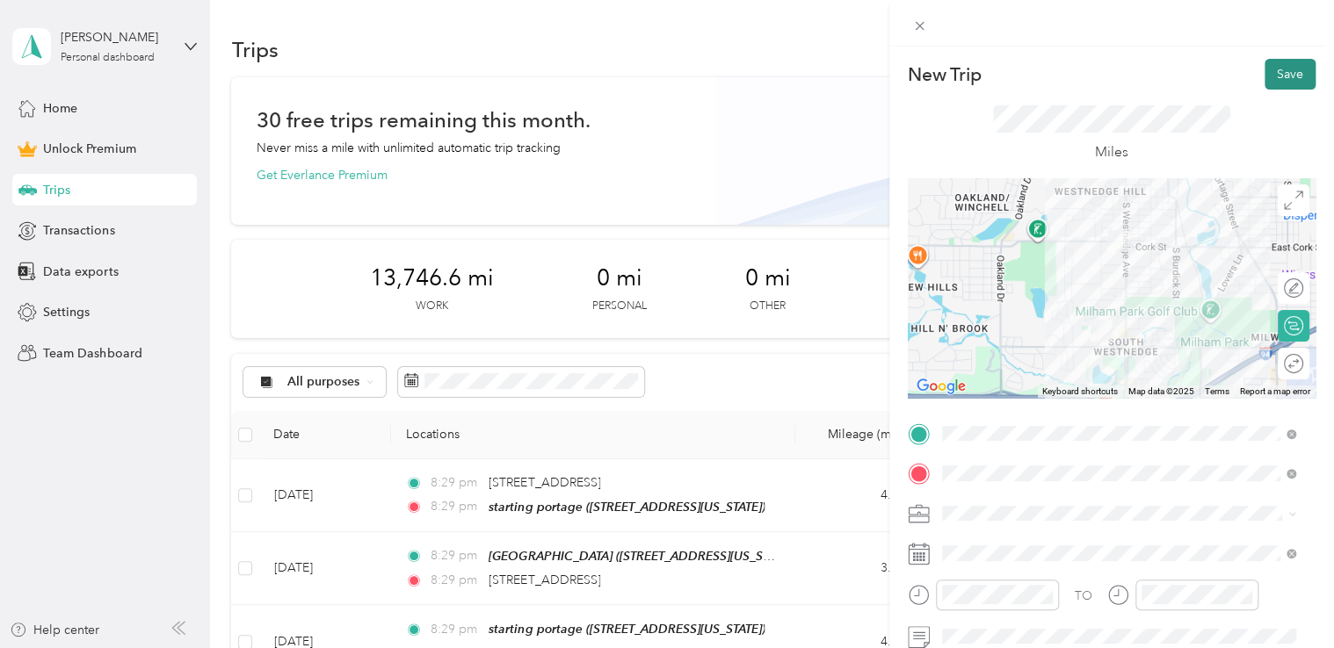
click at [1269, 74] on button "Save" at bounding box center [1289, 74] width 51 height 31
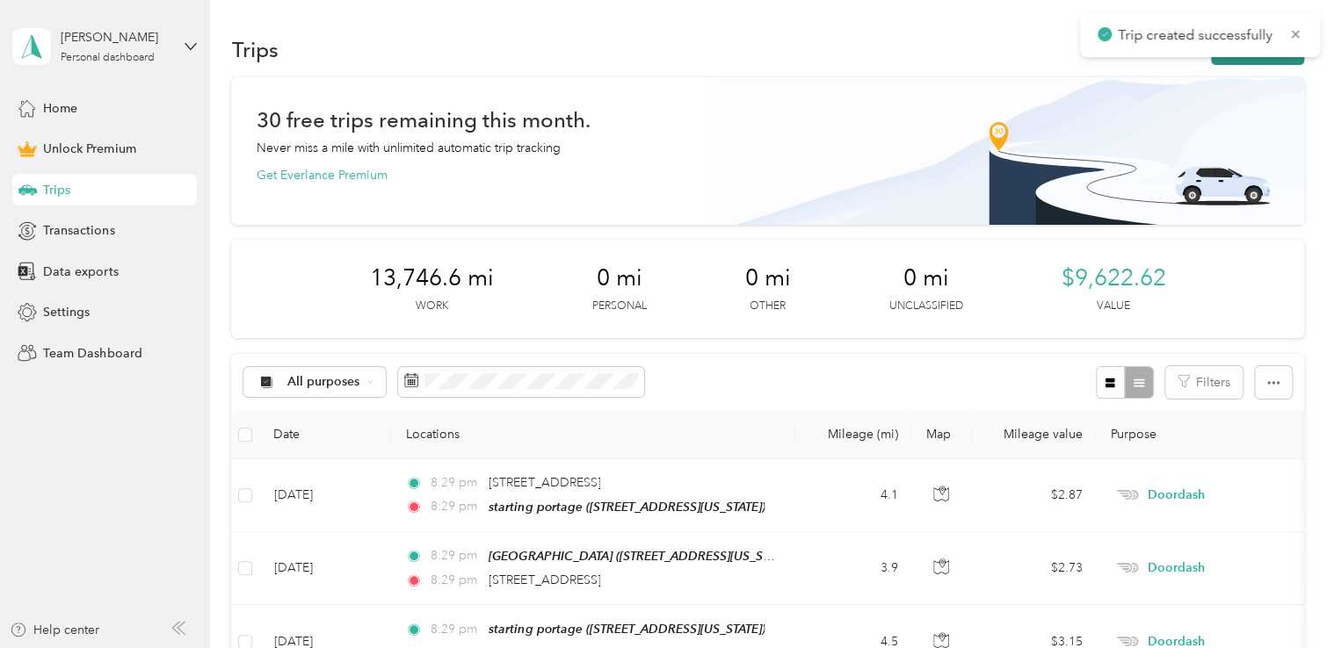
click at [1230, 60] on button "New trip" at bounding box center [1257, 49] width 93 height 31
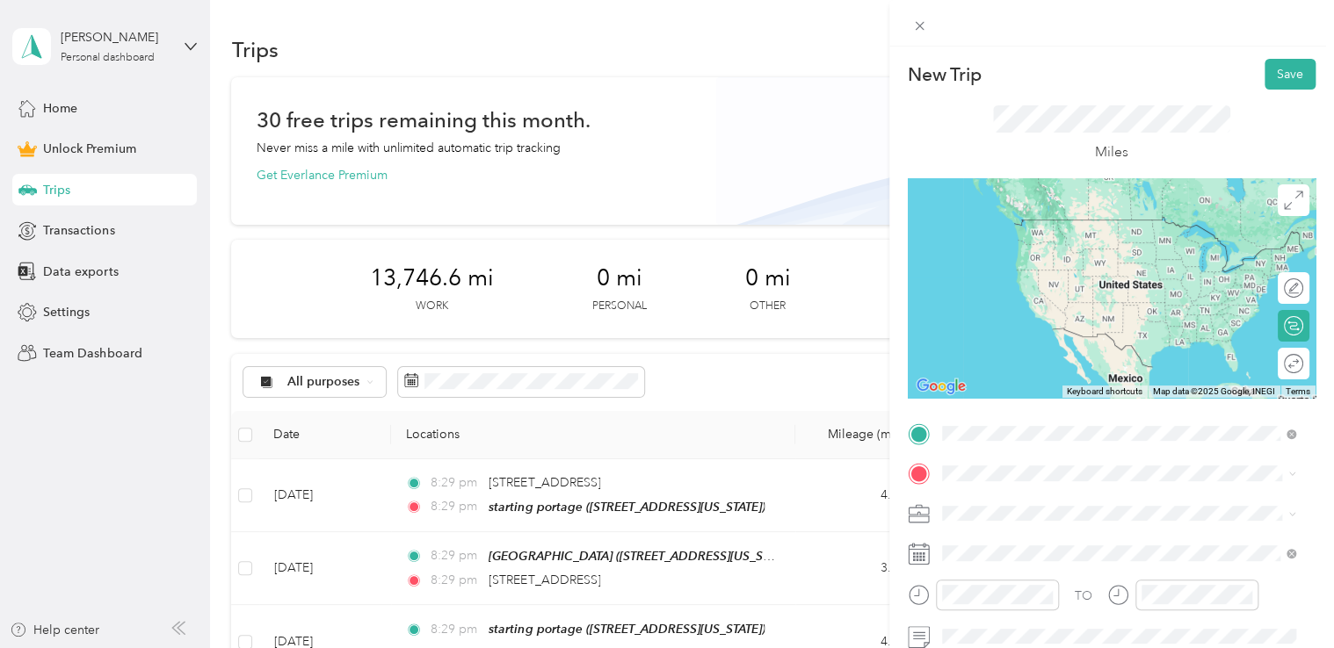
click at [1100, 213] on span "[STREET_ADDRESS][US_STATE]" at bounding box center [1062, 220] width 176 height 16
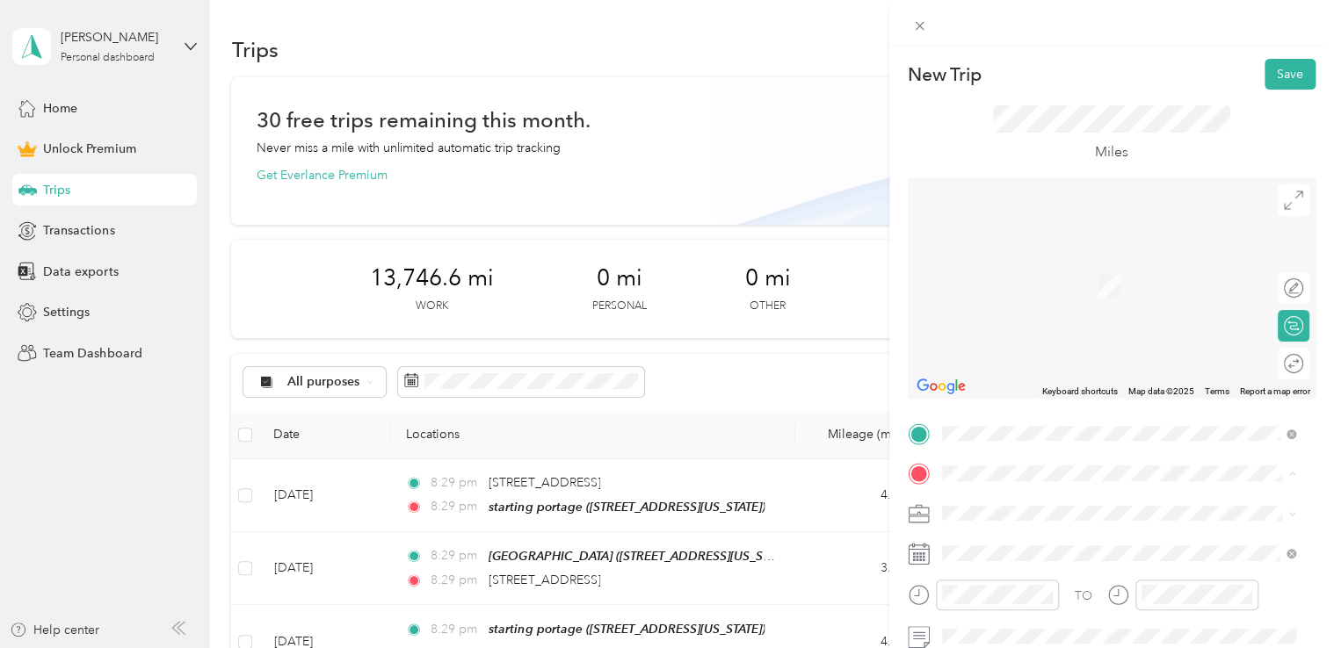
click at [1031, 276] on div "starting portage [STREET_ADDRESS][US_STATE]" at bounding box center [1062, 276] width 176 height 37
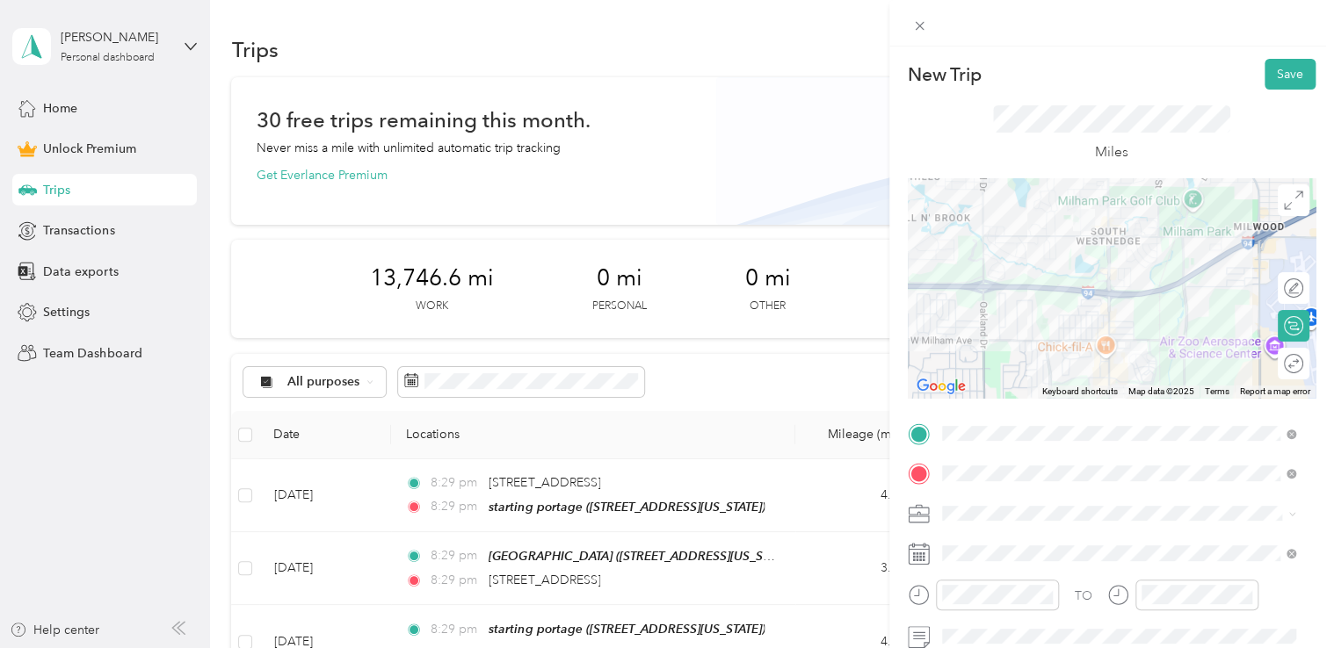
click at [994, 325] on span "Doordash" at bounding box center [976, 326] width 56 height 15
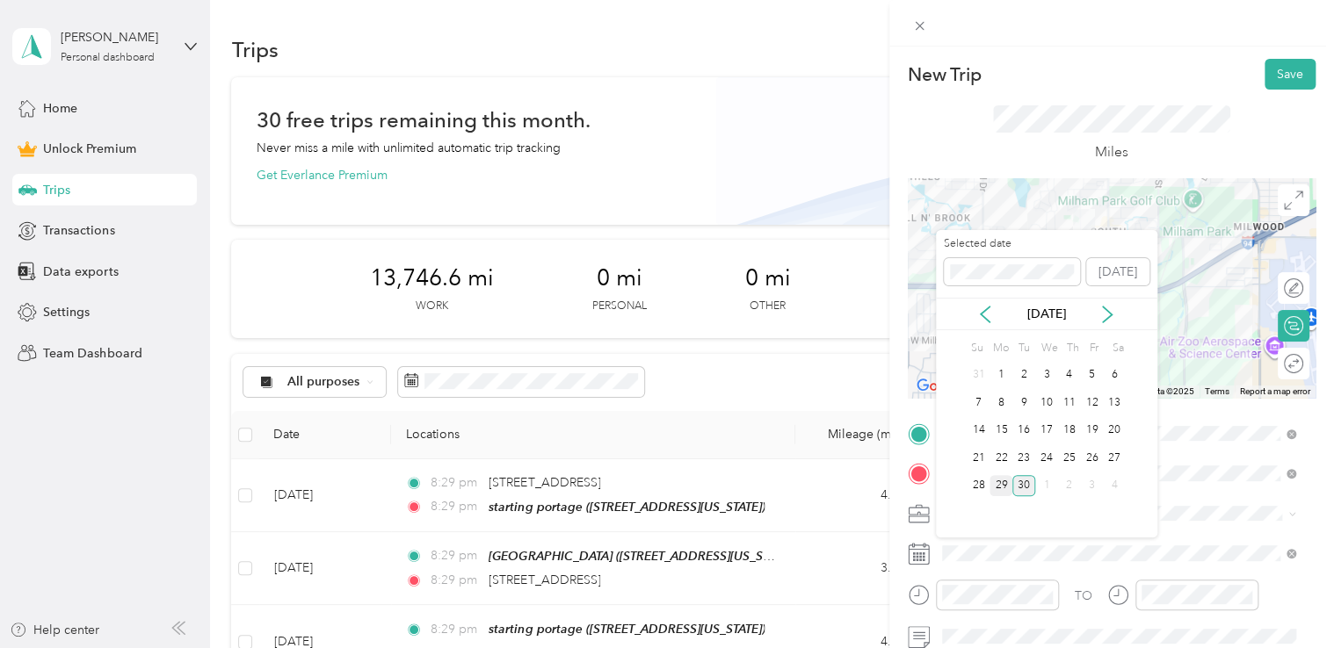
click at [1006, 480] on div "29" at bounding box center [1000, 486] width 23 height 22
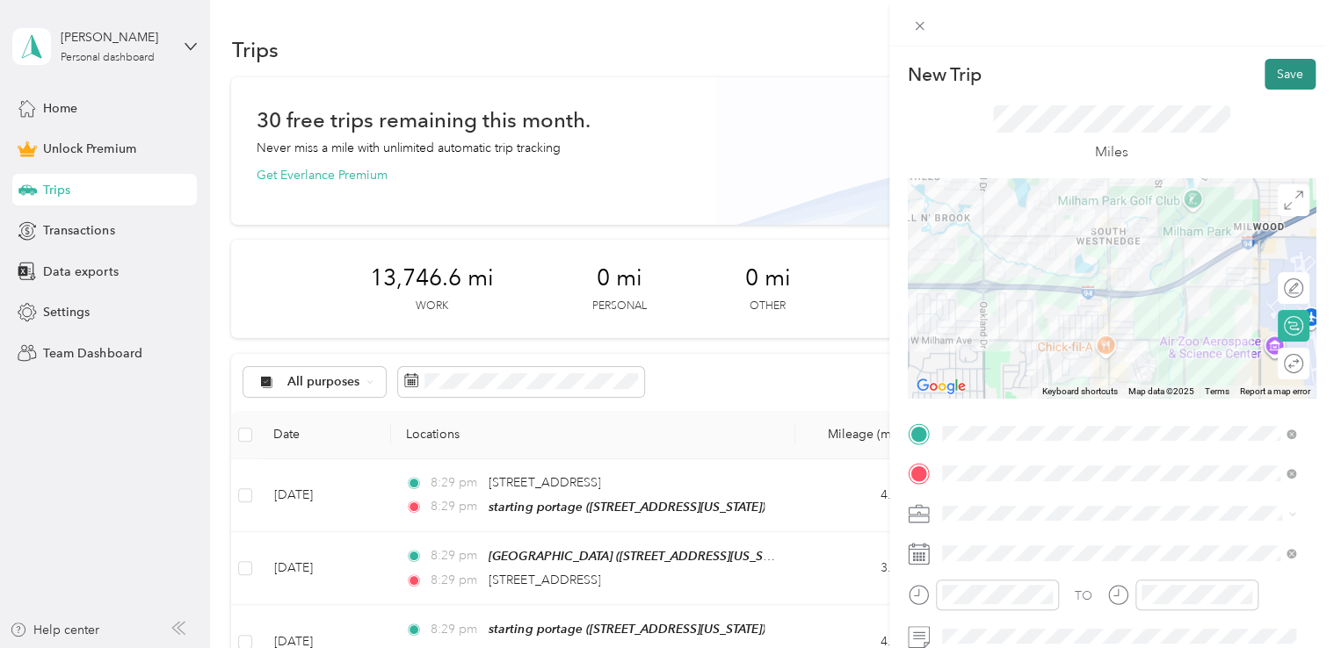
click at [1269, 69] on button "Save" at bounding box center [1289, 74] width 51 height 31
